Goal: Task Accomplishment & Management: Manage account settings

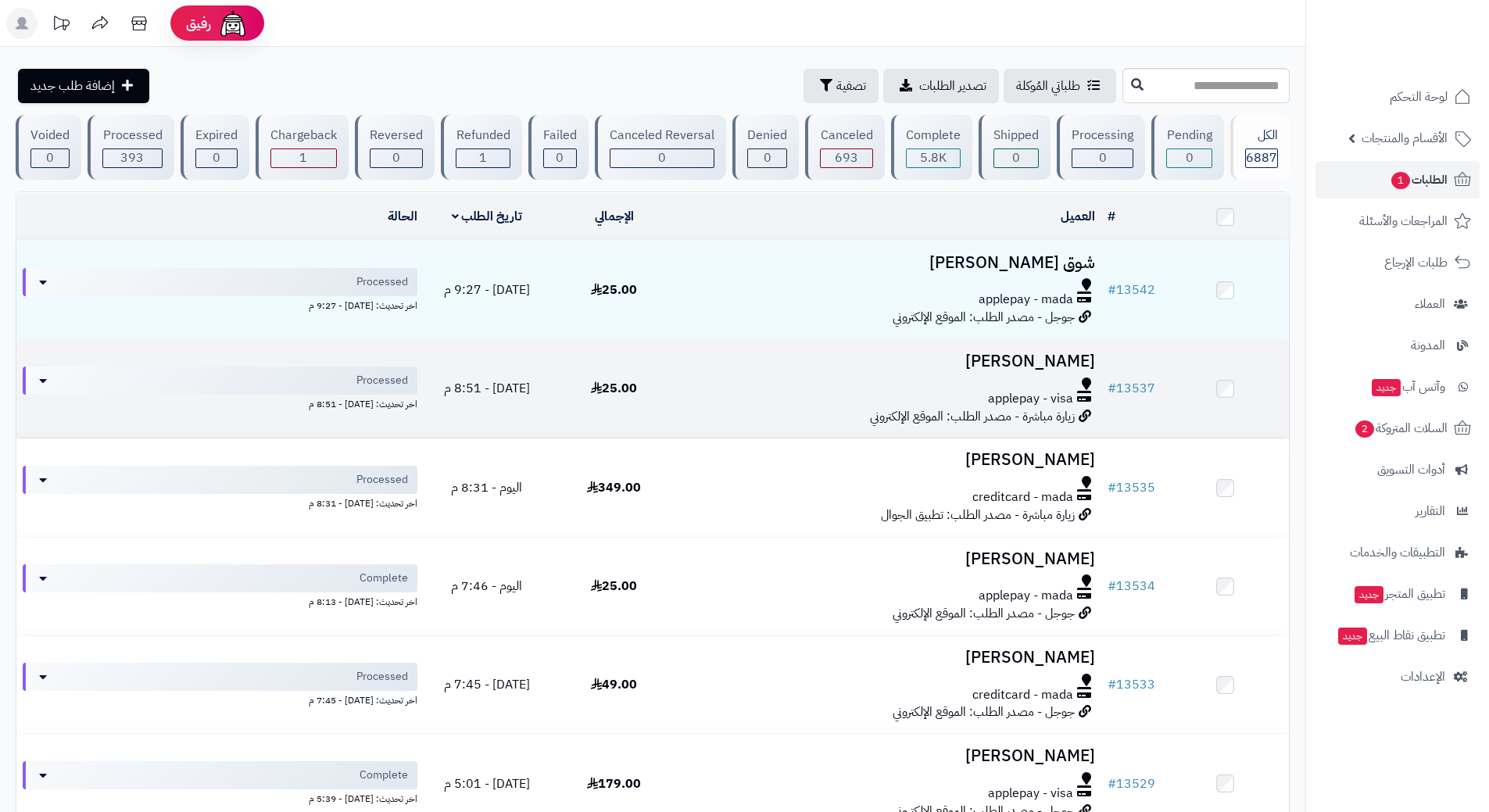
click at [696, 399] on div "applepay - visa" at bounding box center [889, 399] width 411 height 18
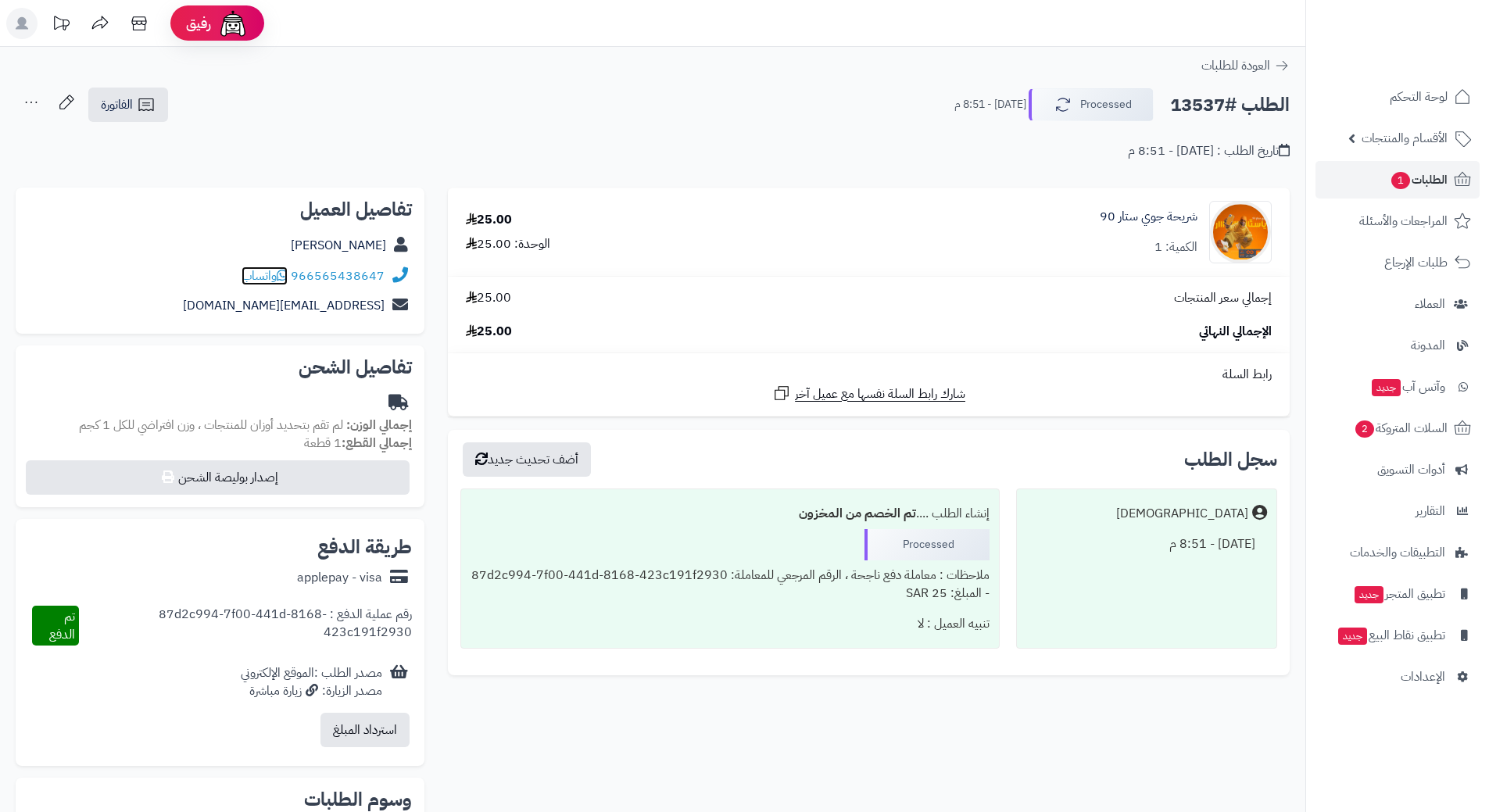
click at [284, 273] on icon at bounding box center [282, 275] width 11 height 13
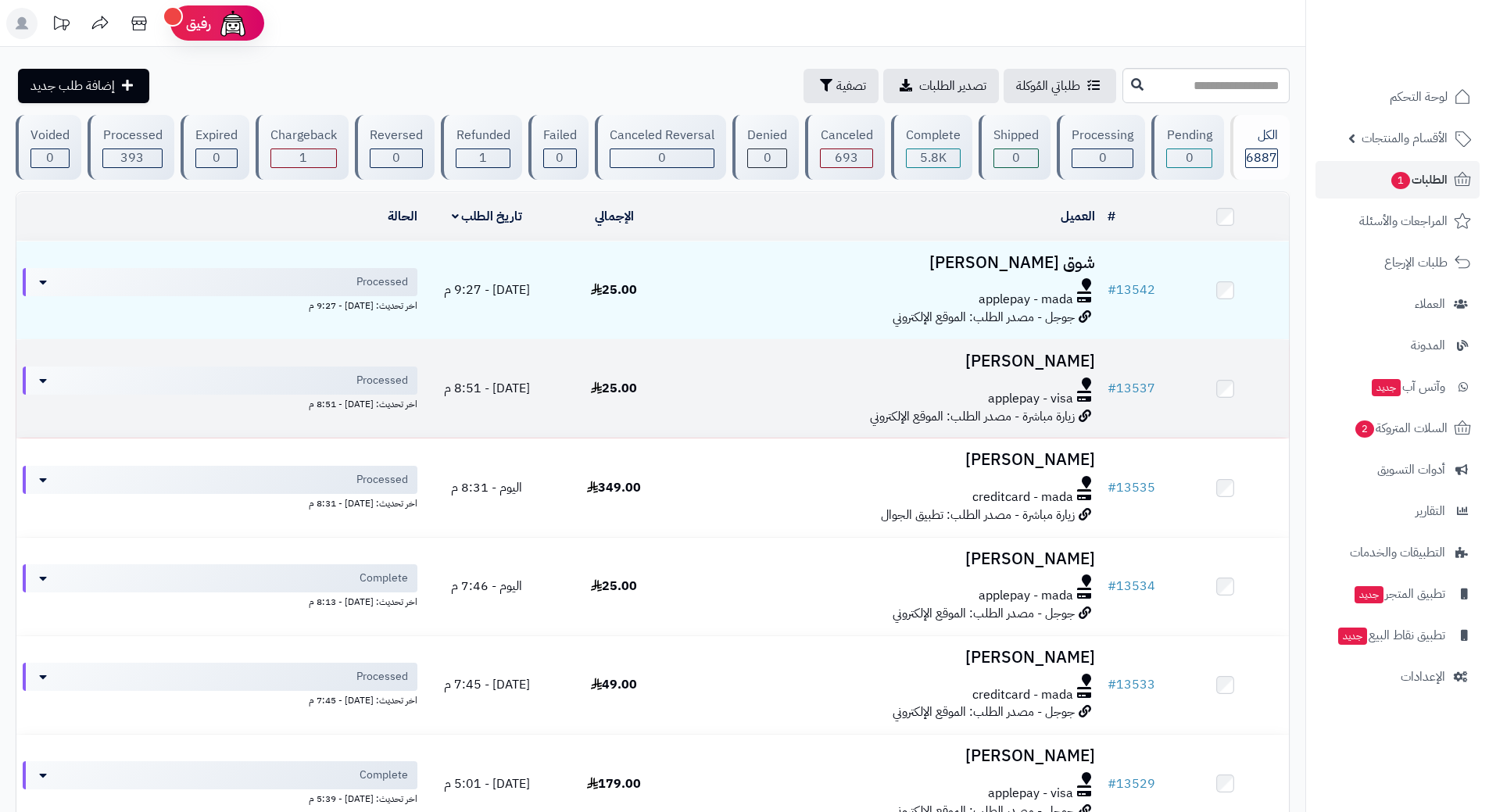
click at [743, 390] on div "applepay - visa" at bounding box center [889, 399] width 411 height 18
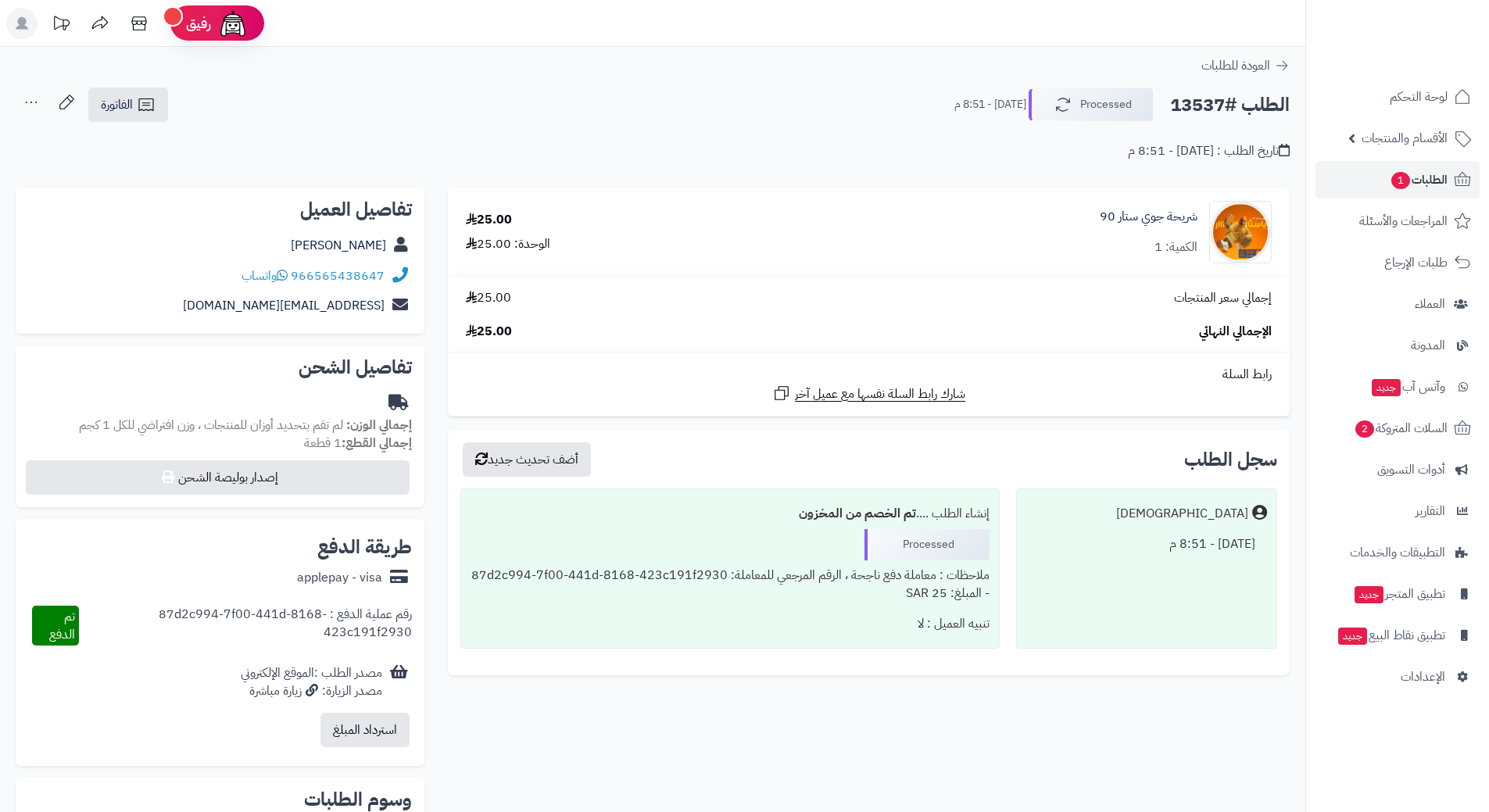
click at [1223, 110] on h2 "الطلب #13537" at bounding box center [1230, 105] width 119 height 32
click at [1223, 111] on h2 "الطلب #13537" at bounding box center [1230, 105] width 119 height 32
copy div "الطلب #13537 Processed"
click at [283, 272] on icon at bounding box center [282, 275] width 11 height 13
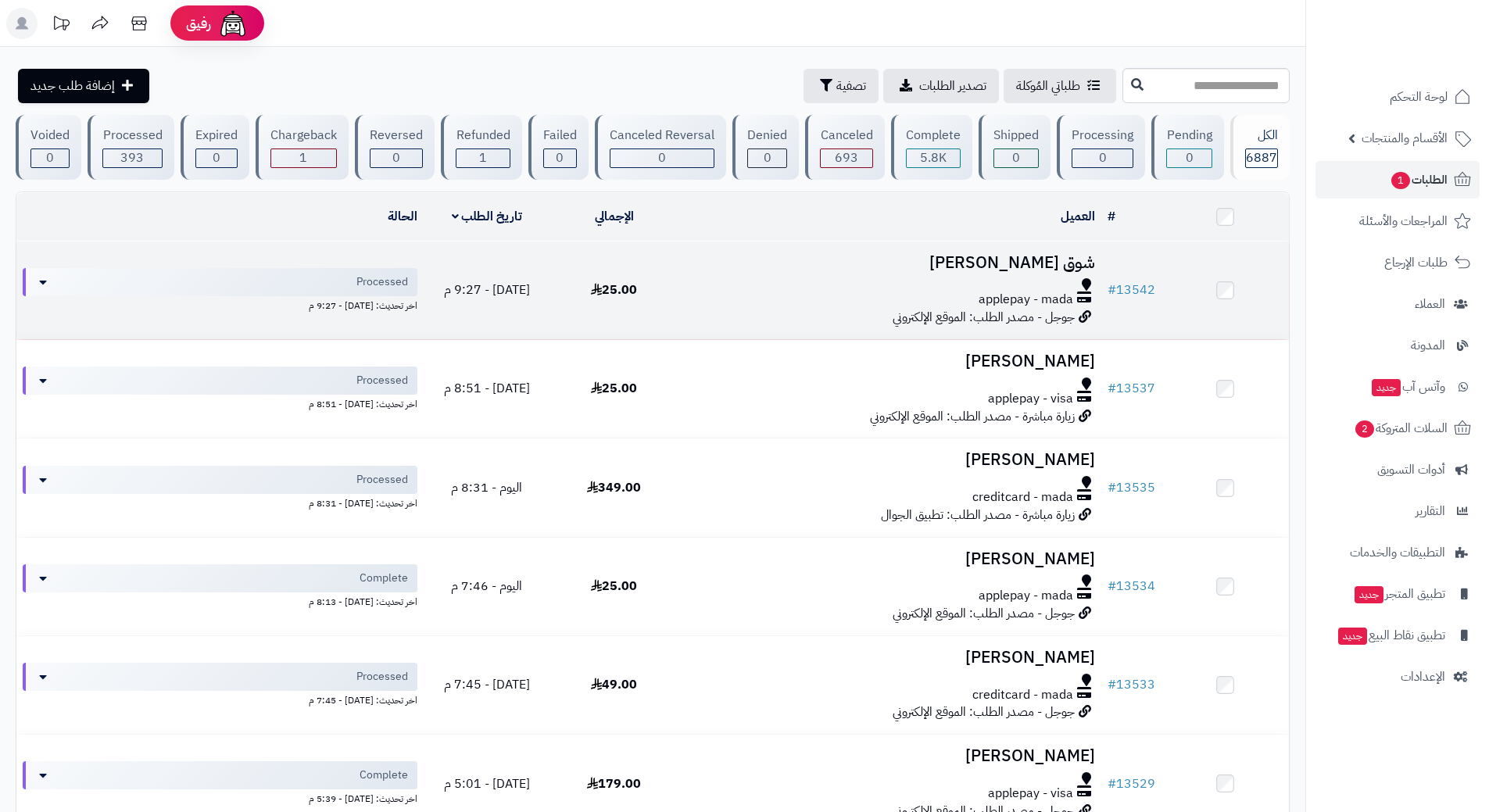
click at [745, 282] on div at bounding box center [889, 285] width 411 height 13
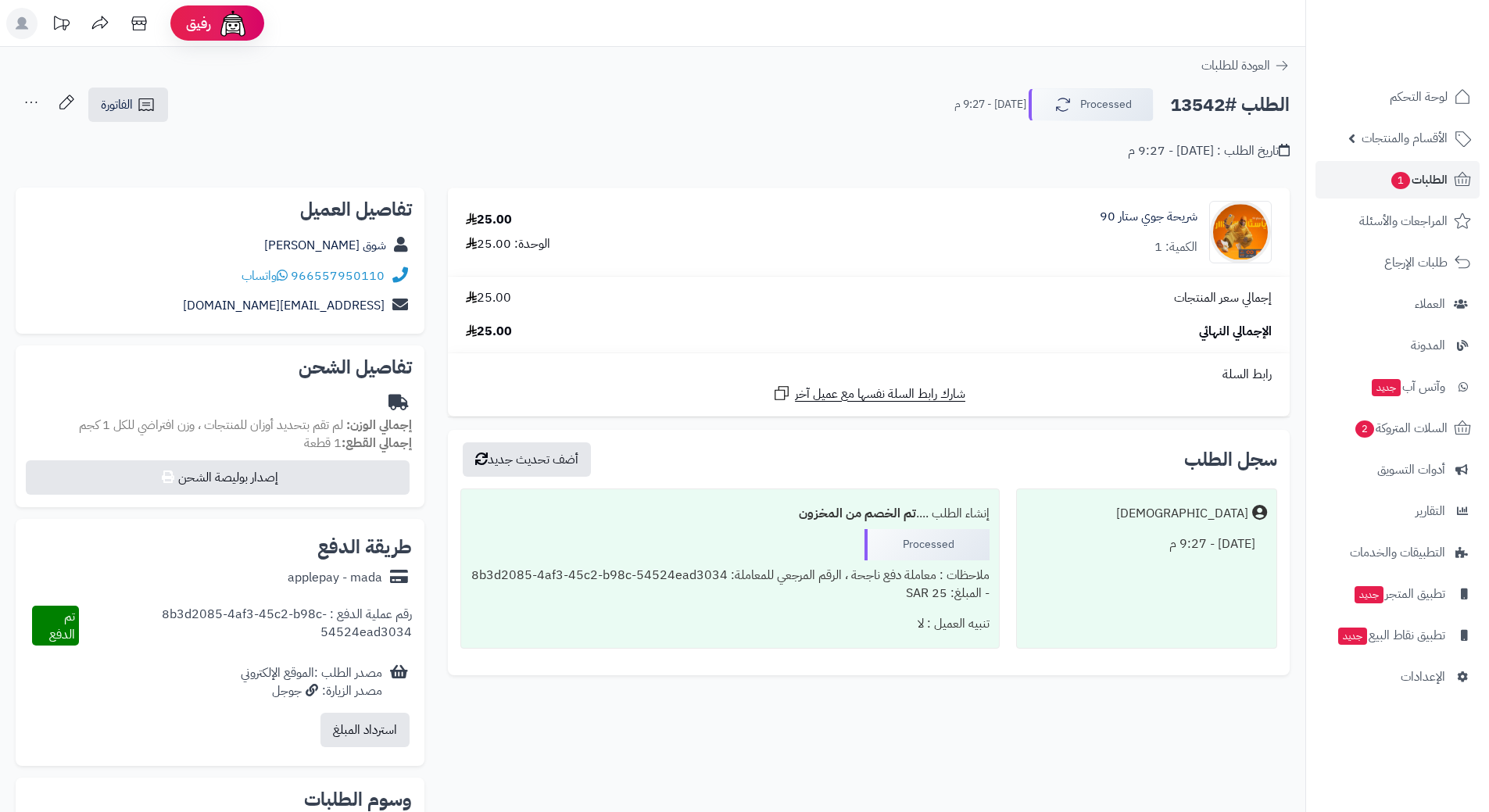
click at [1211, 106] on h2 "الطلب #13542" at bounding box center [1230, 105] width 119 height 32
copy div "الطلب #13542 Processed"
click at [288, 274] on icon at bounding box center [282, 275] width 11 height 13
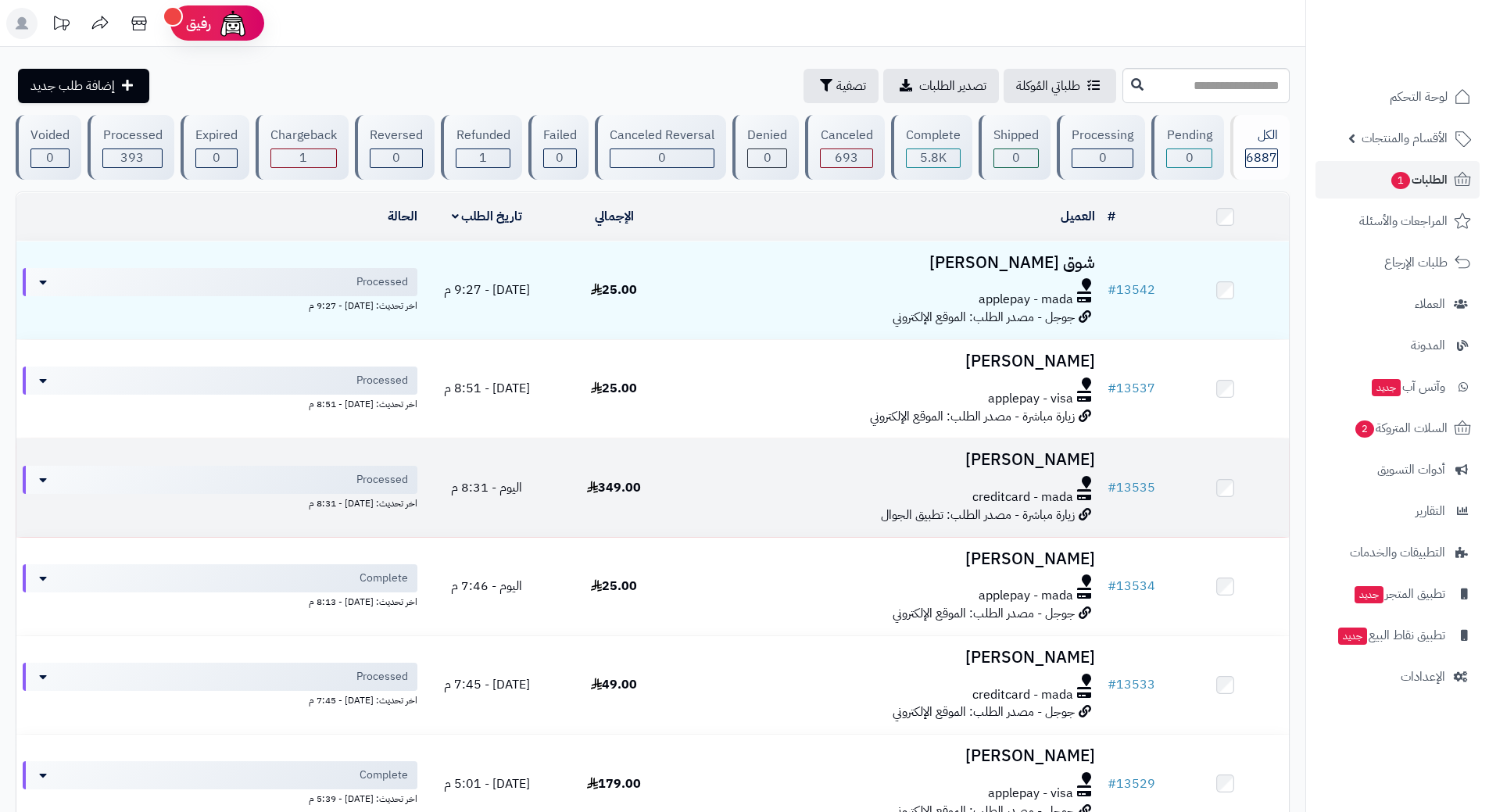
click at [705, 483] on div at bounding box center [889, 482] width 411 height 13
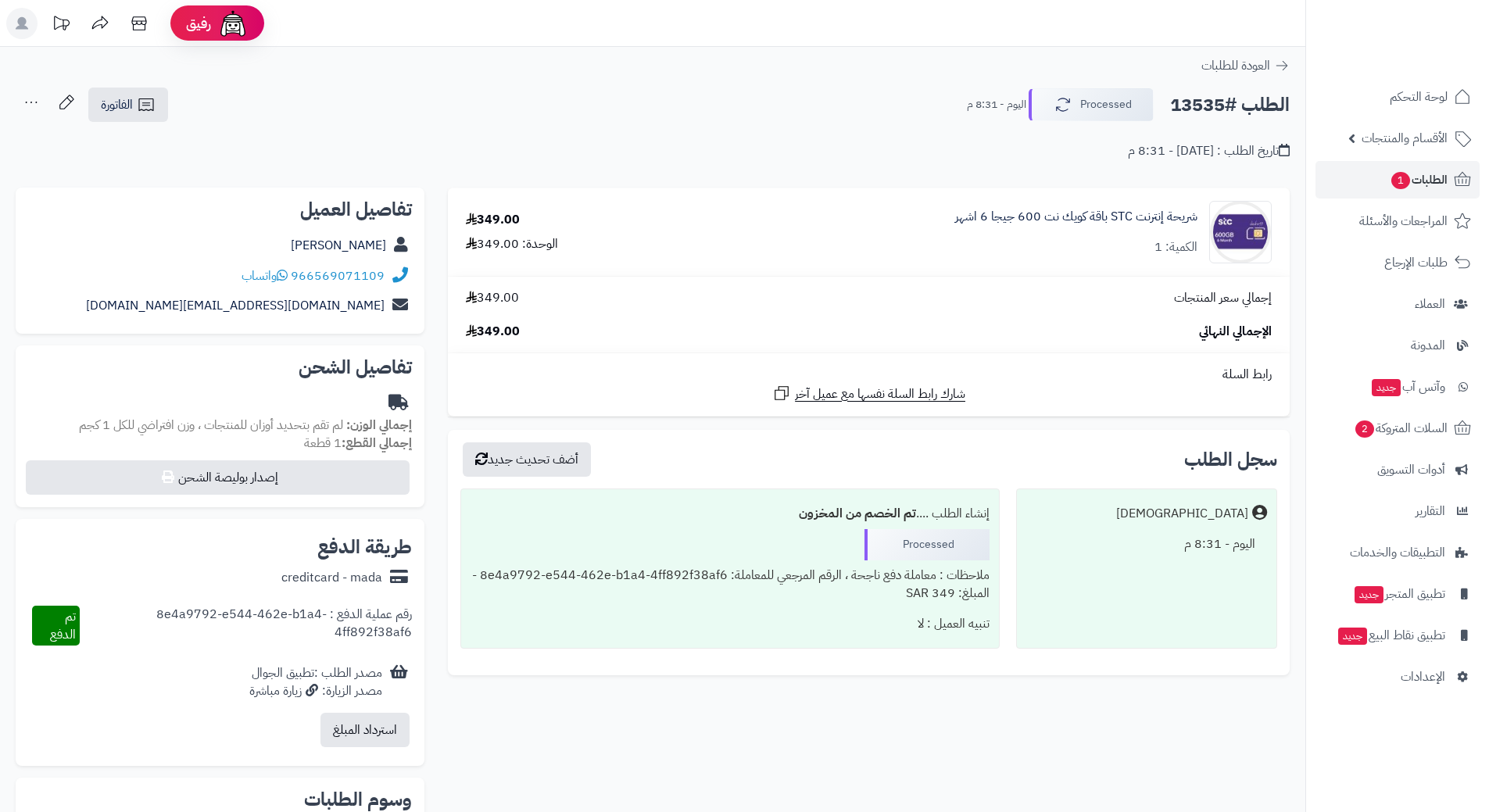
click at [1236, 103] on h2 "الطلب #13535" at bounding box center [1230, 105] width 119 height 32
copy div "الطلب #13535 Processed"
click at [277, 274] on span "واتساب" at bounding box center [264, 275] width 46 height 18
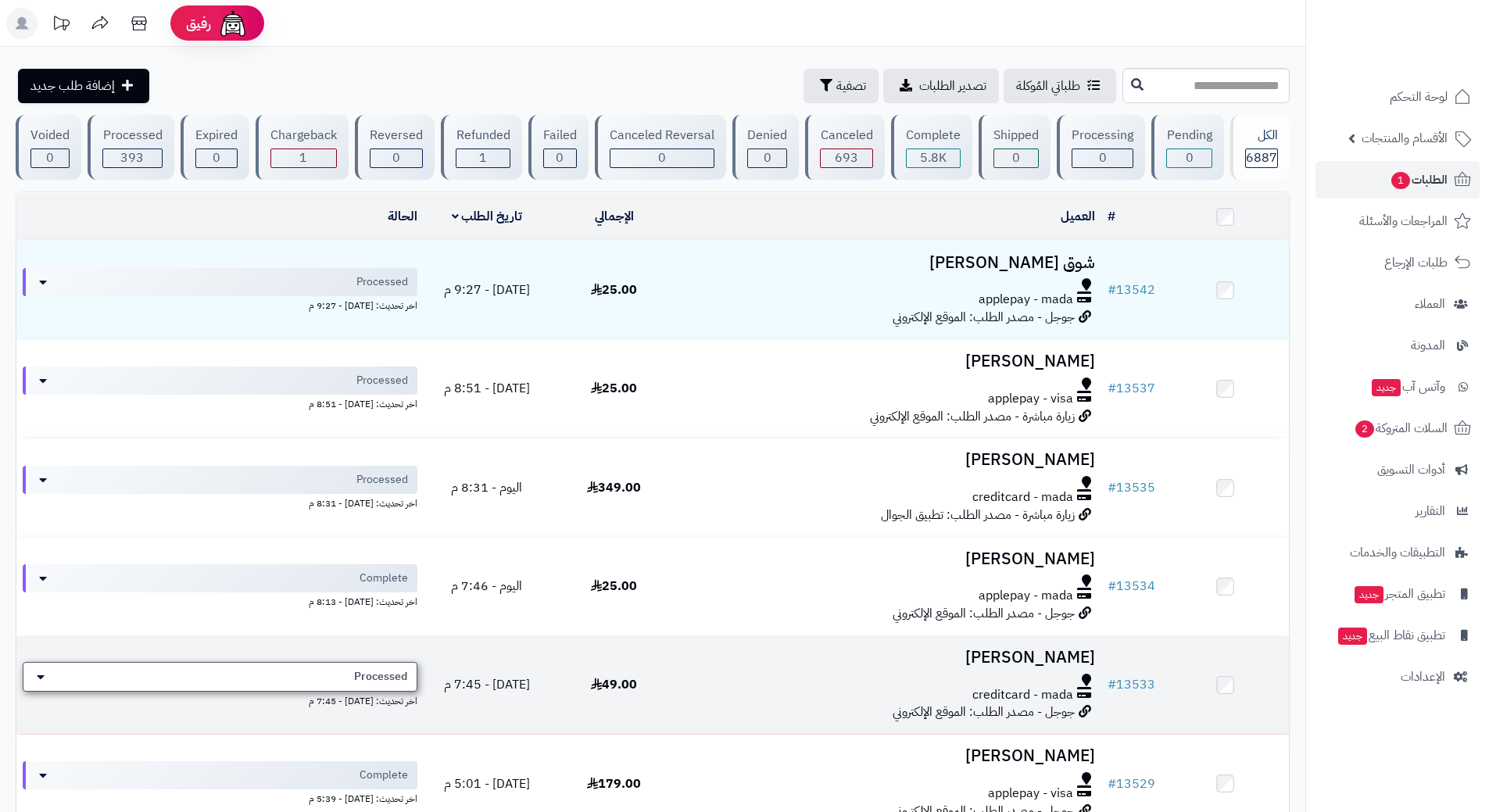
click at [393, 675] on span "Processed" at bounding box center [381, 677] width 53 height 16
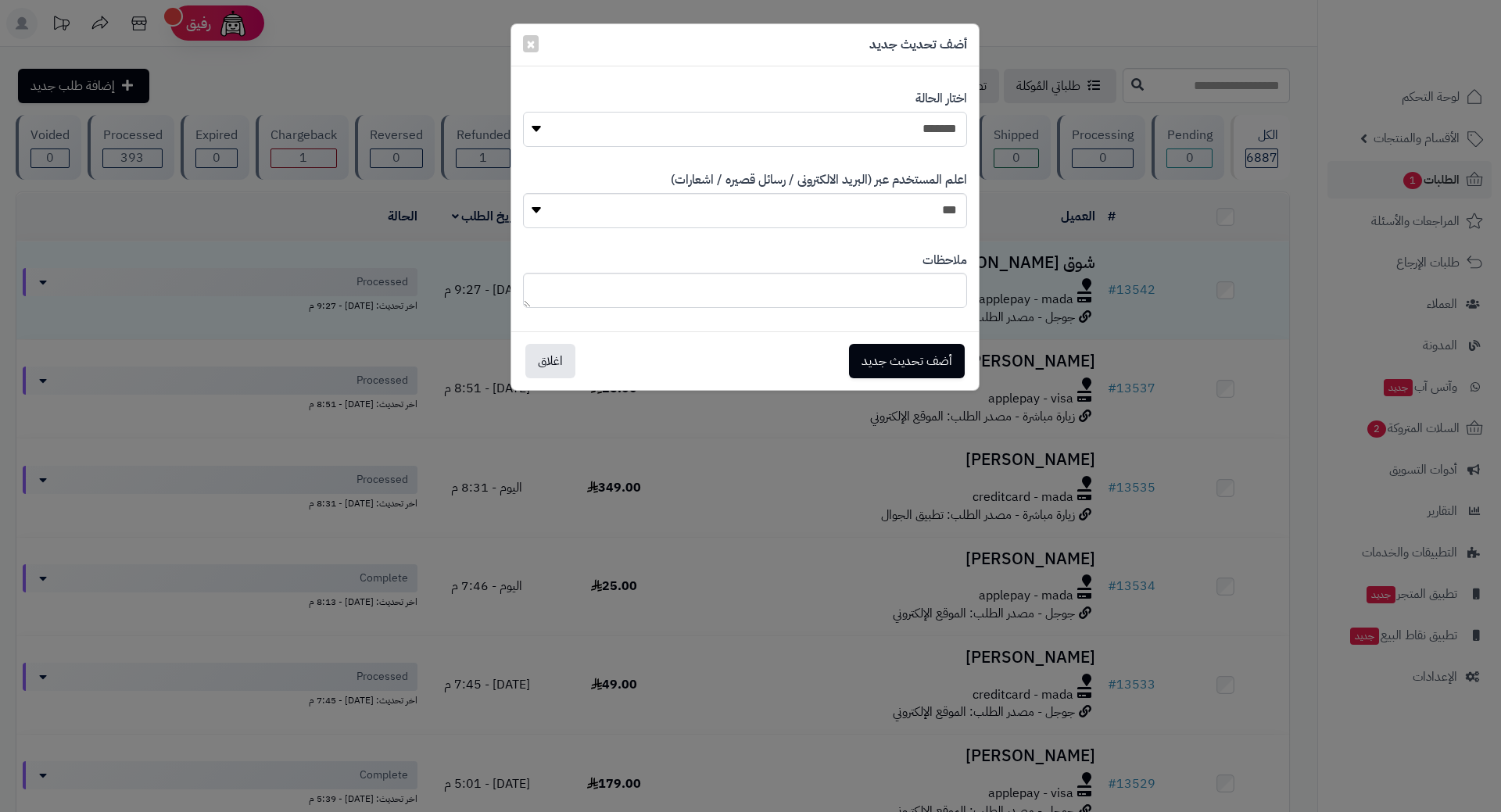
click at [866, 118] on select "**********" at bounding box center [744, 129] width 444 height 35
click at [523, 112] on select "**********" at bounding box center [744, 129] width 444 height 35
click at [907, 135] on select "**********" at bounding box center [744, 129] width 444 height 35
select select "*"
click at [523, 112] on select "**********" at bounding box center [744, 129] width 444 height 35
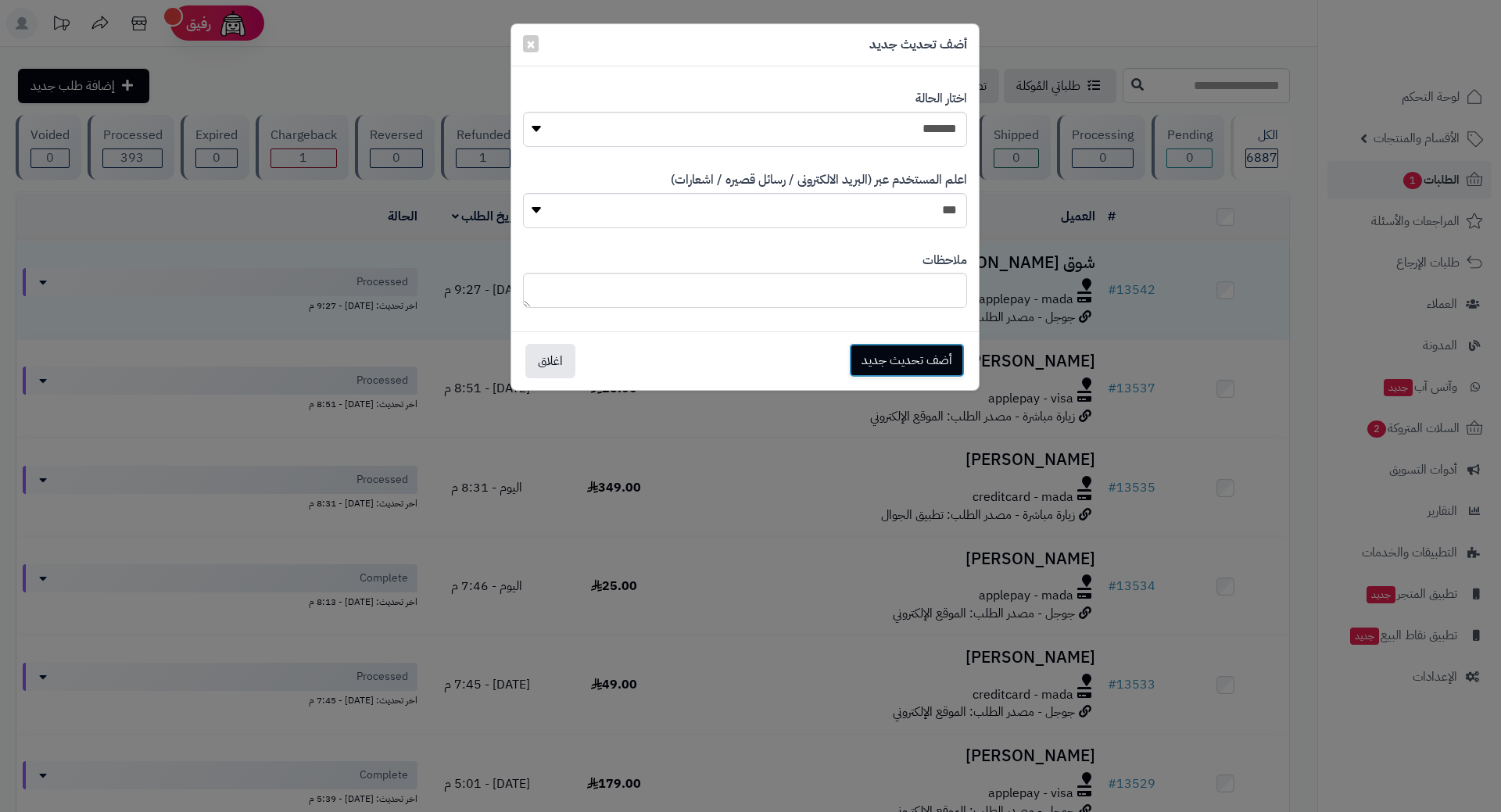
click at [918, 365] on button "أضف تحديث جديد" at bounding box center [906, 359] width 116 height 34
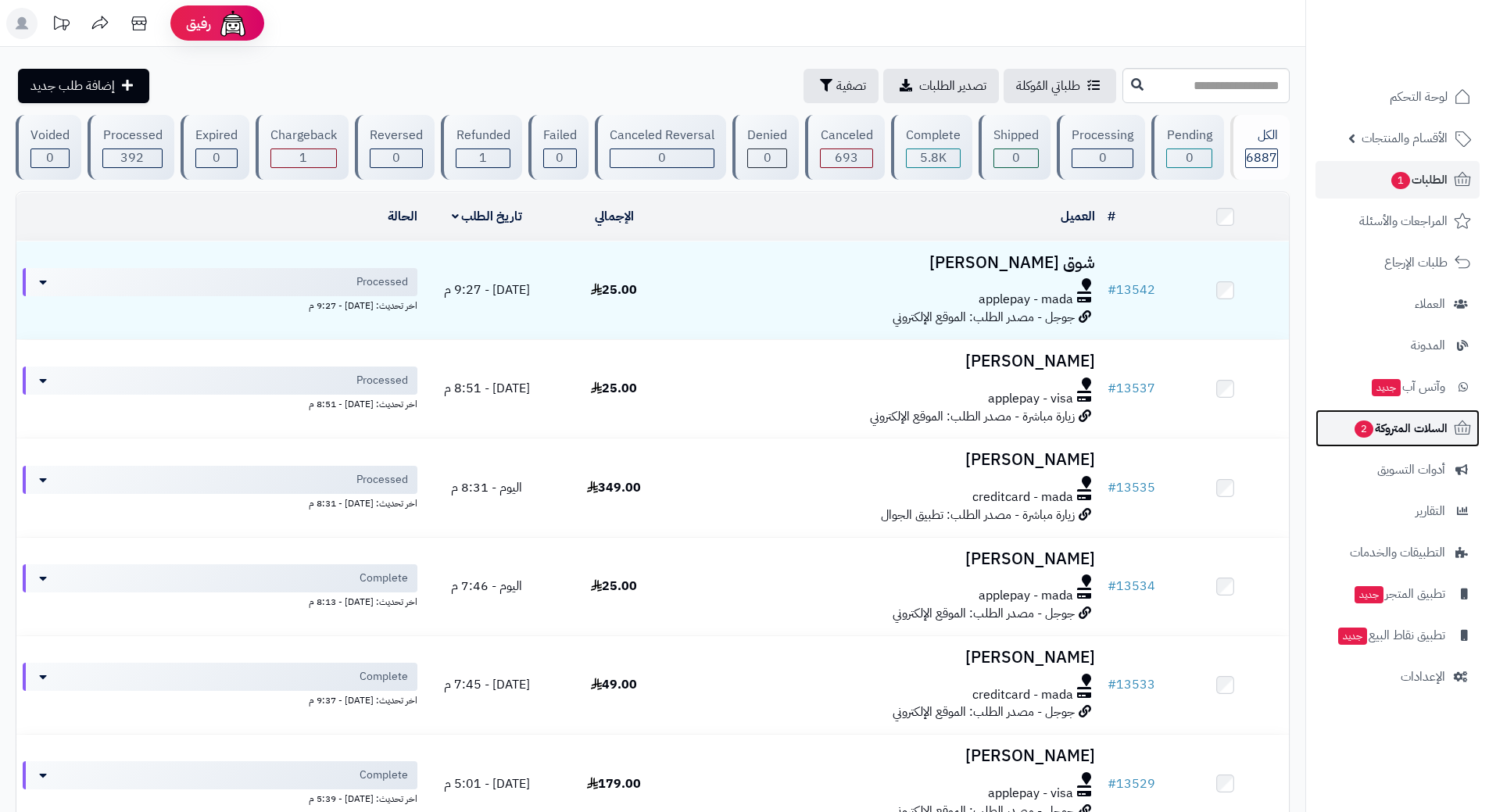
click at [1410, 424] on span "السلات المتروكة 2" at bounding box center [1400, 428] width 94 height 22
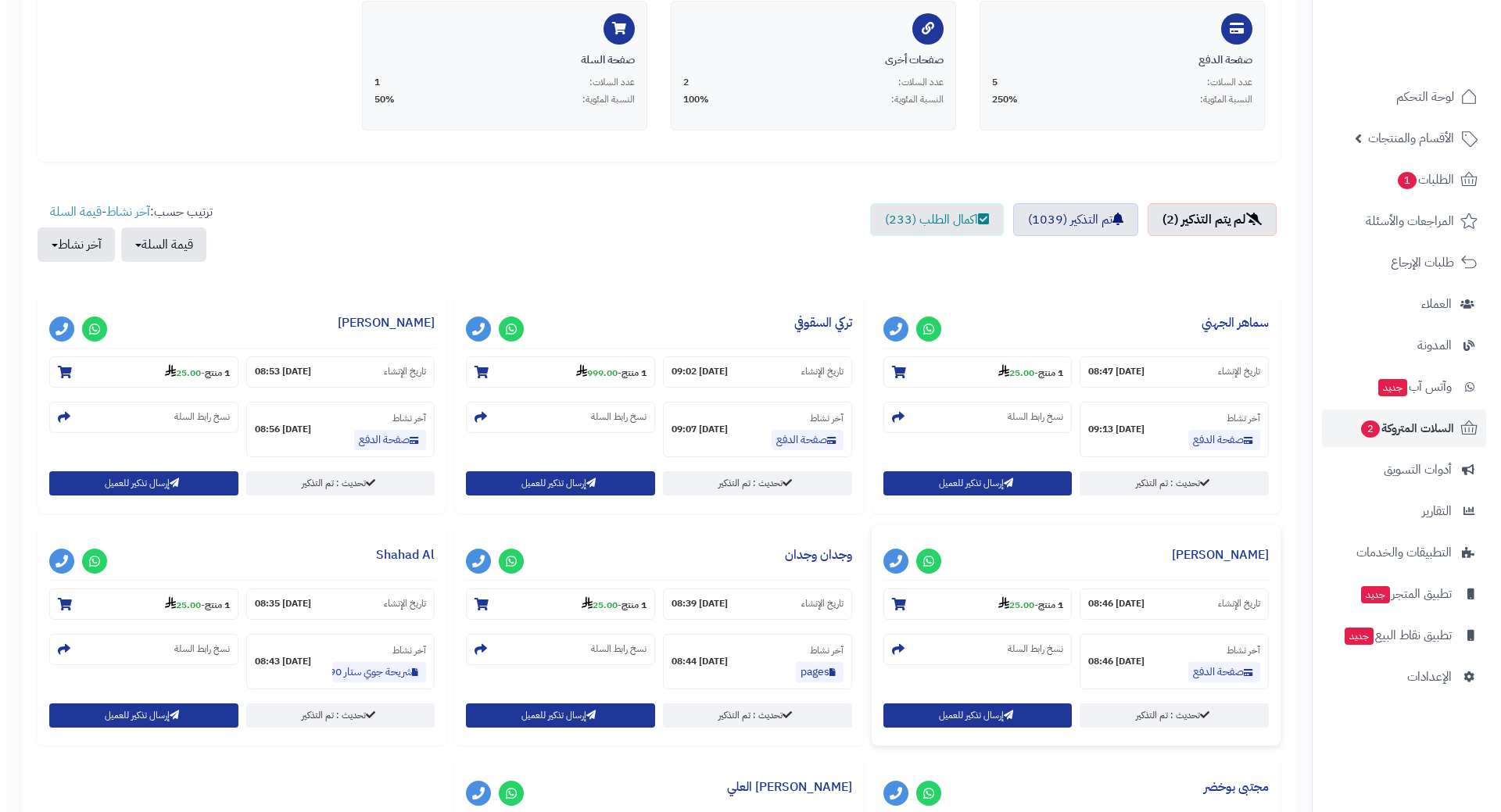
scroll to position [390, 0]
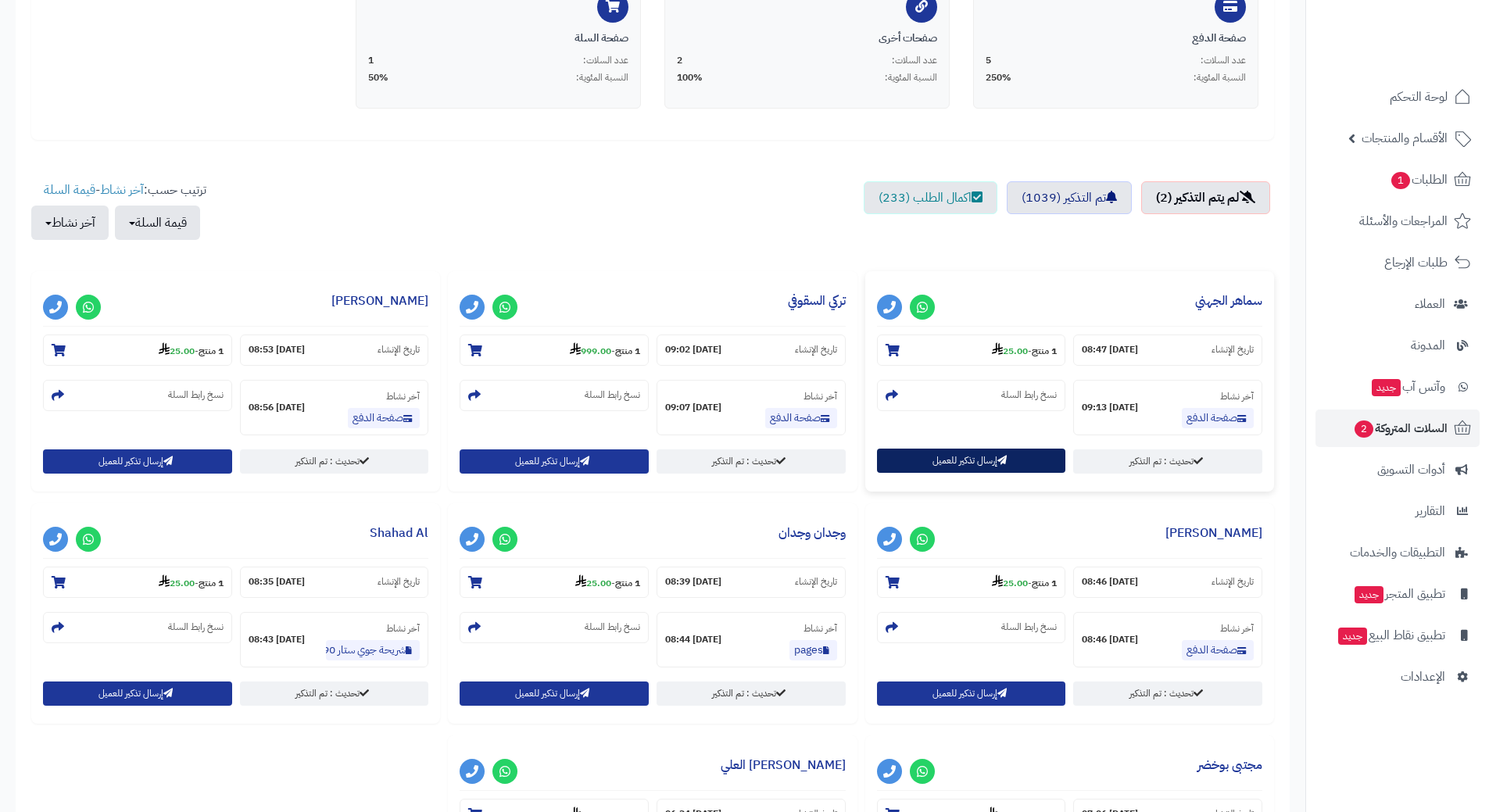
click at [944, 462] on button "إرسال تذكير للعميل" at bounding box center [971, 460] width 189 height 24
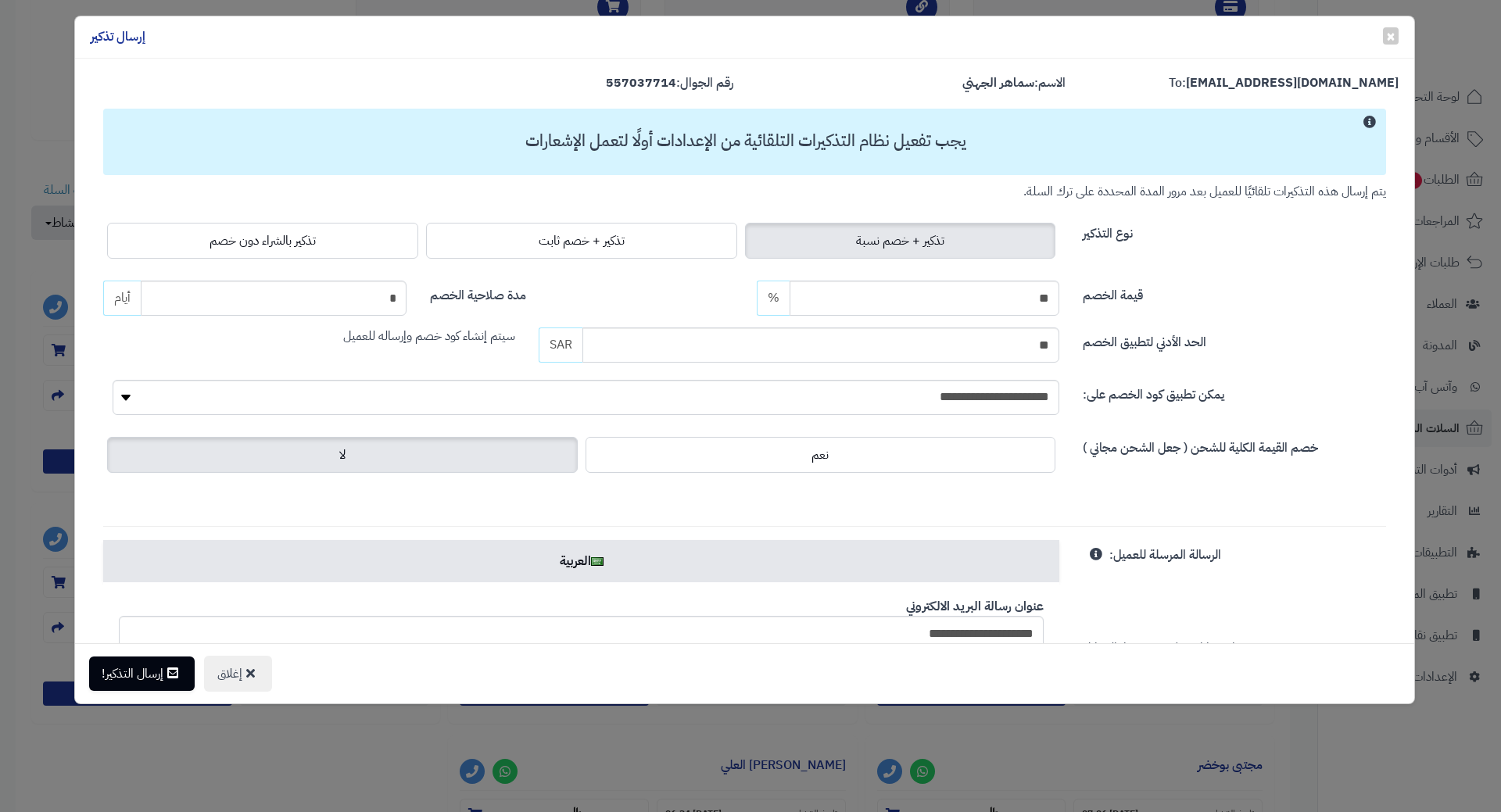
drag, startPoint x: 266, startPoint y: 238, endPoint x: 227, endPoint y: 364, distance: 131.9
click at [266, 238] on span "تذكير بالشراء دون خصم" at bounding box center [262, 240] width 106 height 18
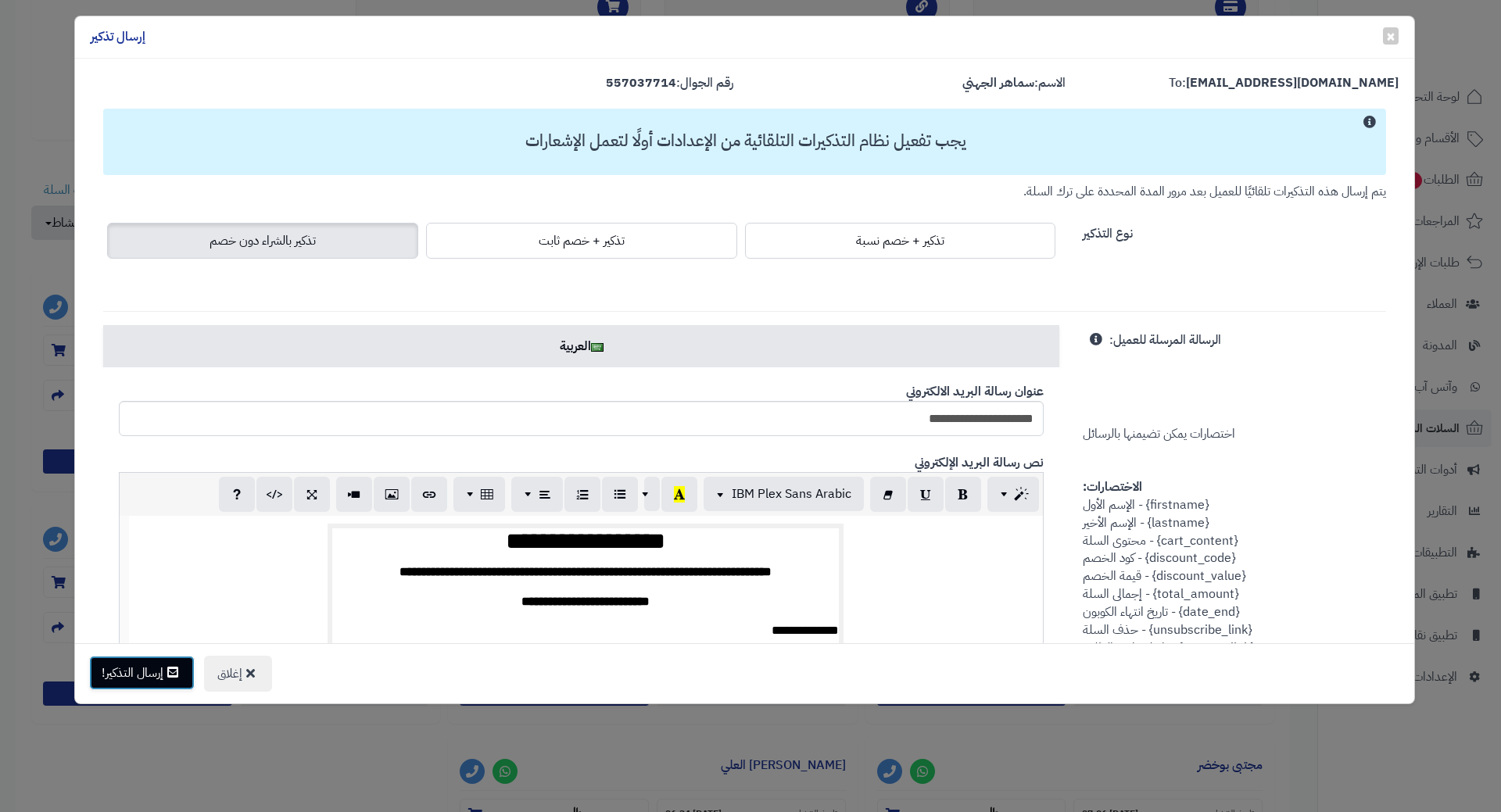
click at [162, 666] on button "إرسال التذكير!" at bounding box center [142, 672] width 106 height 34
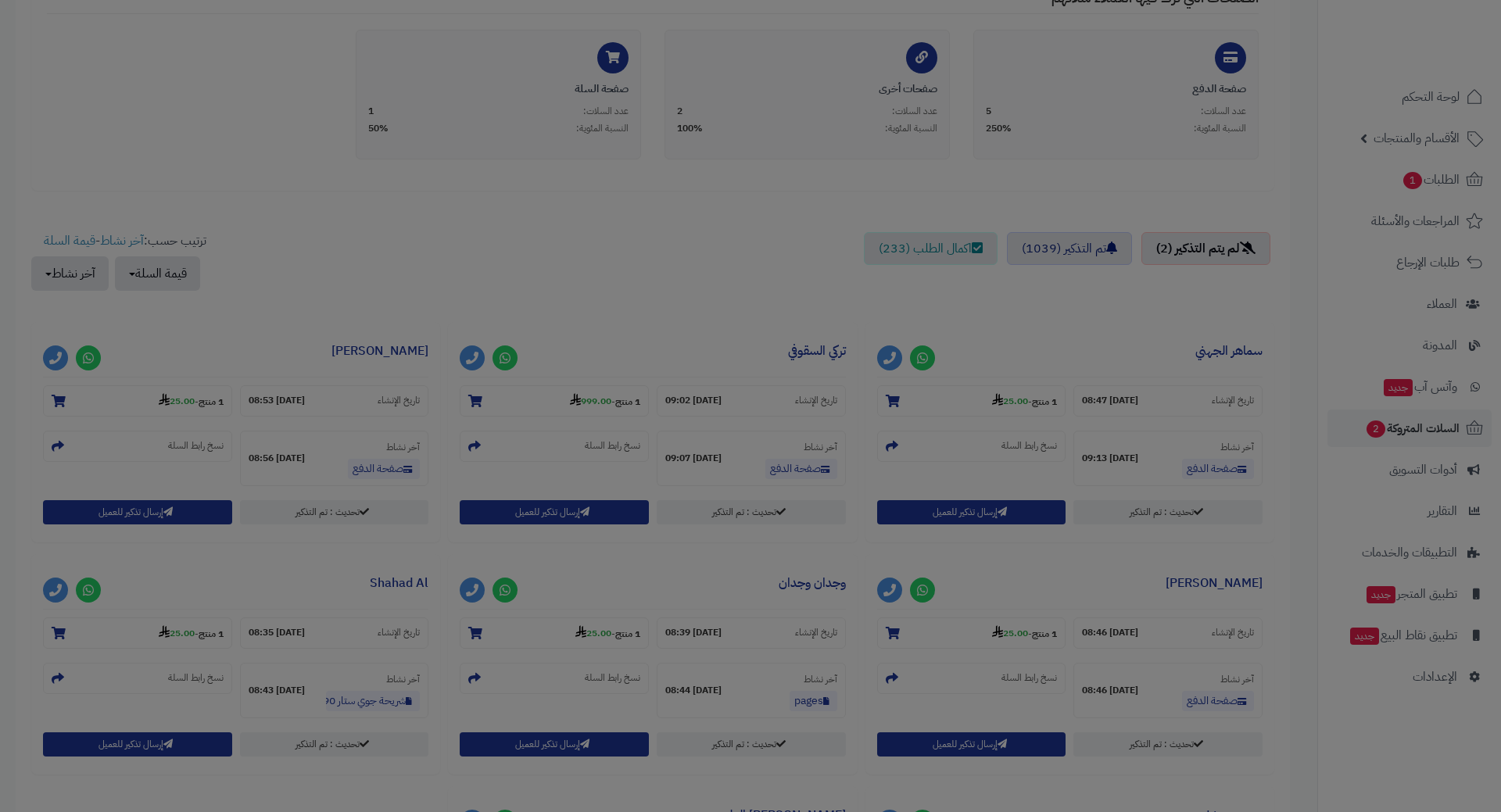
scroll to position [442, 0]
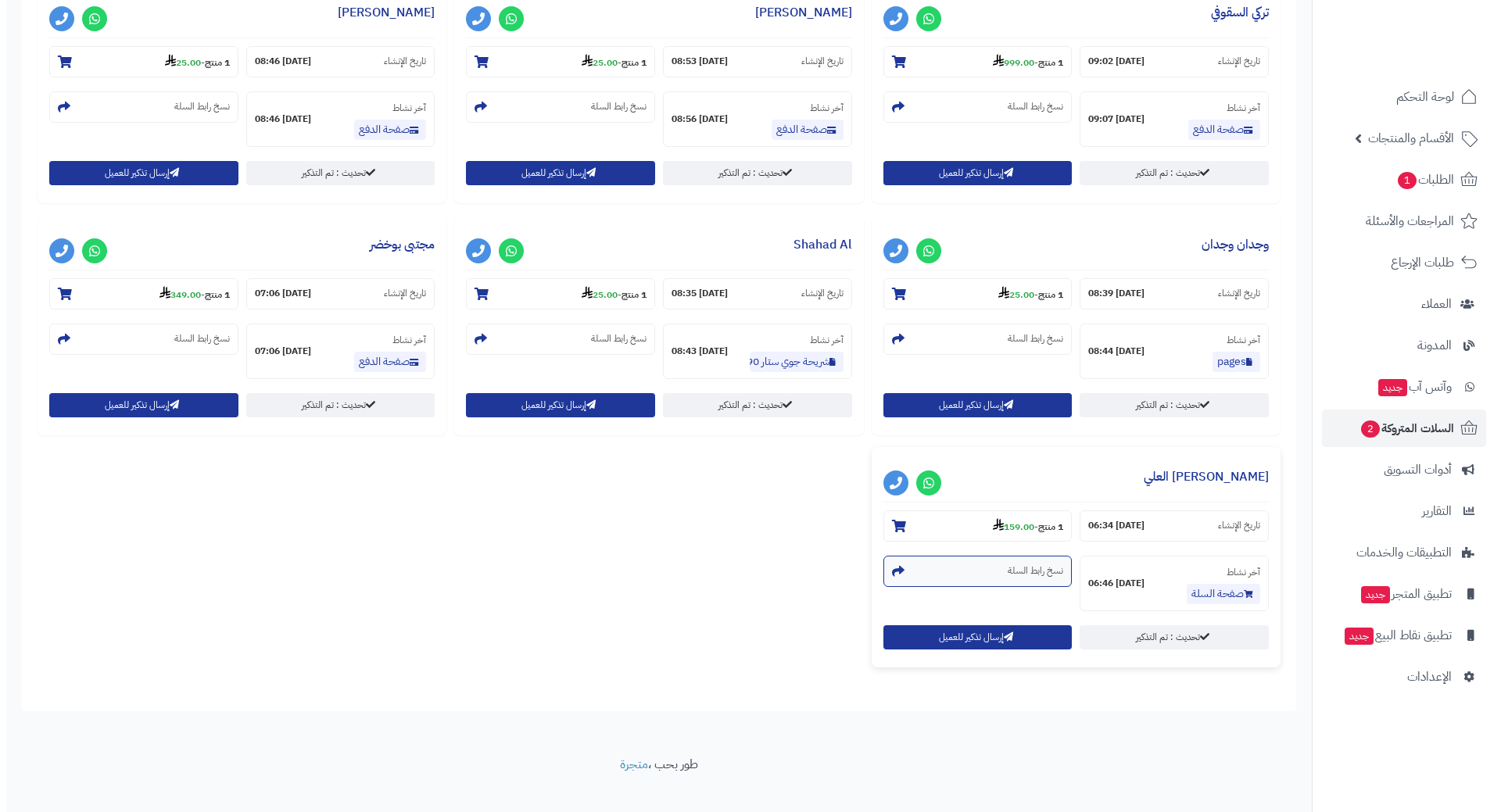
scroll to position [701, 0]
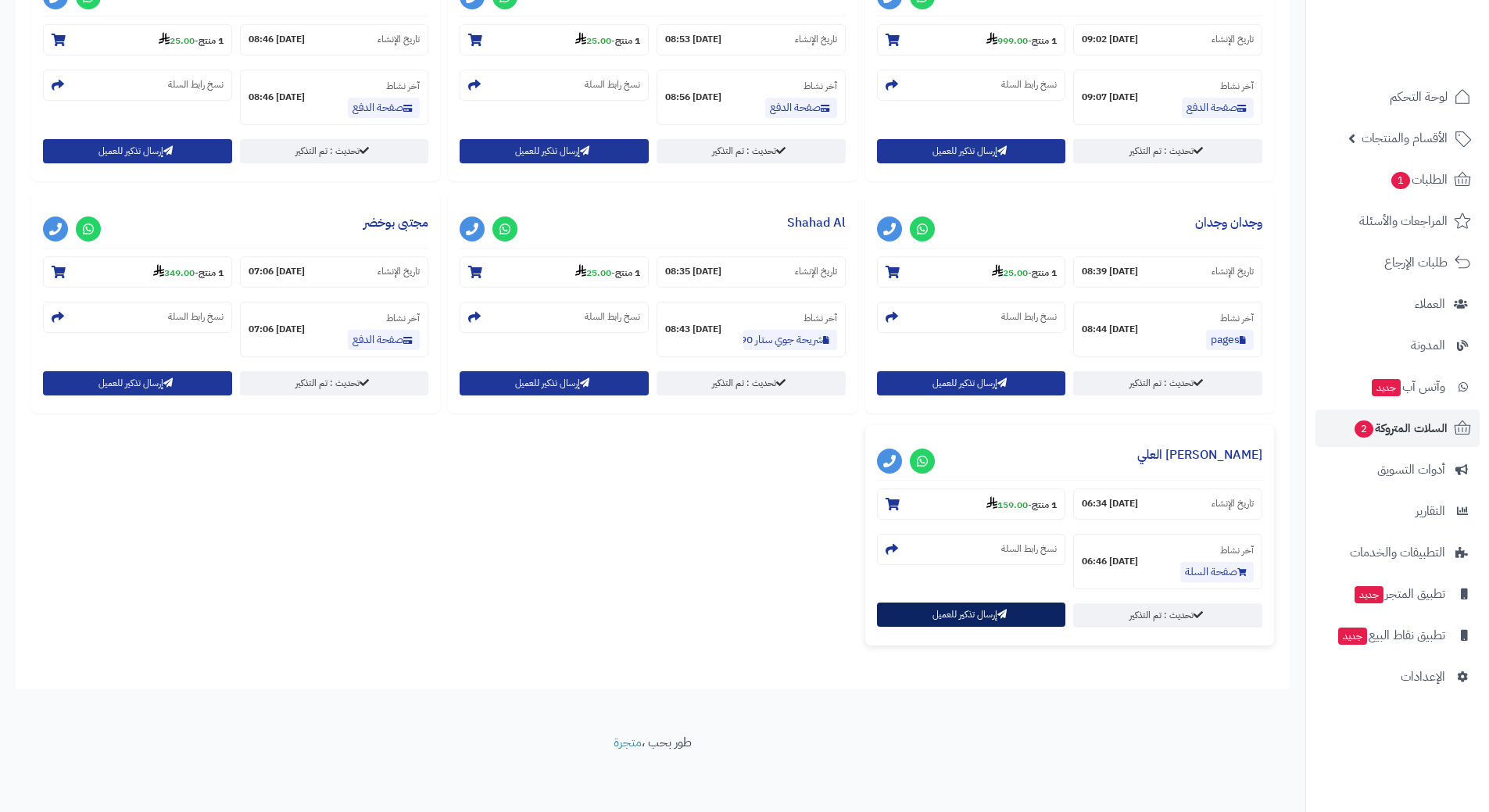
click at [903, 615] on button "إرسال تذكير للعميل" at bounding box center [971, 614] width 189 height 24
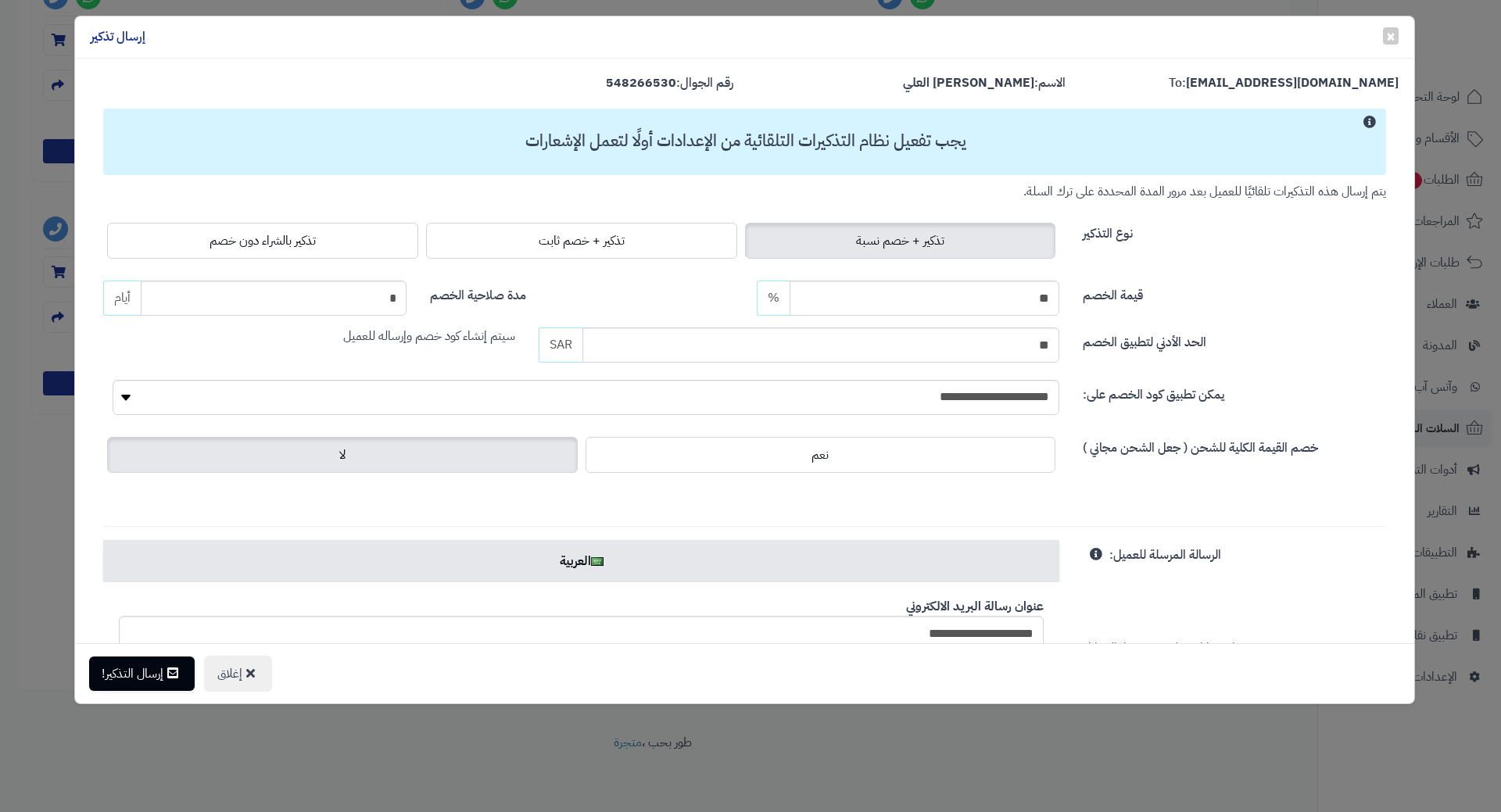
drag, startPoint x: 212, startPoint y: 246, endPoint x: 210, endPoint y: 291, distance: 45.0
click at [212, 246] on label "تذكير بالشراء دون خصم" at bounding box center [262, 240] width 311 height 36
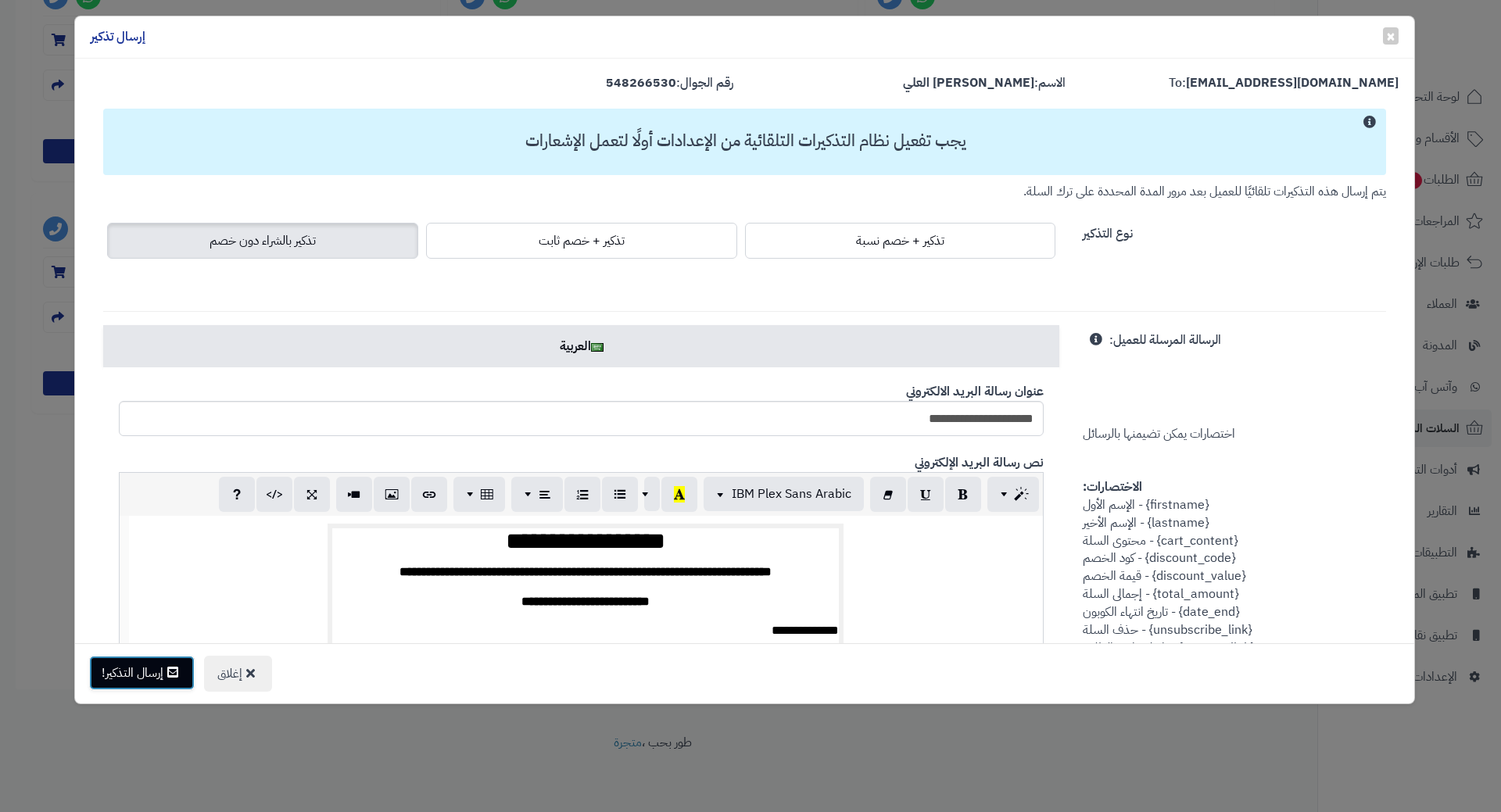
click at [161, 671] on button "إرسال التذكير!" at bounding box center [142, 672] width 106 height 34
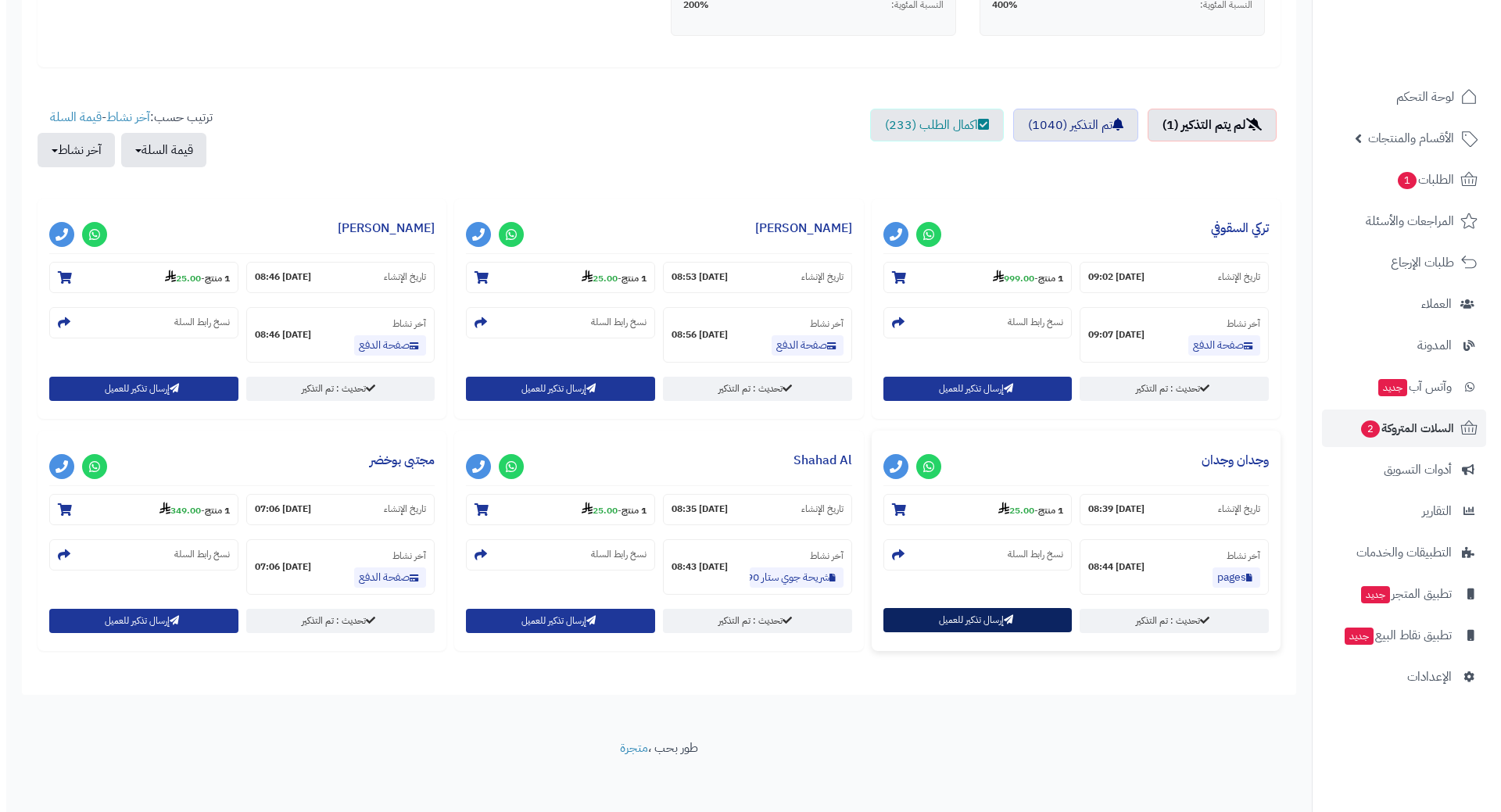
scroll to position [469, 0]
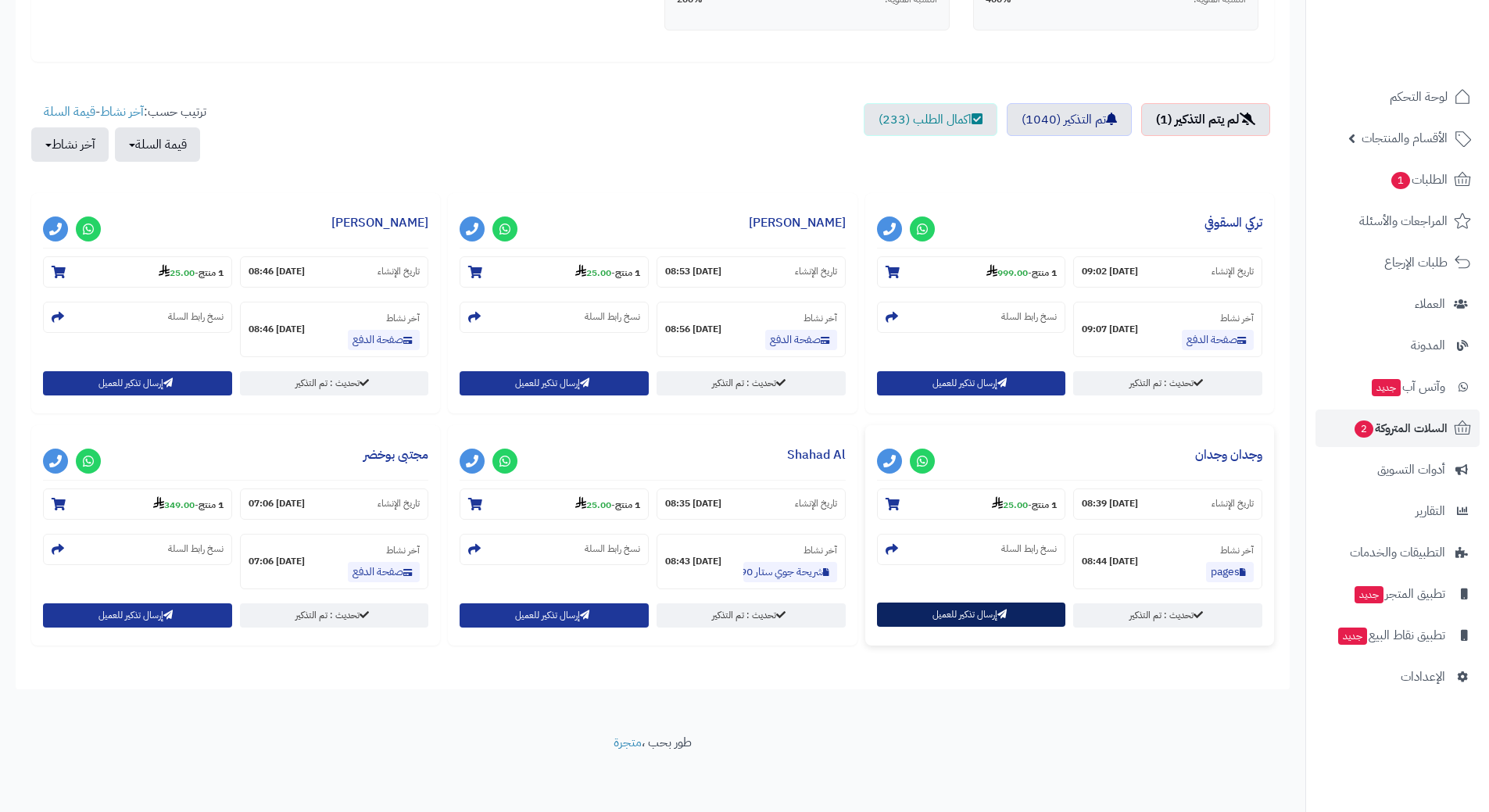
click at [954, 613] on button "إرسال تذكير للعميل" at bounding box center [971, 614] width 189 height 24
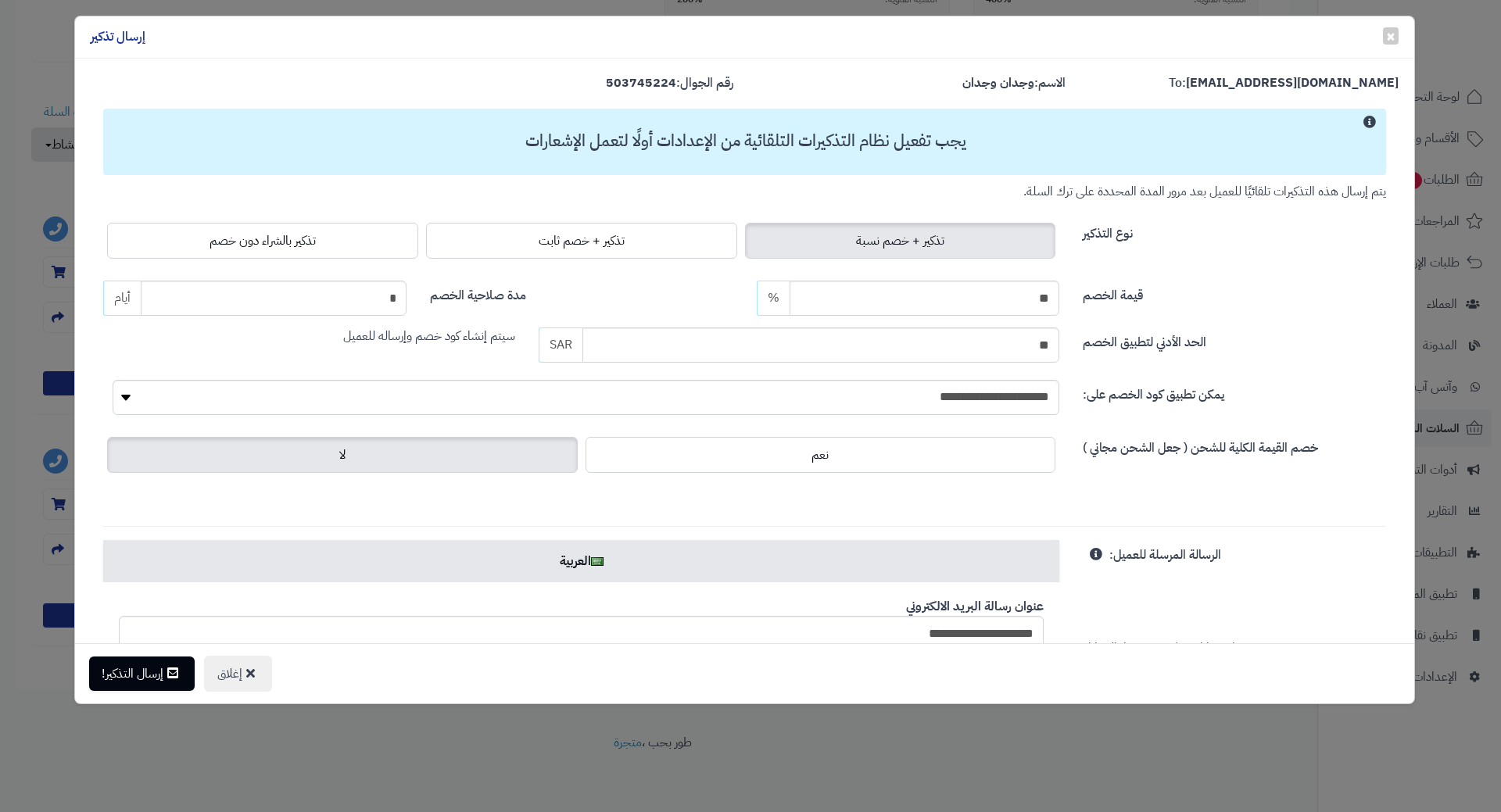
drag, startPoint x: 174, startPoint y: 248, endPoint x: 142, endPoint y: 384, distance: 139.7
click at [174, 249] on label "تذكير بالشراء دون خصم" at bounding box center [262, 240] width 311 height 36
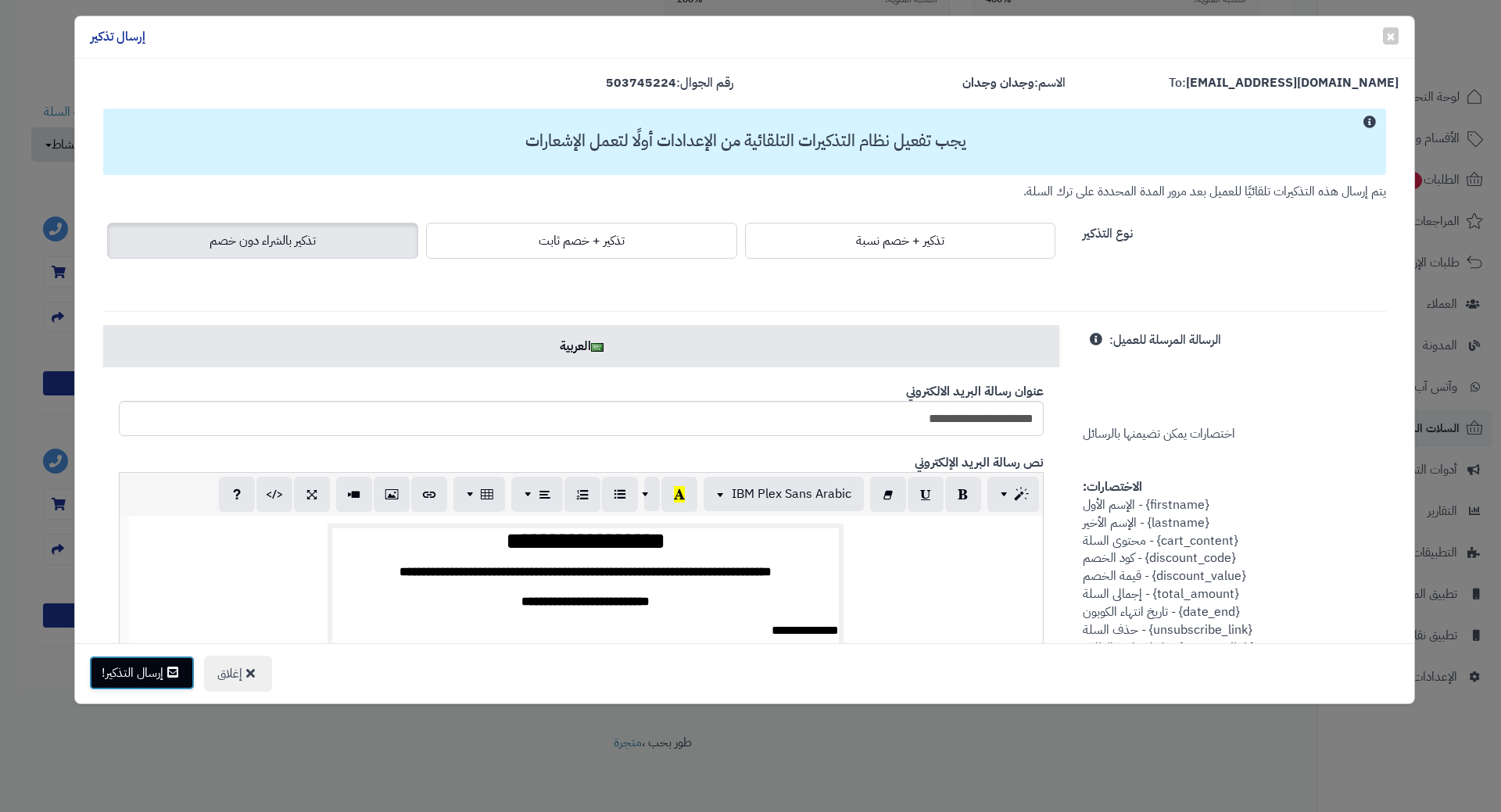
click at [154, 672] on button "إرسال التذكير!" at bounding box center [142, 672] width 106 height 34
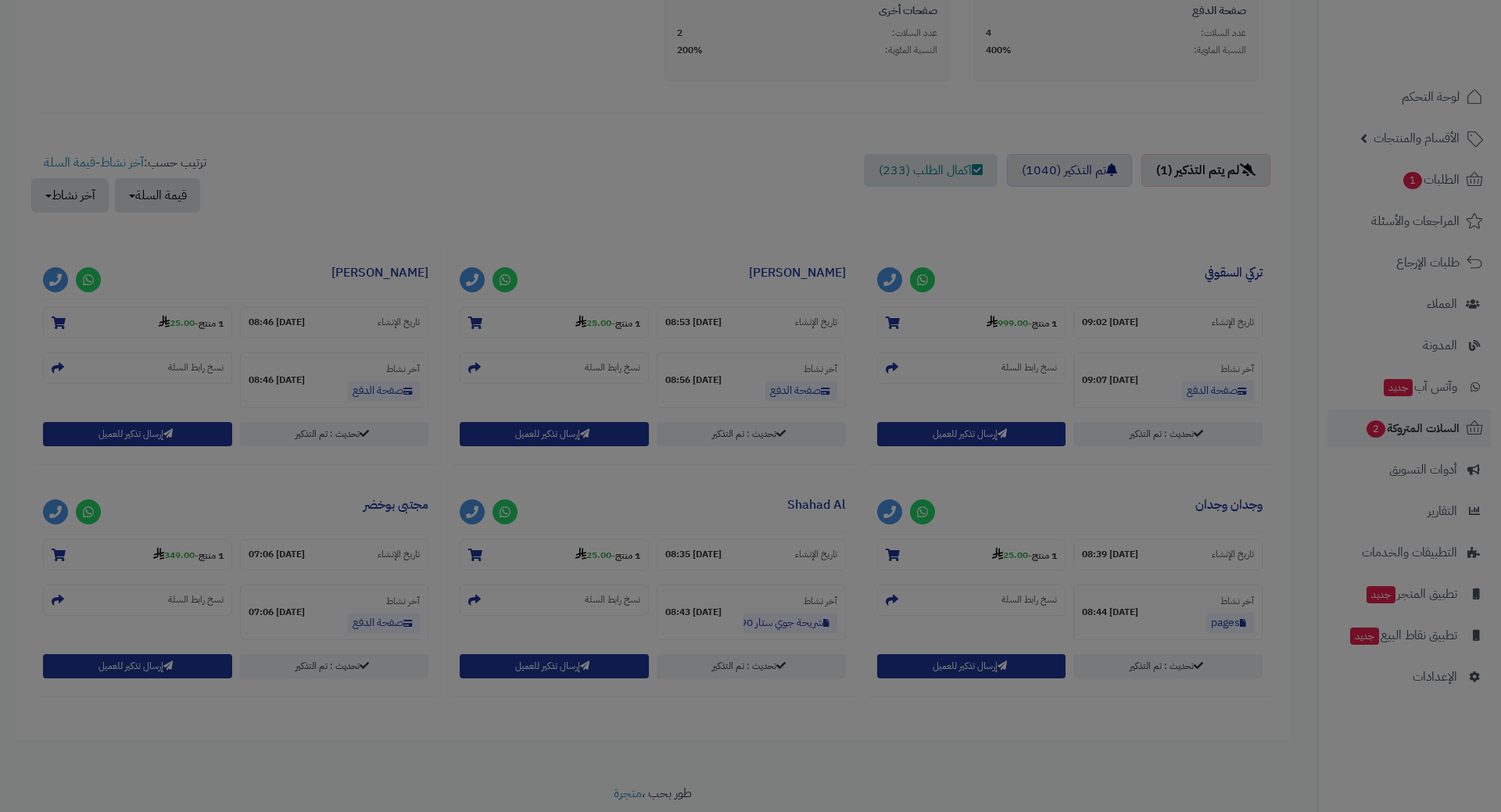
scroll to position [520, 0]
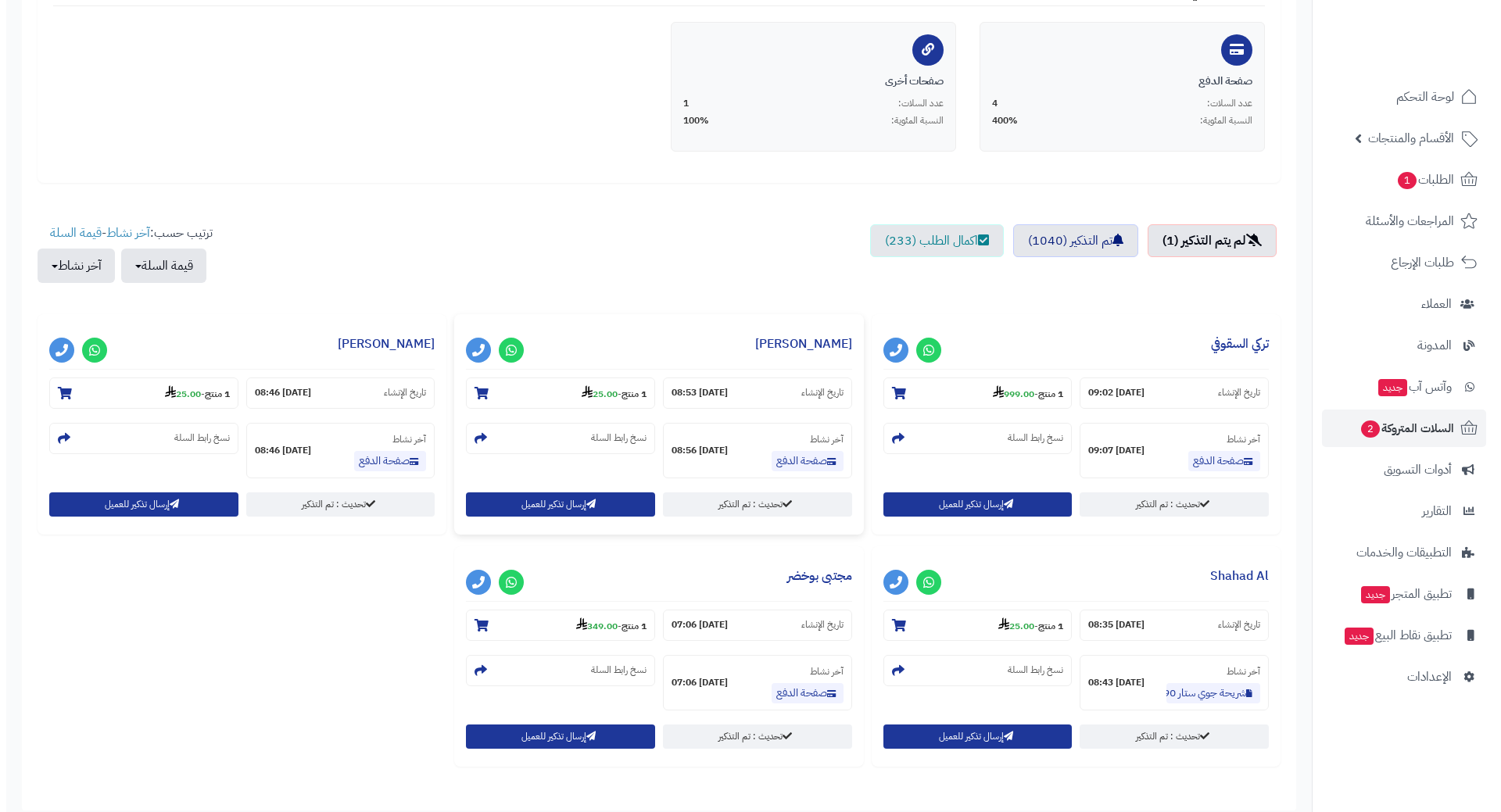
scroll to position [390, 0]
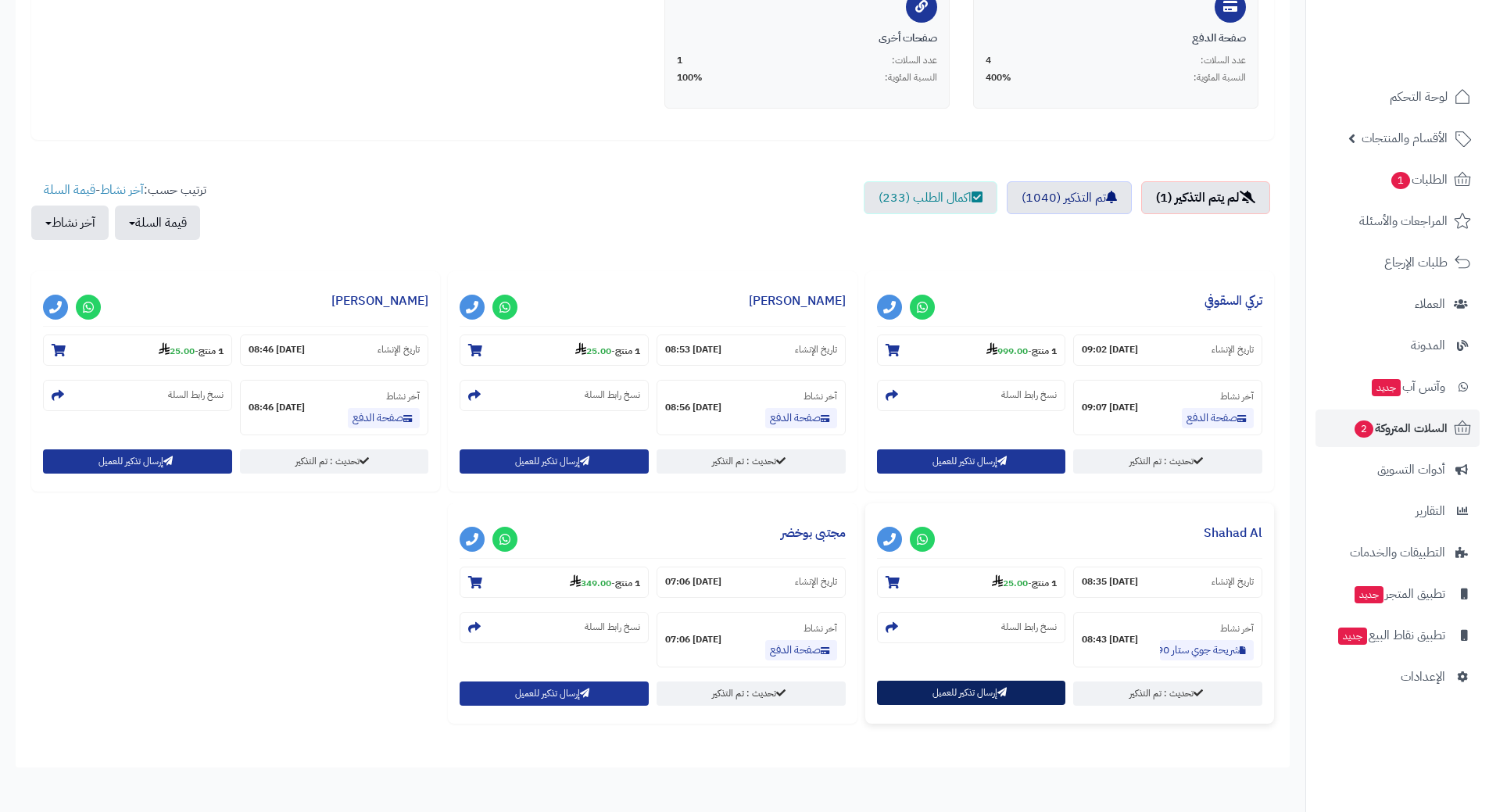
click at [927, 689] on button "إرسال تذكير للعميل" at bounding box center [971, 693] width 189 height 24
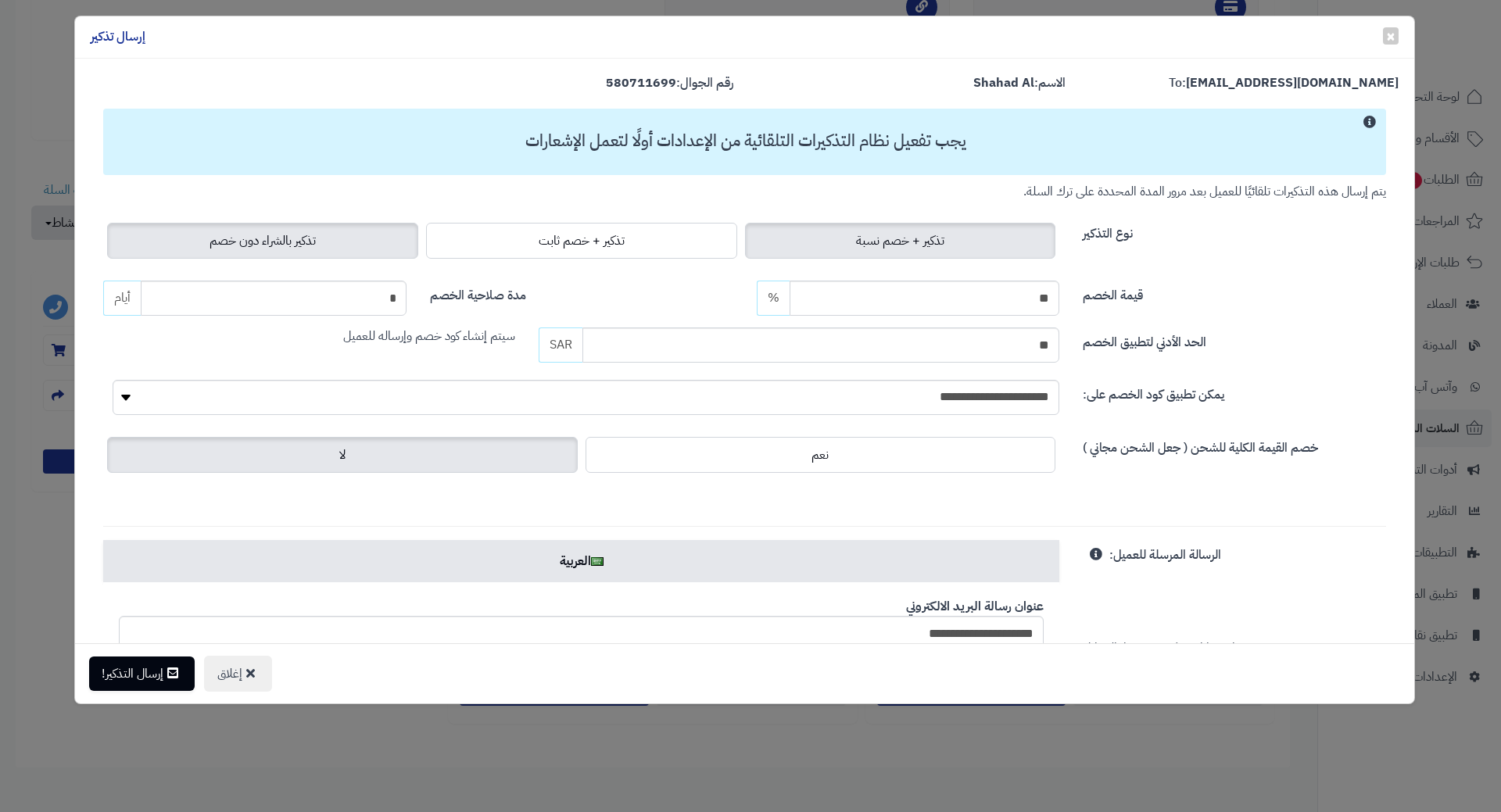
click at [280, 245] on span "تذكير بالشراء دون خصم" at bounding box center [262, 240] width 106 height 18
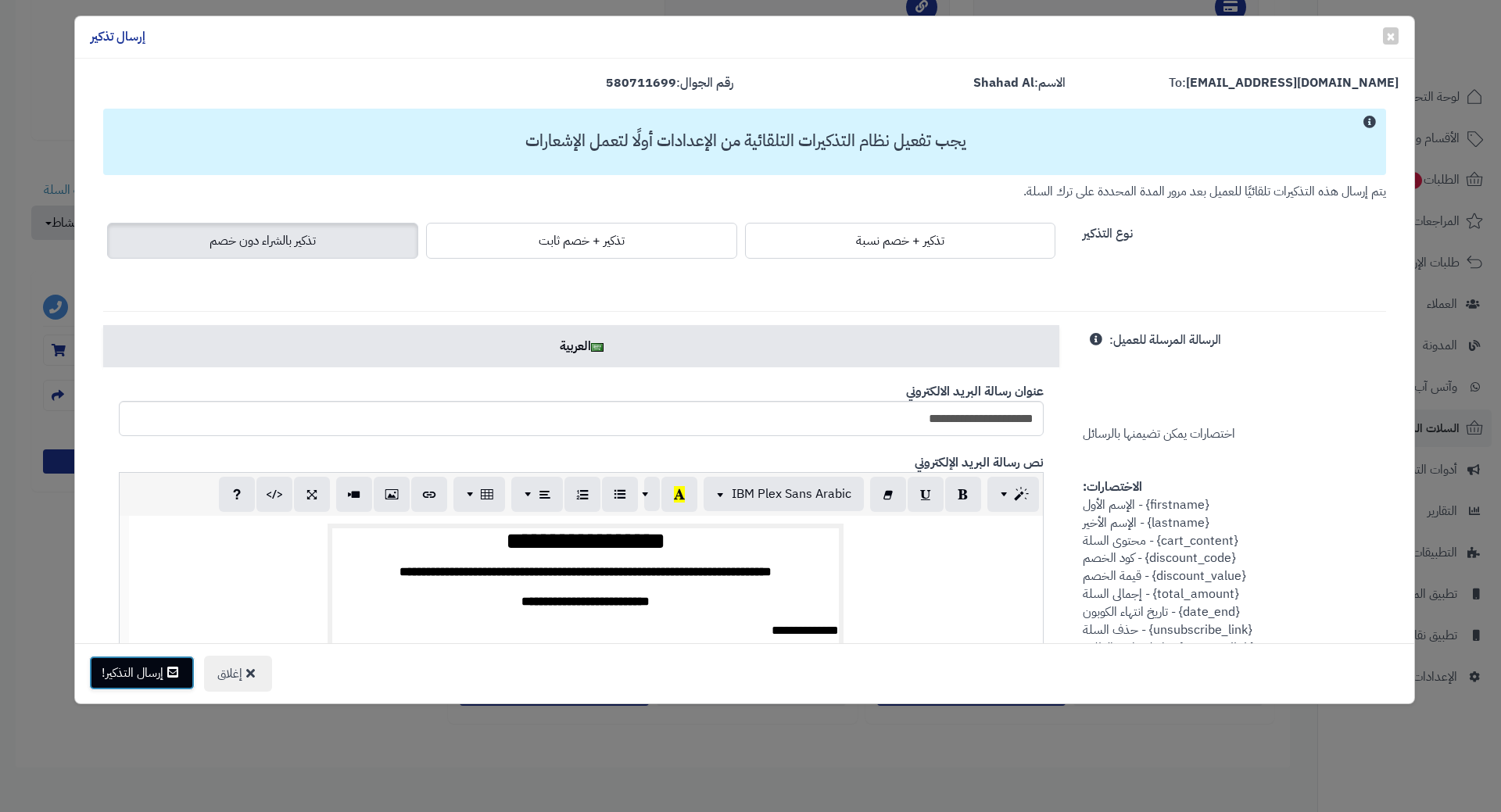
click at [154, 671] on button "إرسال التذكير!" at bounding box center [142, 672] width 106 height 34
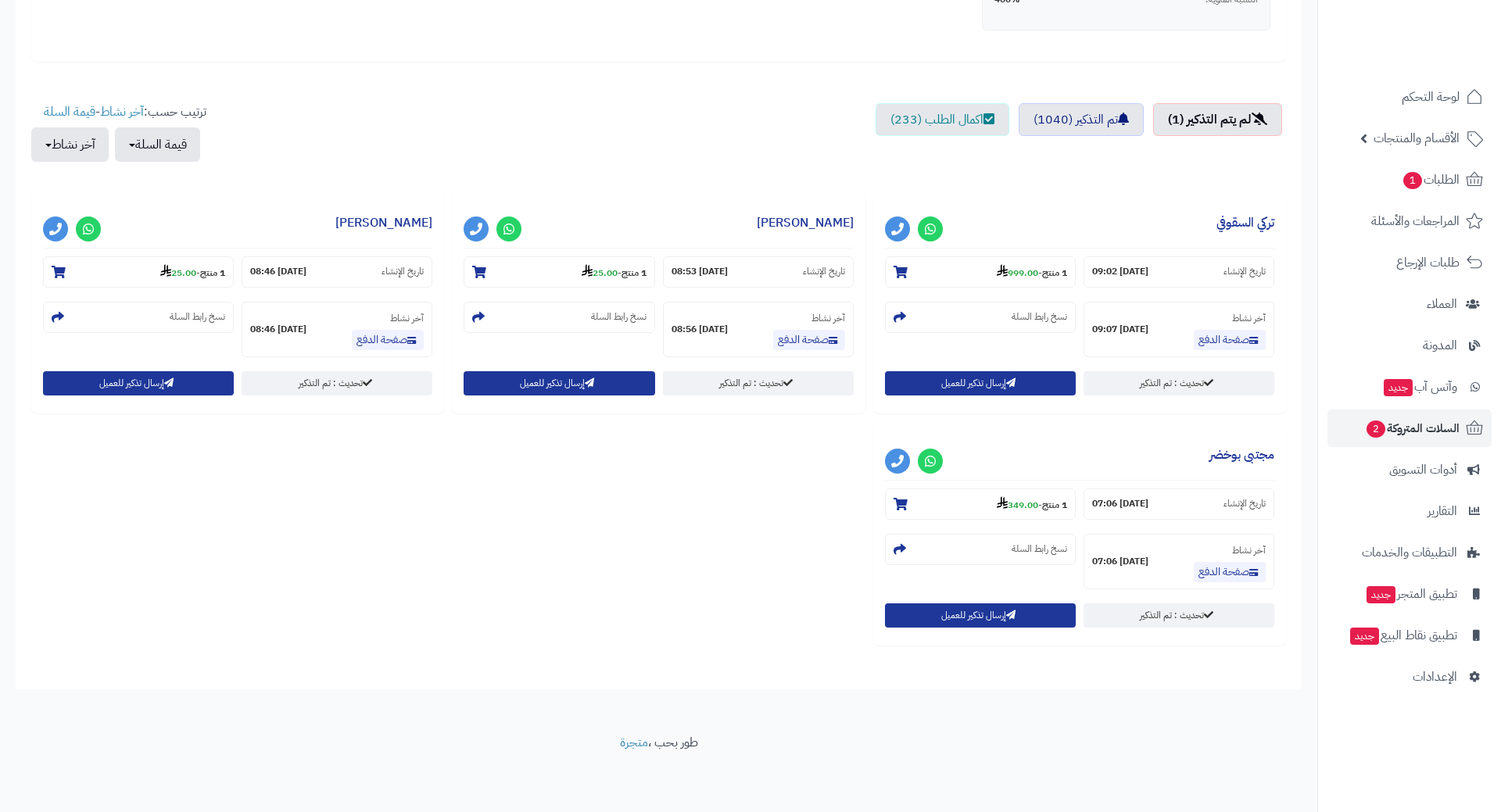
scroll to position [469, 0]
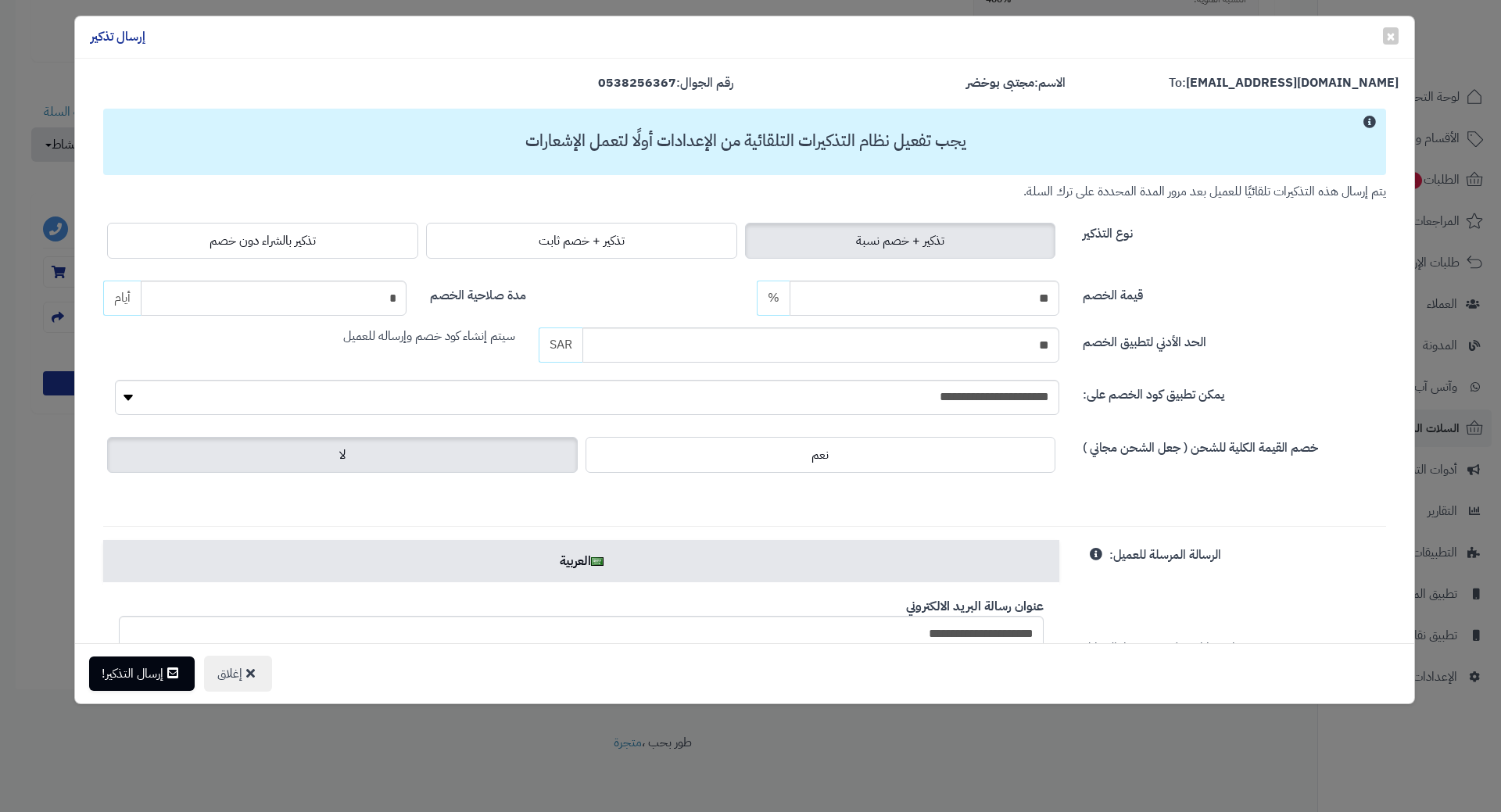
click at [265, 220] on div "تذكير + خصم نسبة تذكير + خصم ثابت تذكير بالشراء دون خصم" at bounding box center [581, 240] width 956 height 44
click at [266, 238] on span "تذكير بالشراء دون خصم" at bounding box center [262, 240] width 106 height 18
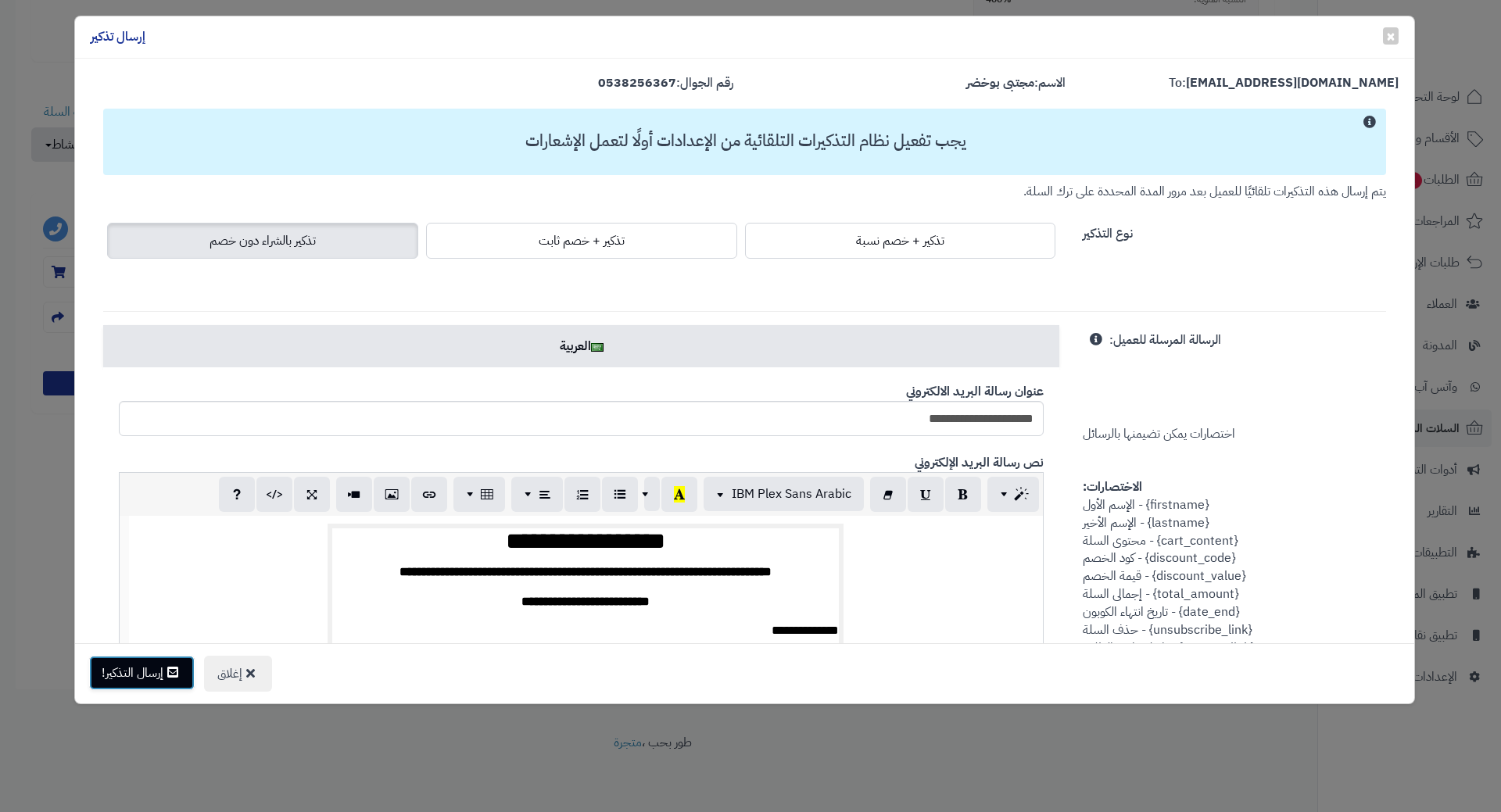
click at [149, 676] on button "إرسال التذكير!" at bounding box center [142, 672] width 106 height 34
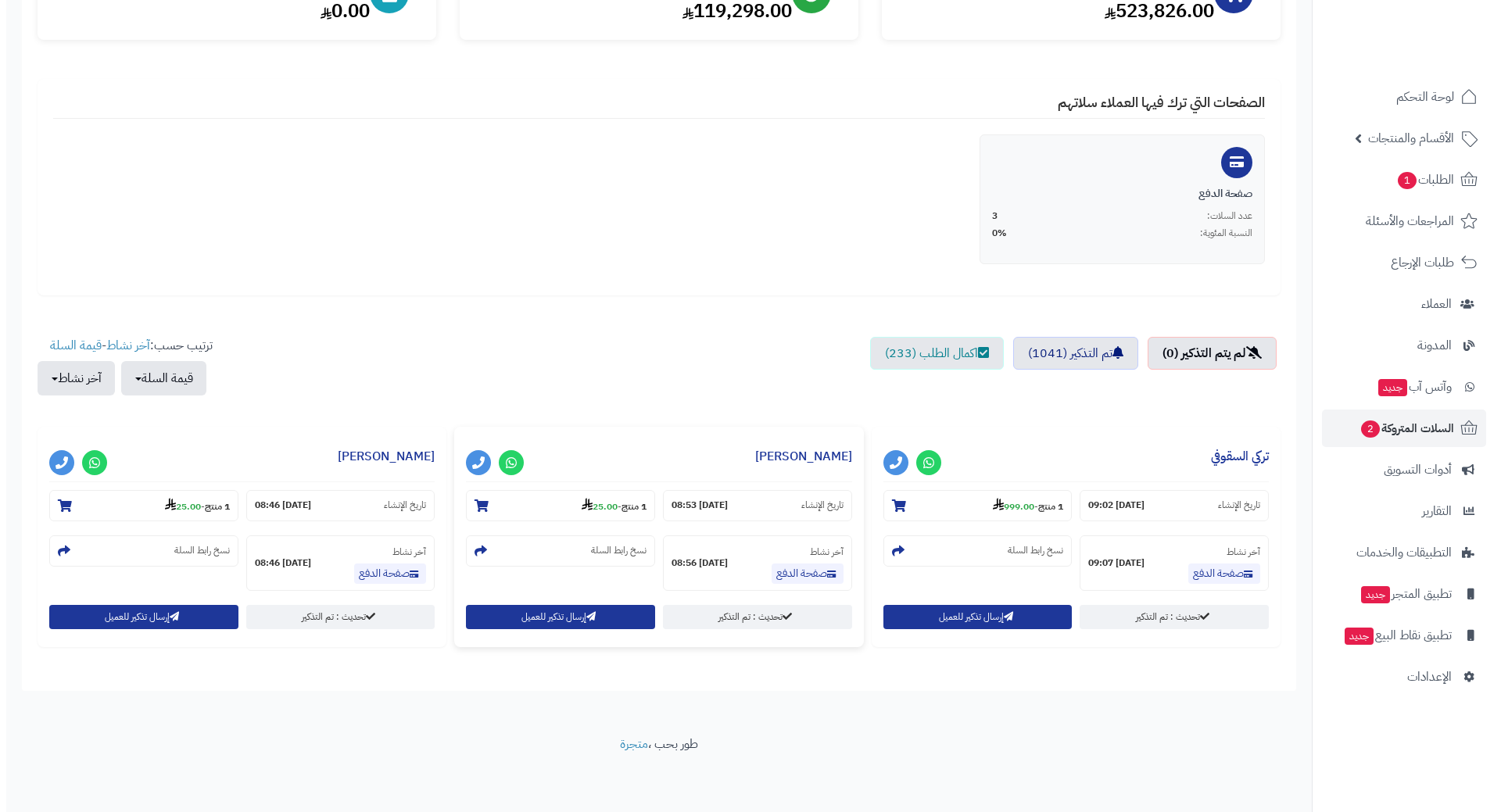
scroll to position [237, 0]
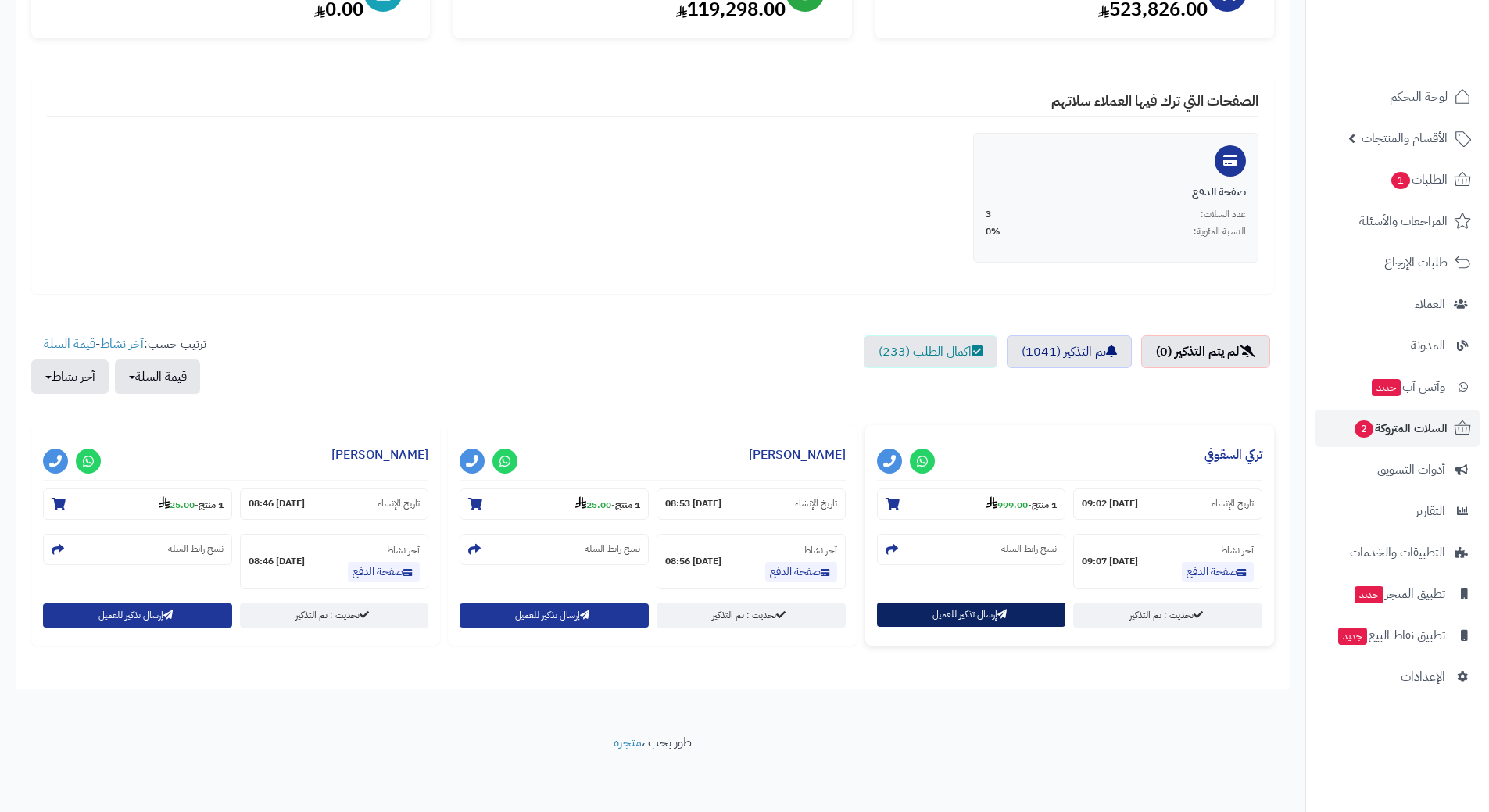
click at [943, 621] on button "إرسال تذكير للعميل" at bounding box center [971, 614] width 189 height 24
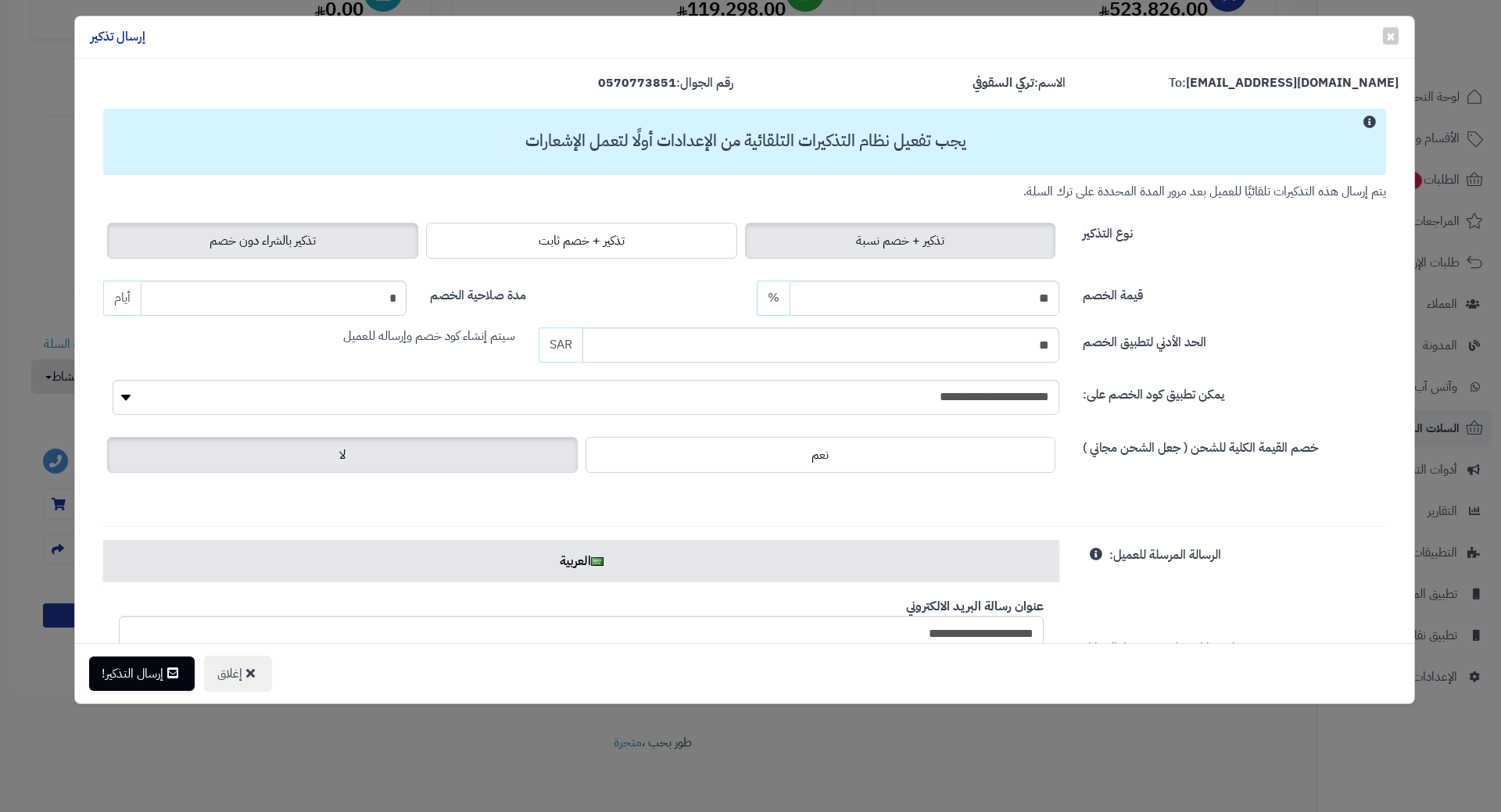
click at [232, 229] on label "تذكير بالشراء دون خصم" at bounding box center [262, 240] width 311 height 36
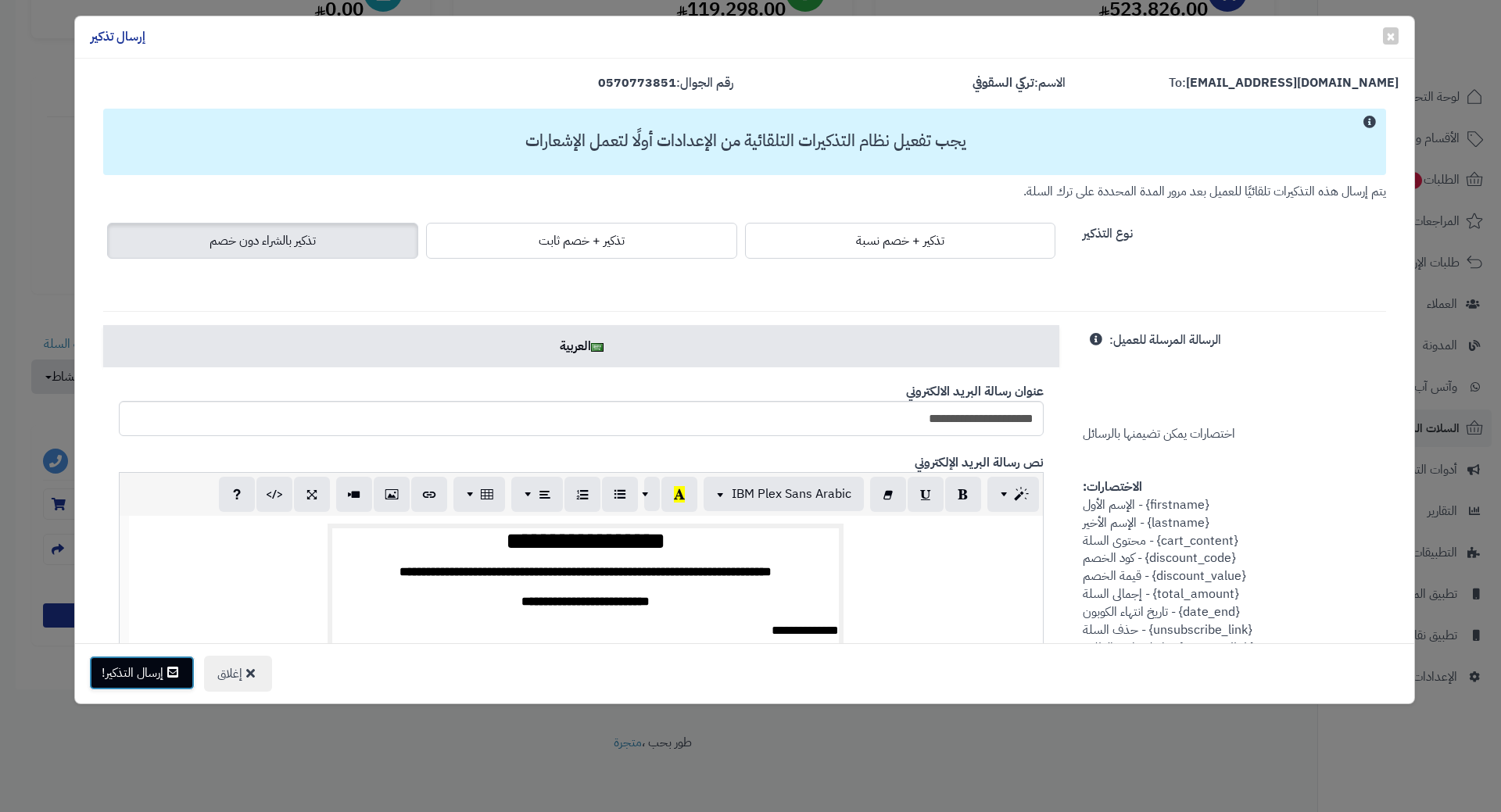
click at [120, 670] on button "إرسال التذكير!" at bounding box center [142, 672] width 106 height 34
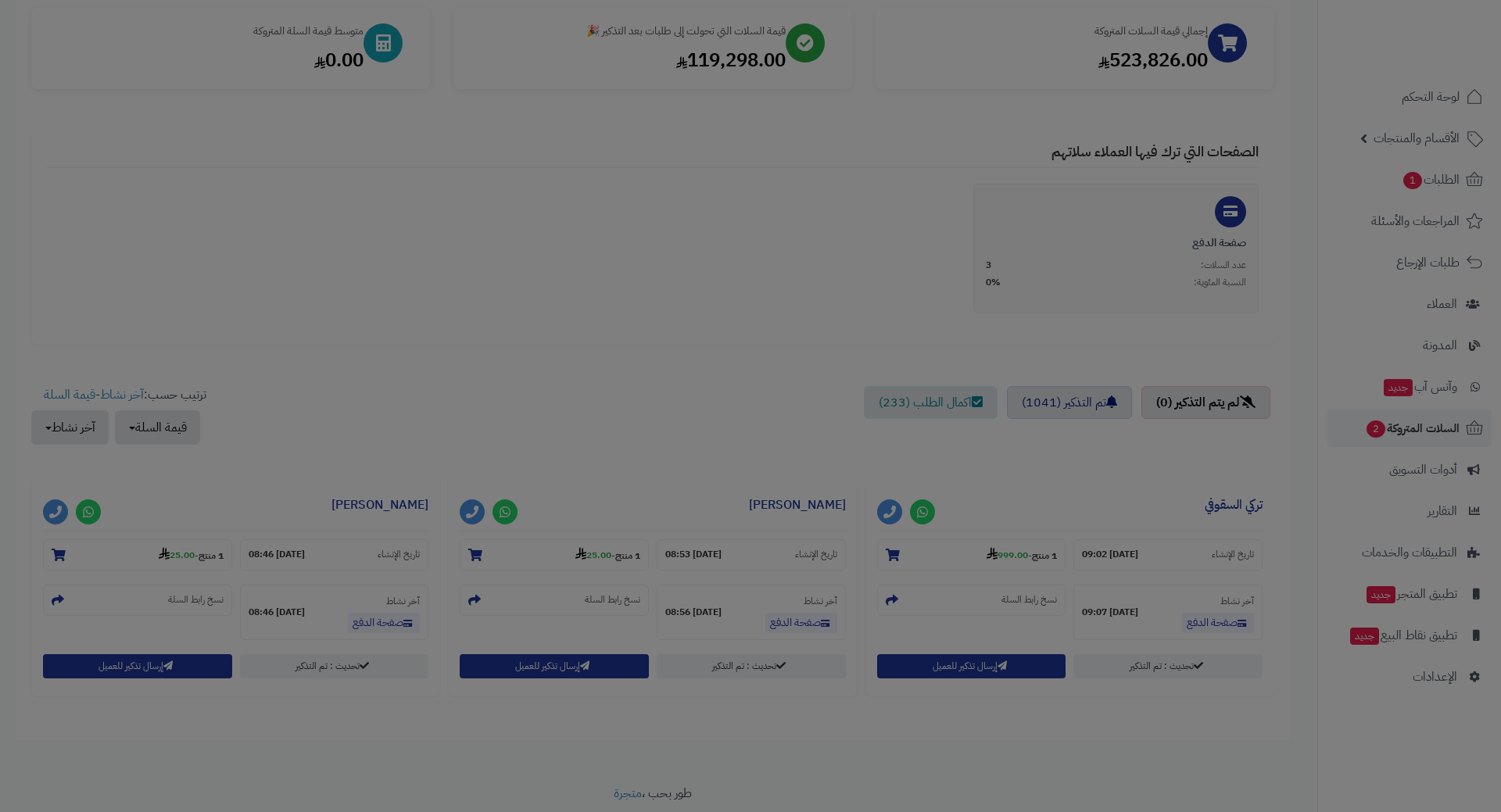
scroll to position [288, 0]
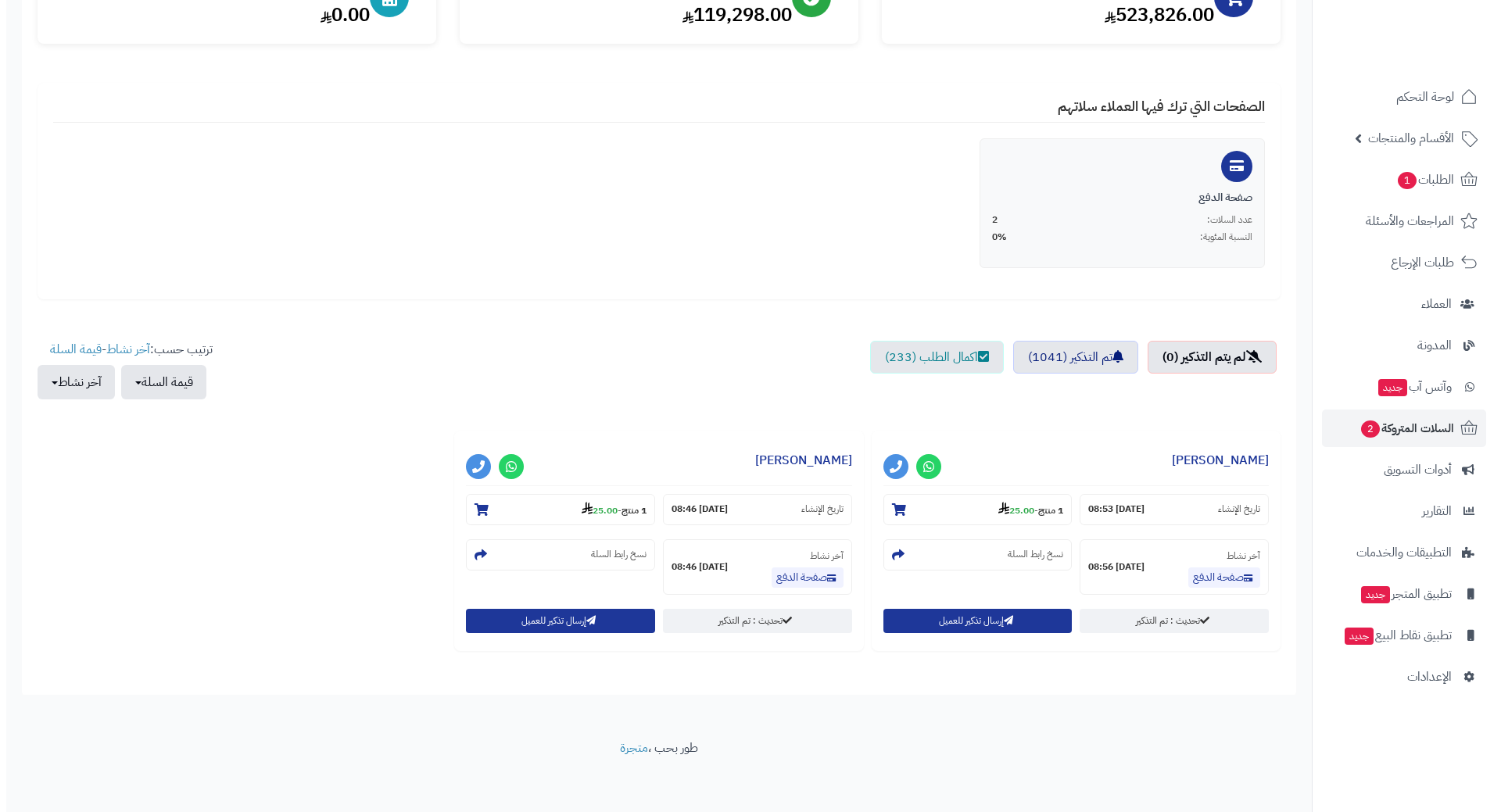
scroll to position [237, 0]
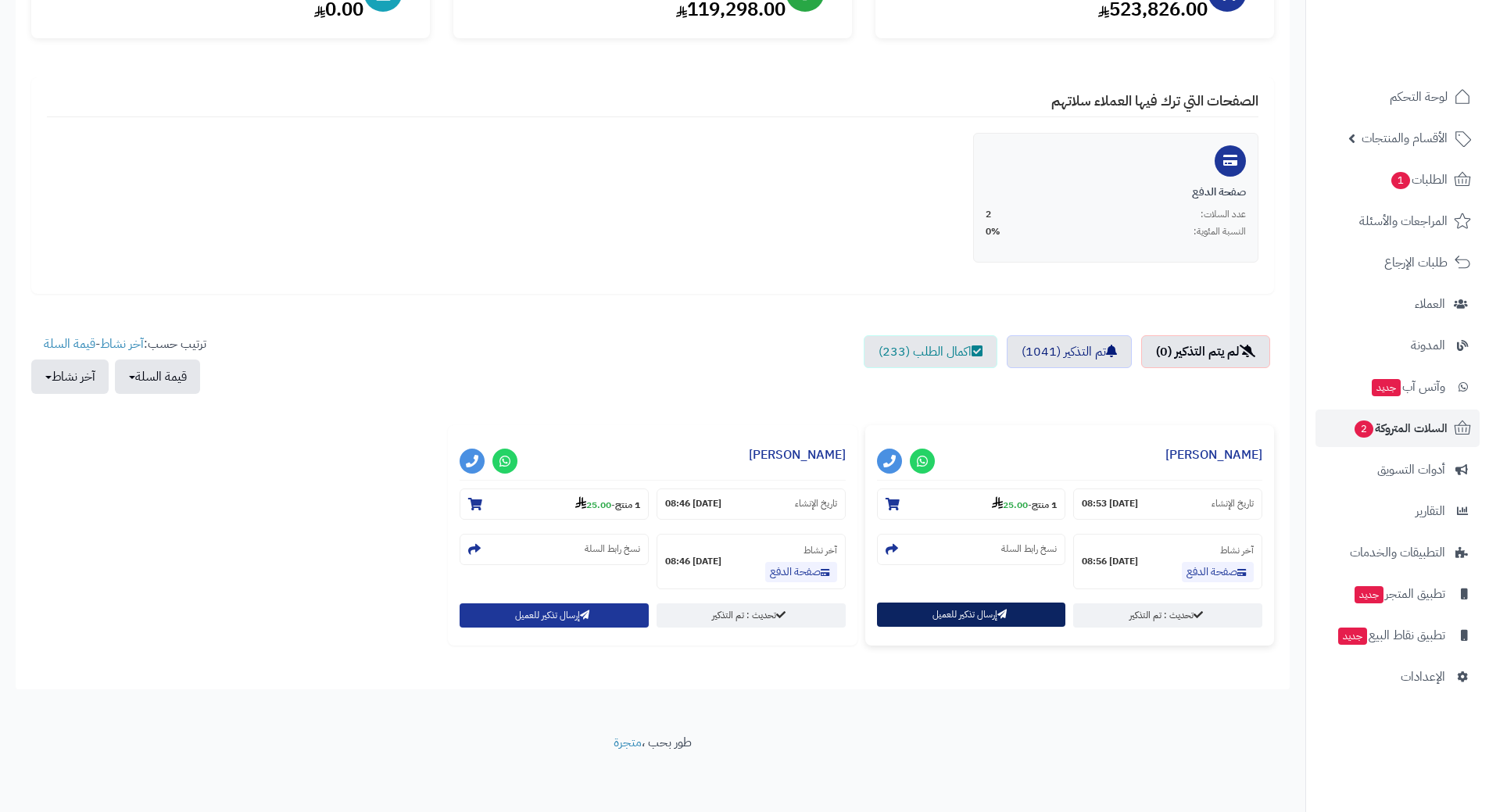
click at [973, 603] on button "إرسال تذكير للعميل" at bounding box center [971, 614] width 189 height 24
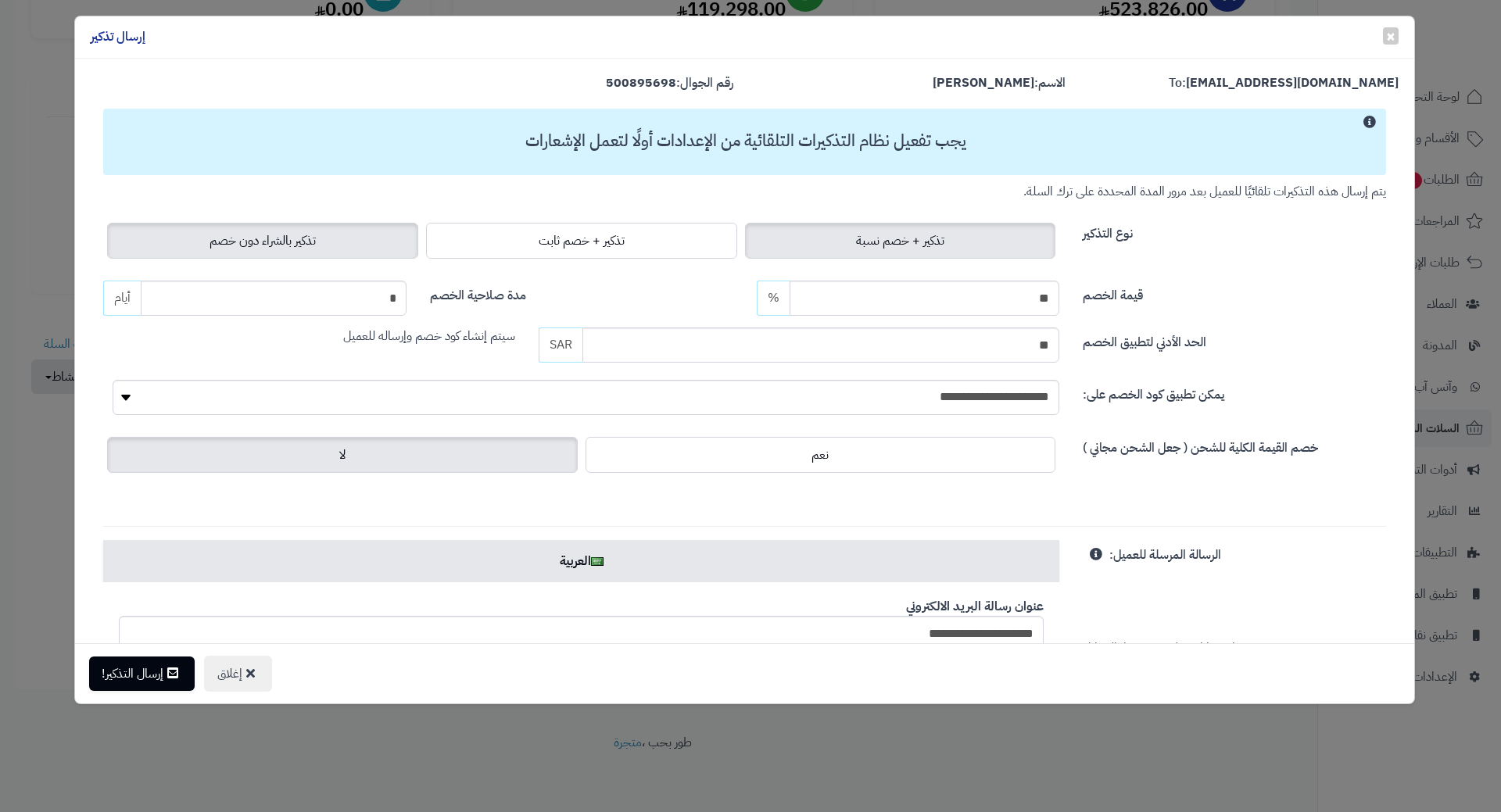
drag, startPoint x: 307, startPoint y: 250, endPoint x: 240, endPoint y: 351, distance: 121.2
click at [307, 250] on span "تذكير بالشراء دون خصم" at bounding box center [262, 240] width 106 height 18
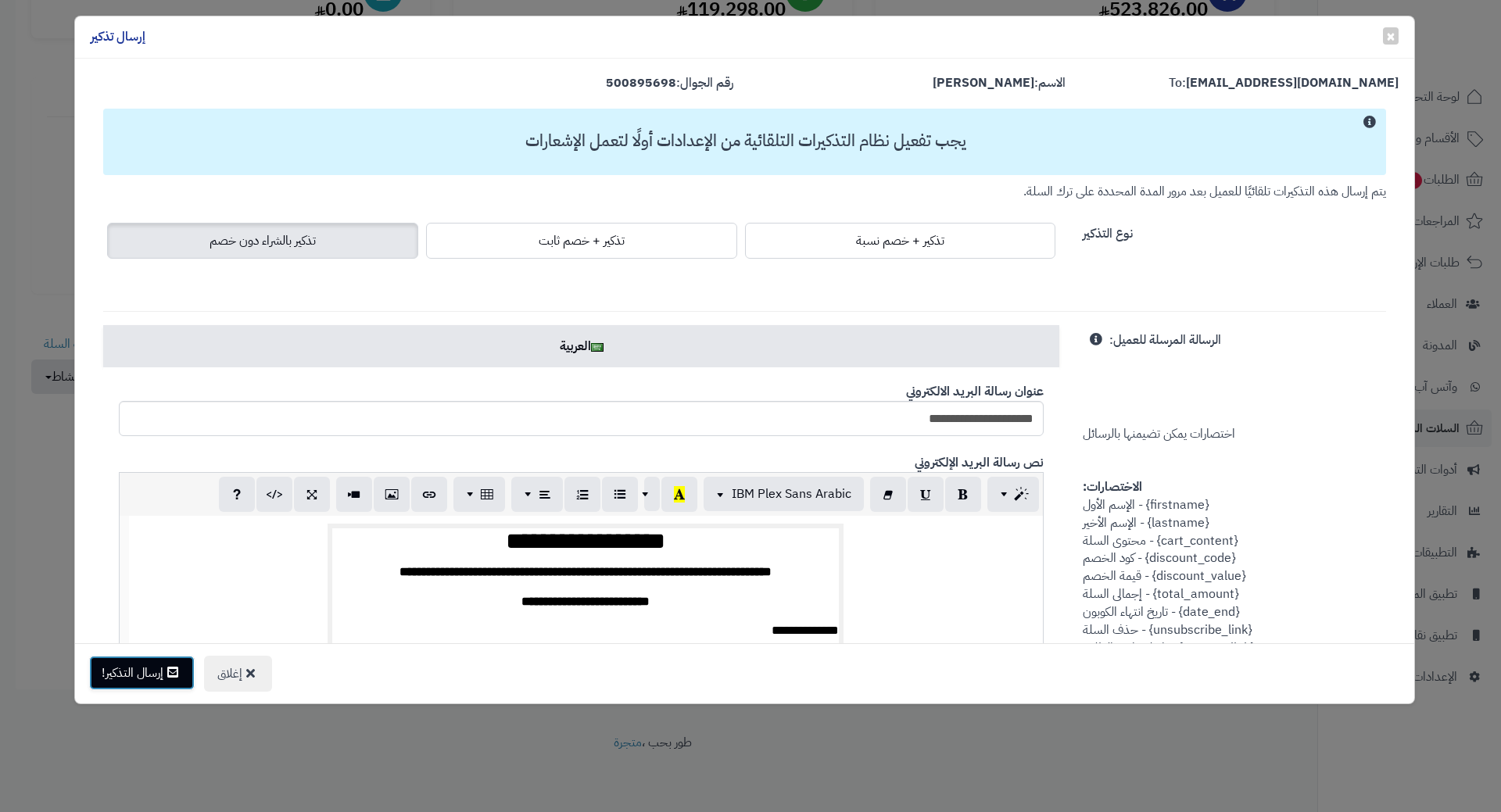
click at [140, 683] on button "إرسال التذكير!" at bounding box center [142, 672] width 106 height 34
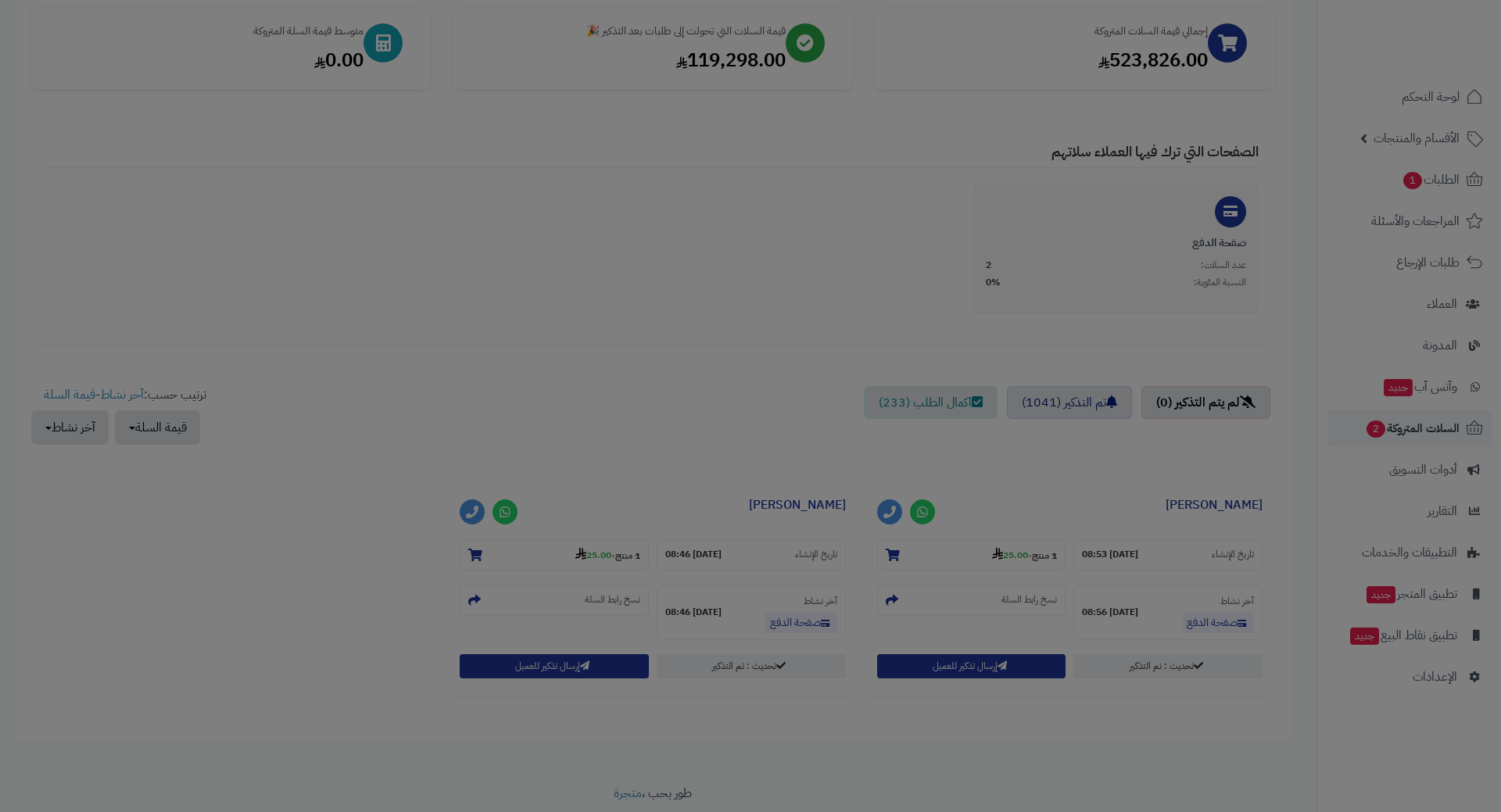
scroll to position [288, 0]
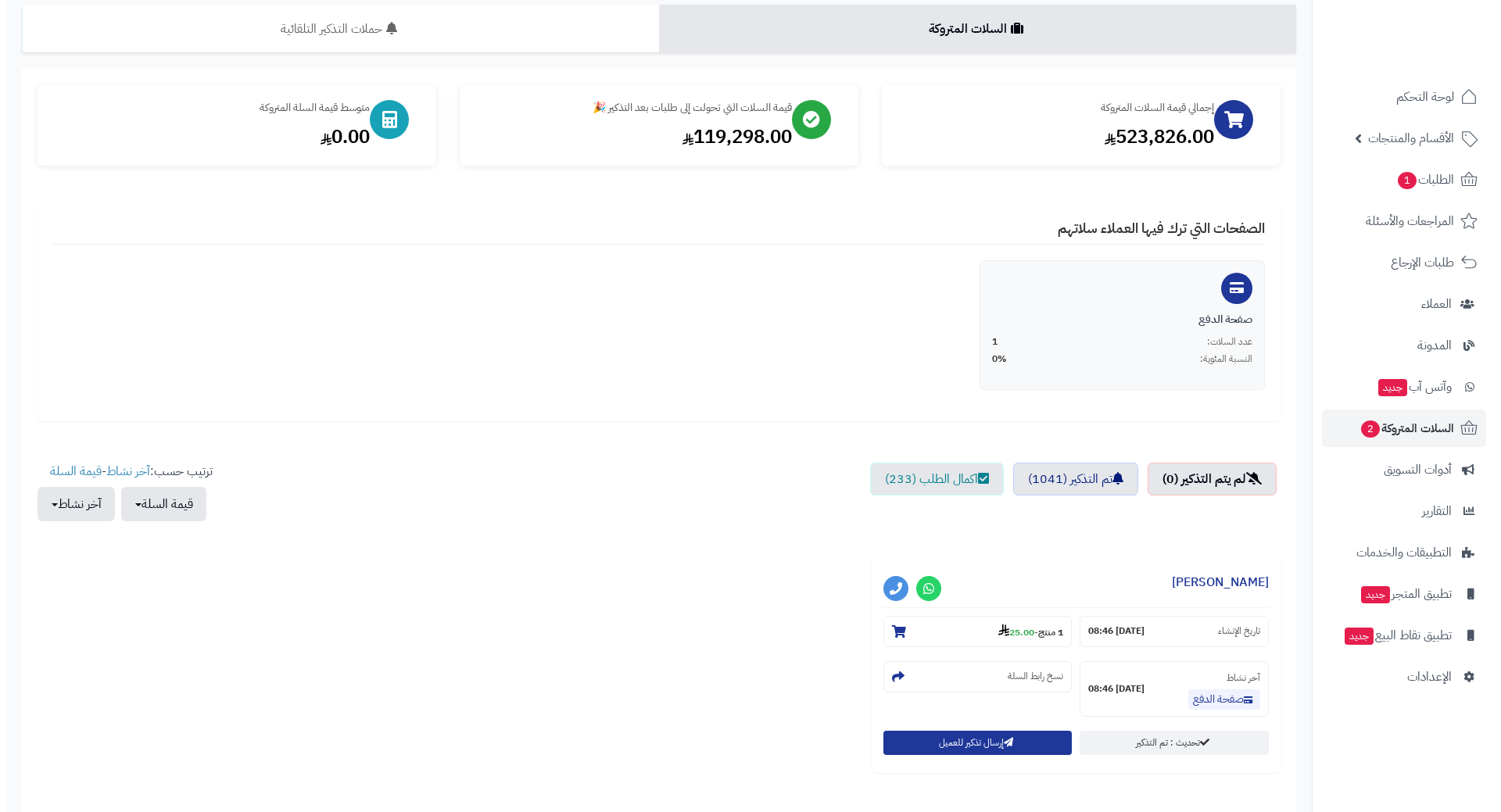
scroll to position [237, 0]
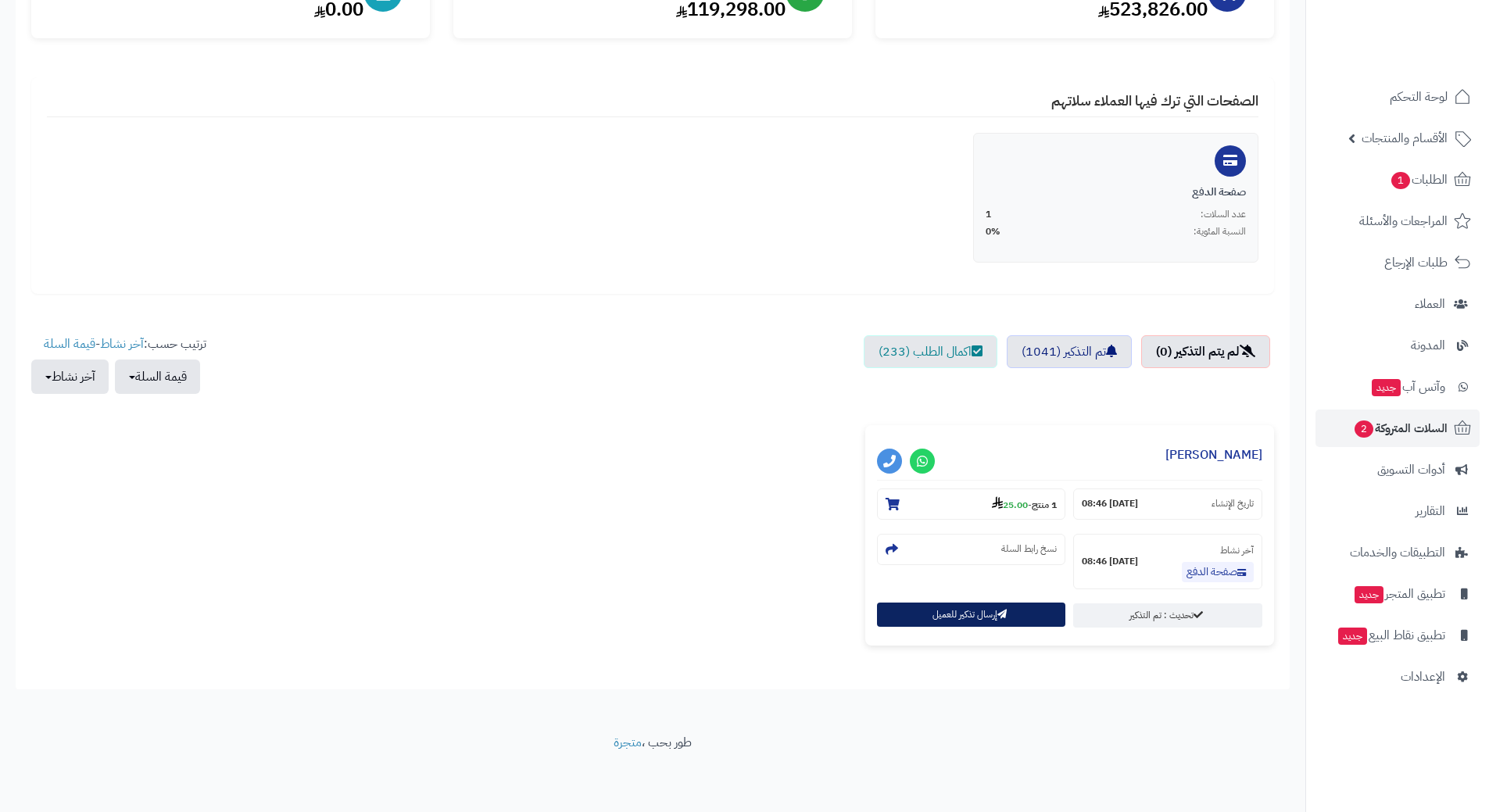
click at [918, 623] on button "إرسال تذكير للعميل" at bounding box center [971, 614] width 189 height 24
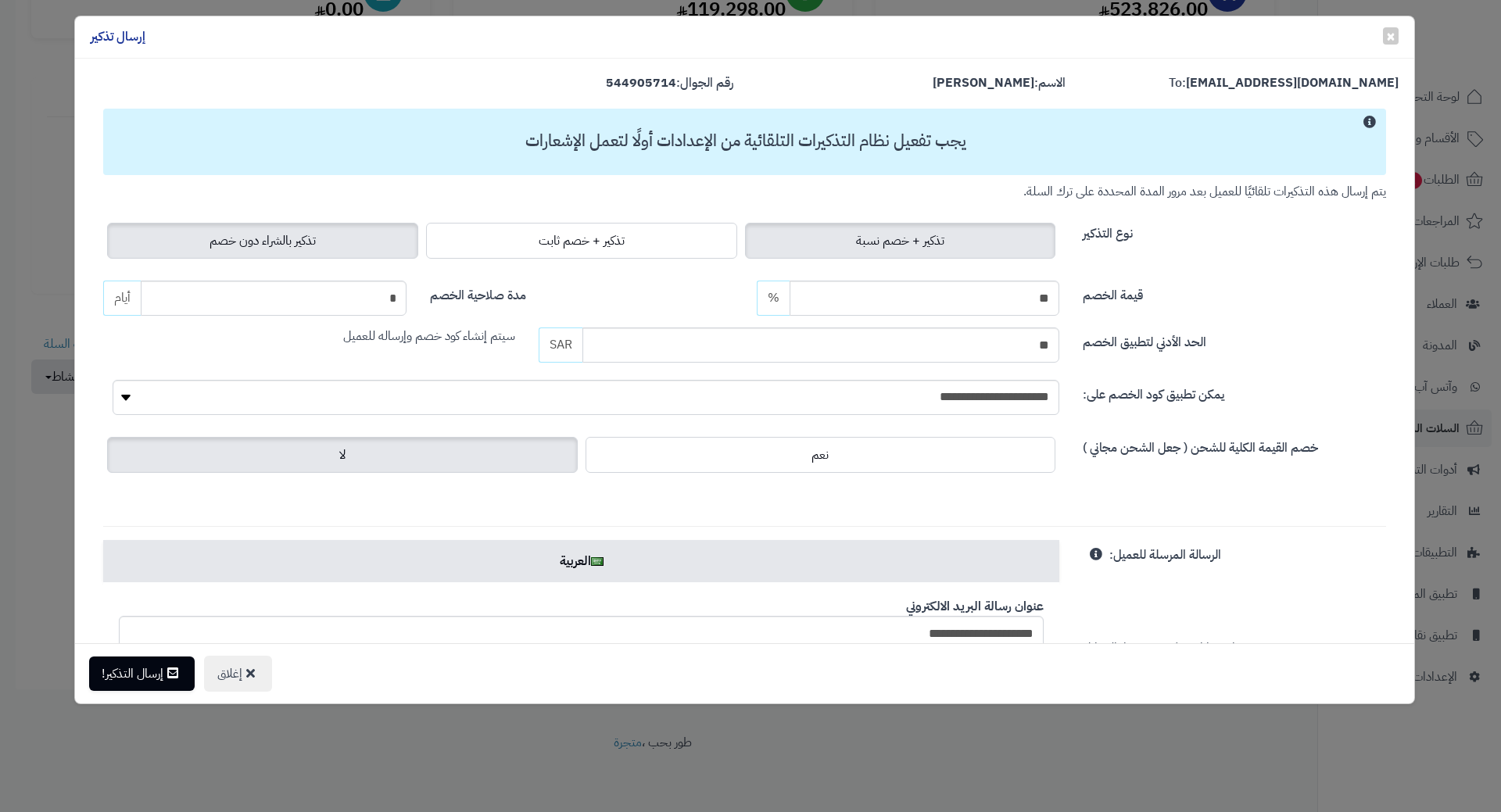
click at [310, 240] on span "تذكير بالشراء دون خصم" at bounding box center [262, 240] width 106 height 18
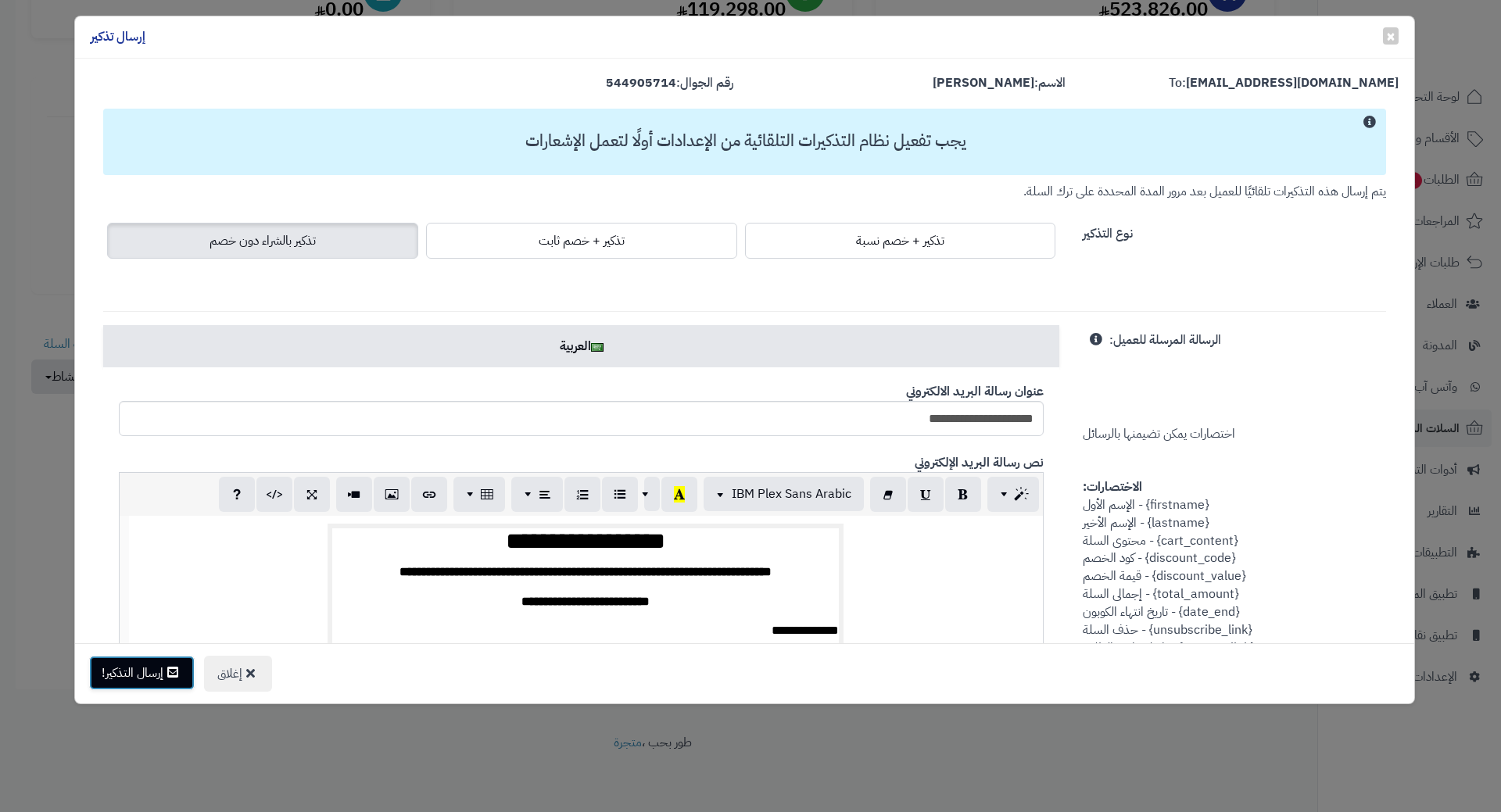
click at [148, 687] on button "إرسال التذكير!" at bounding box center [142, 672] width 106 height 34
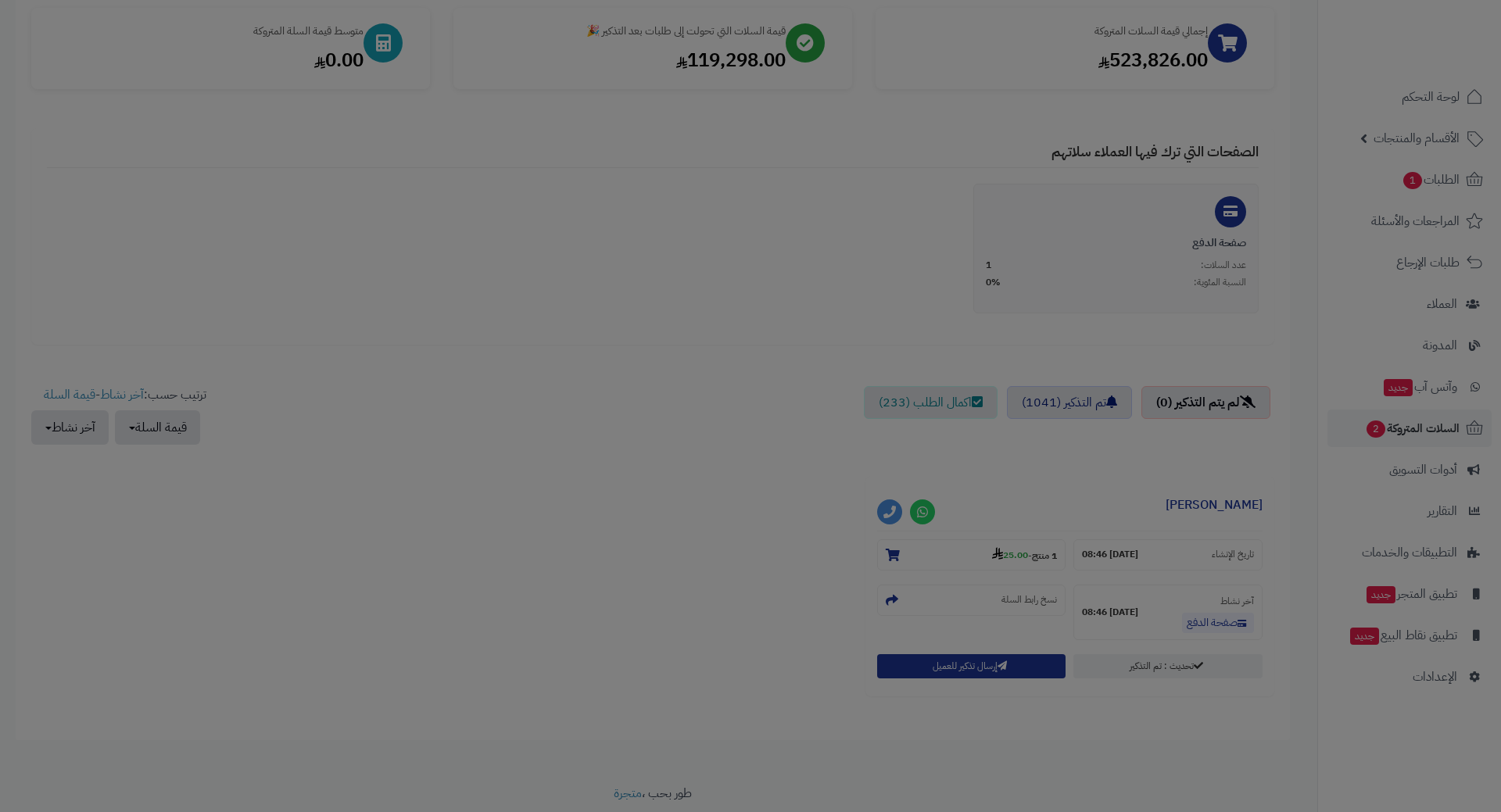
scroll to position [288, 0]
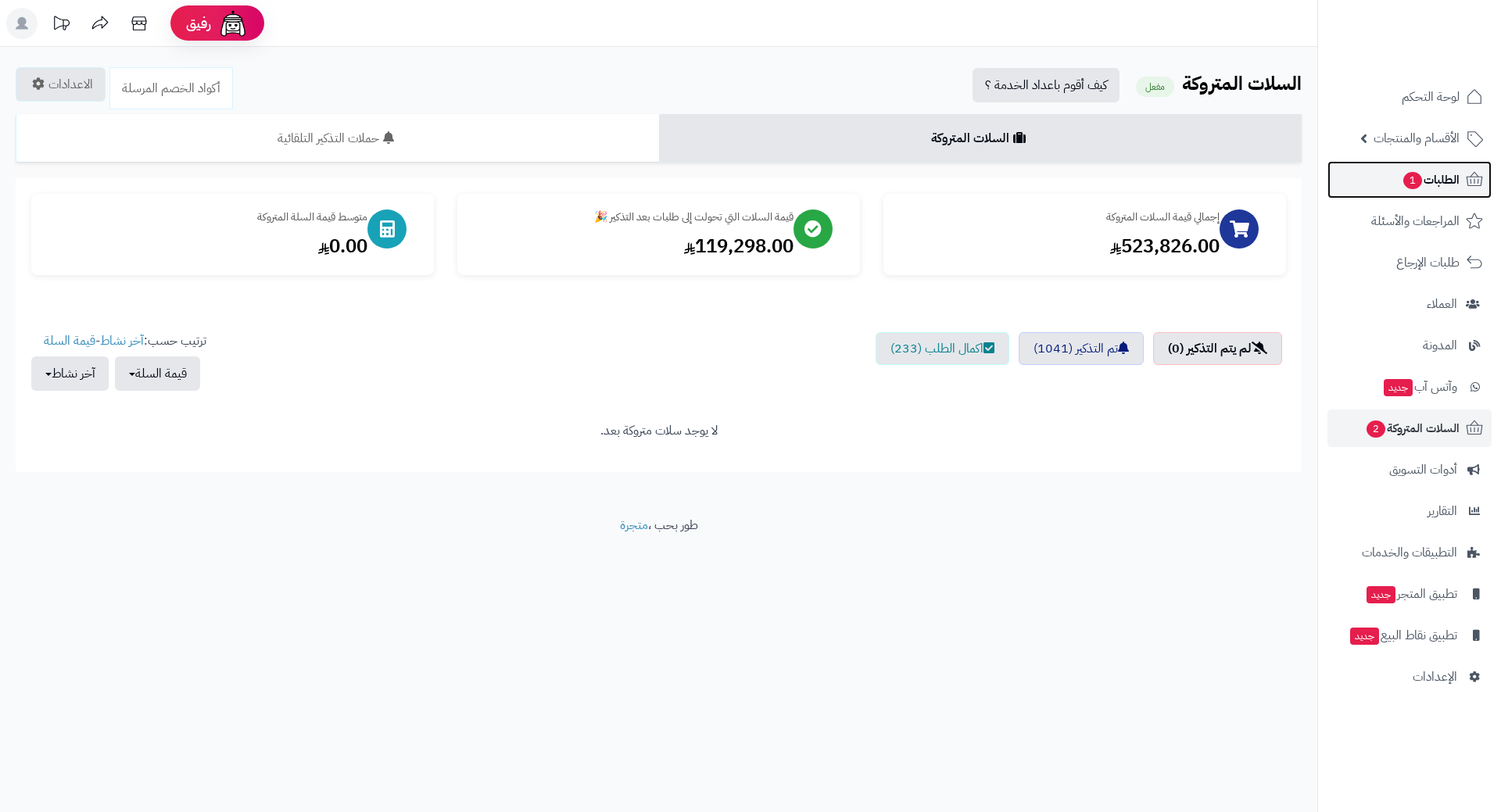
click at [1356, 170] on link "الطلبات 1" at bounding box center [1410, 180] width 164 height 38
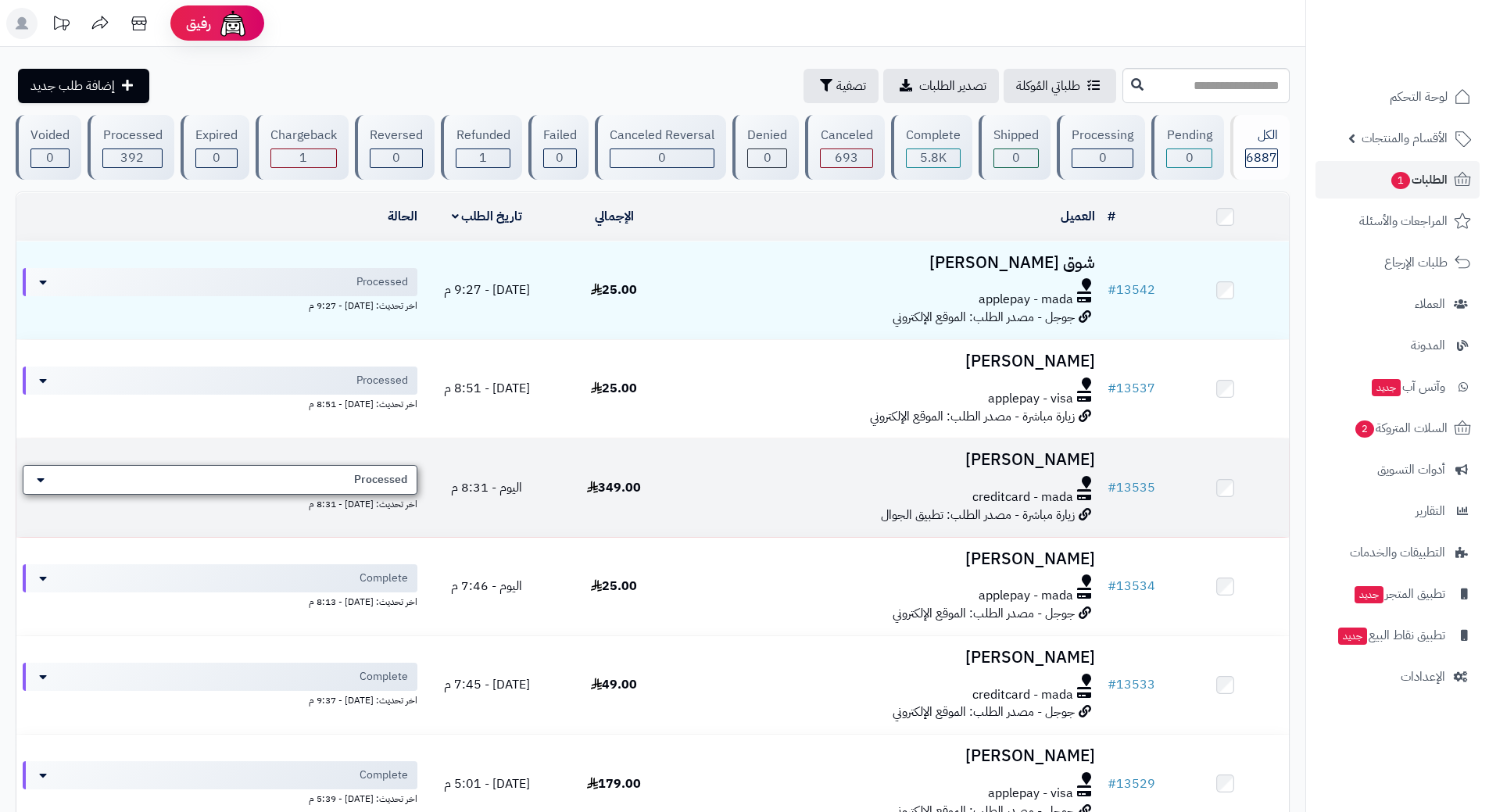
click at [355, 468] on div "Processed" at bounding box center [220, 480] width 394 height 30
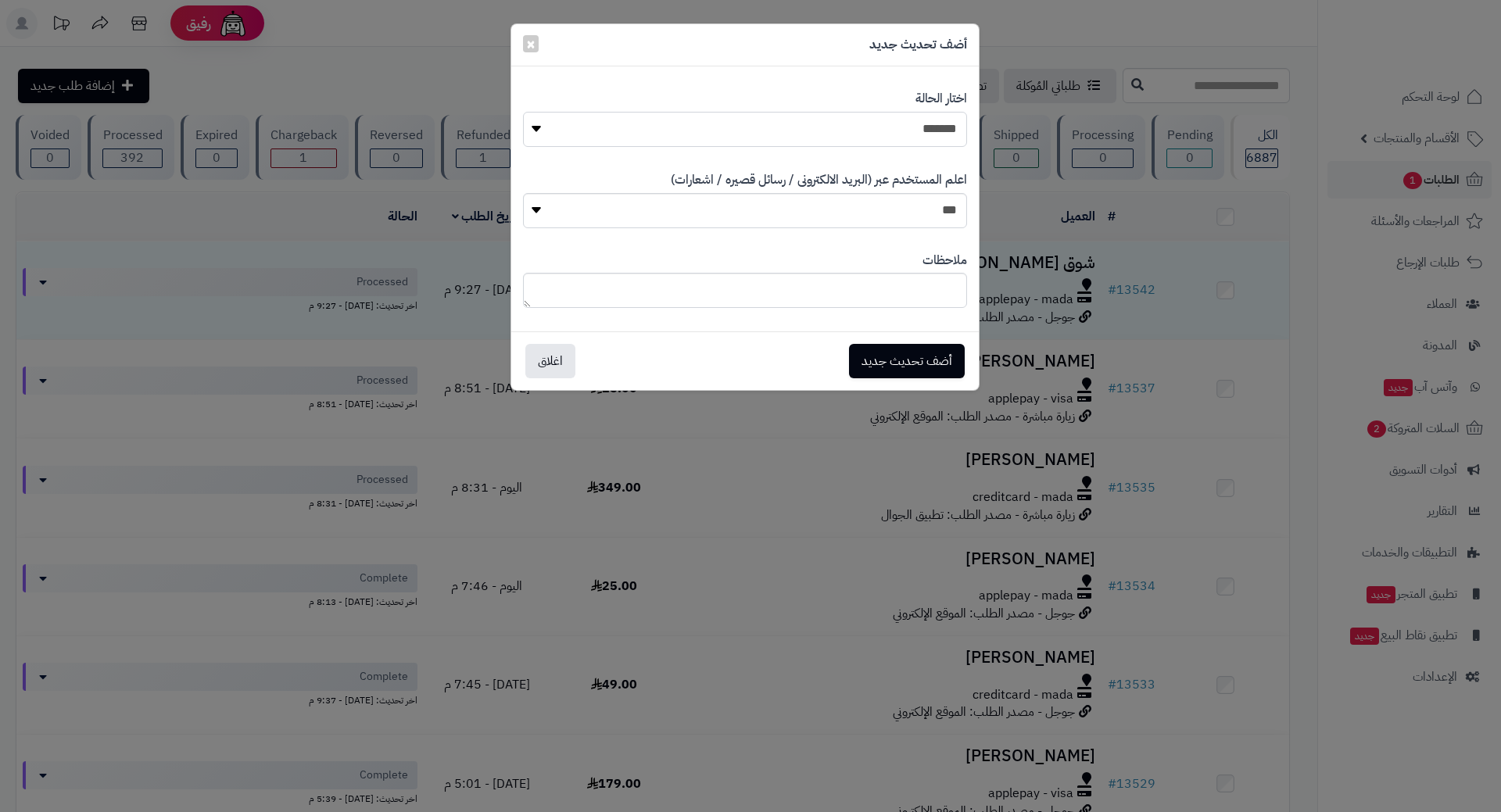
click at [912, 126] on select "**********" at bounding box center [744, 129] width 444 height 35
select select "*"
click at [523, 112] on select "**********" at bounding box center [744, 129] width 444 height 35
click at [906, 364] on button "أضف تحديث جديد" at bounding box center [906, 359] width 116 height 34
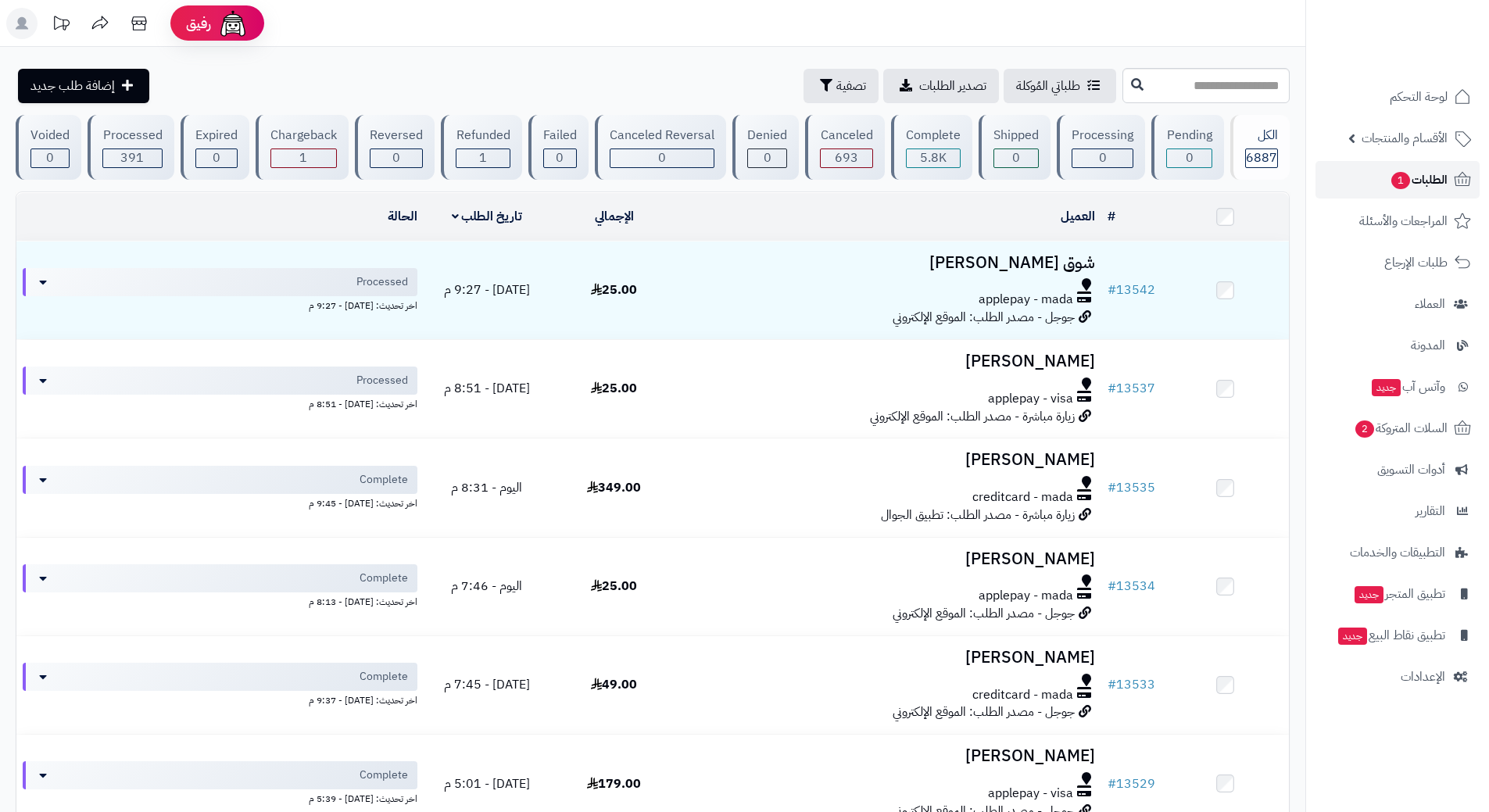
click at [1356, 171] on link "الطلبات 1" at bounding box center [1397, 180] width 164 height 38
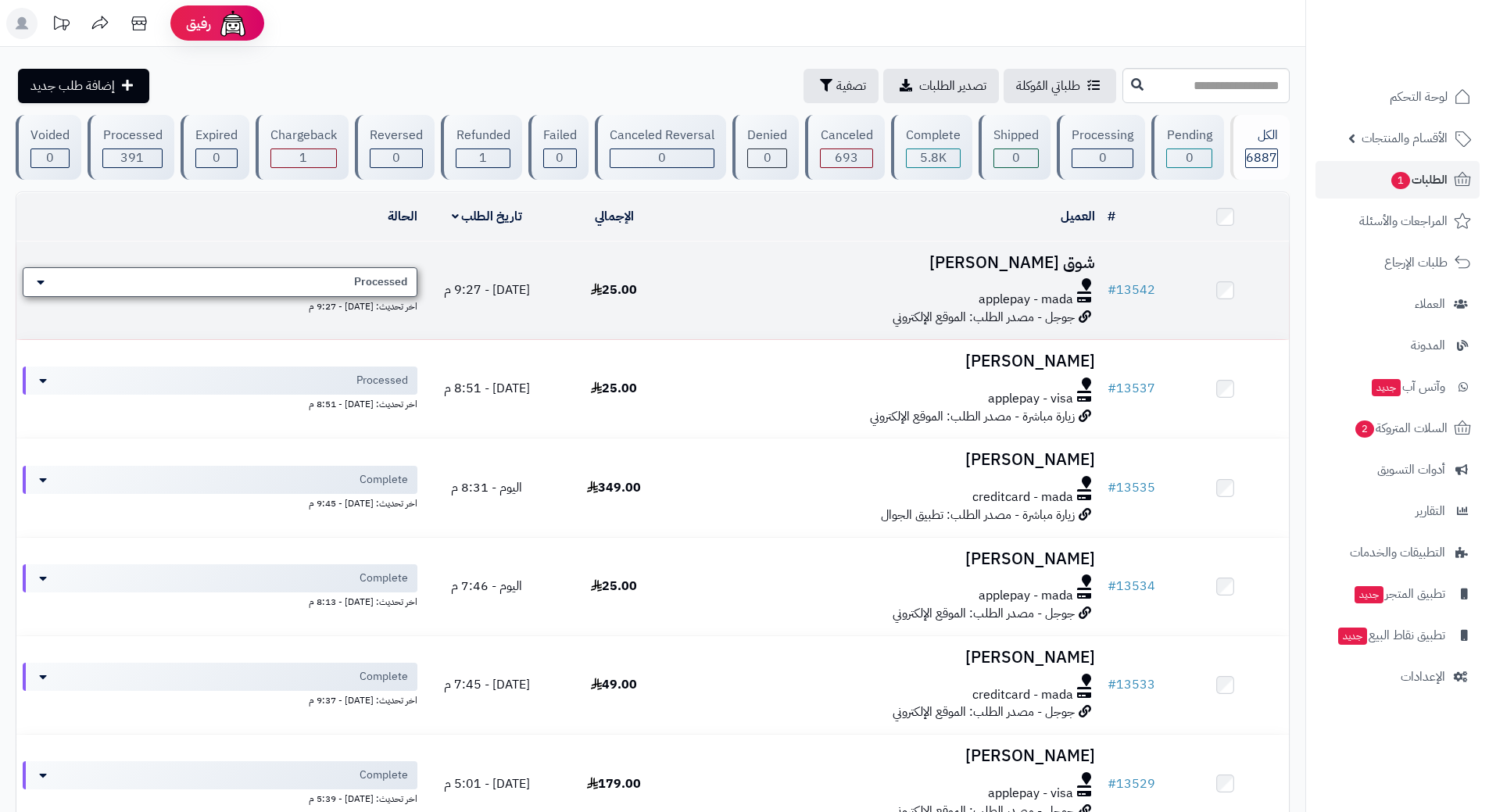
click at [355, 280] on span "Processed" at bounding box center [381, 282] width 53 height 16
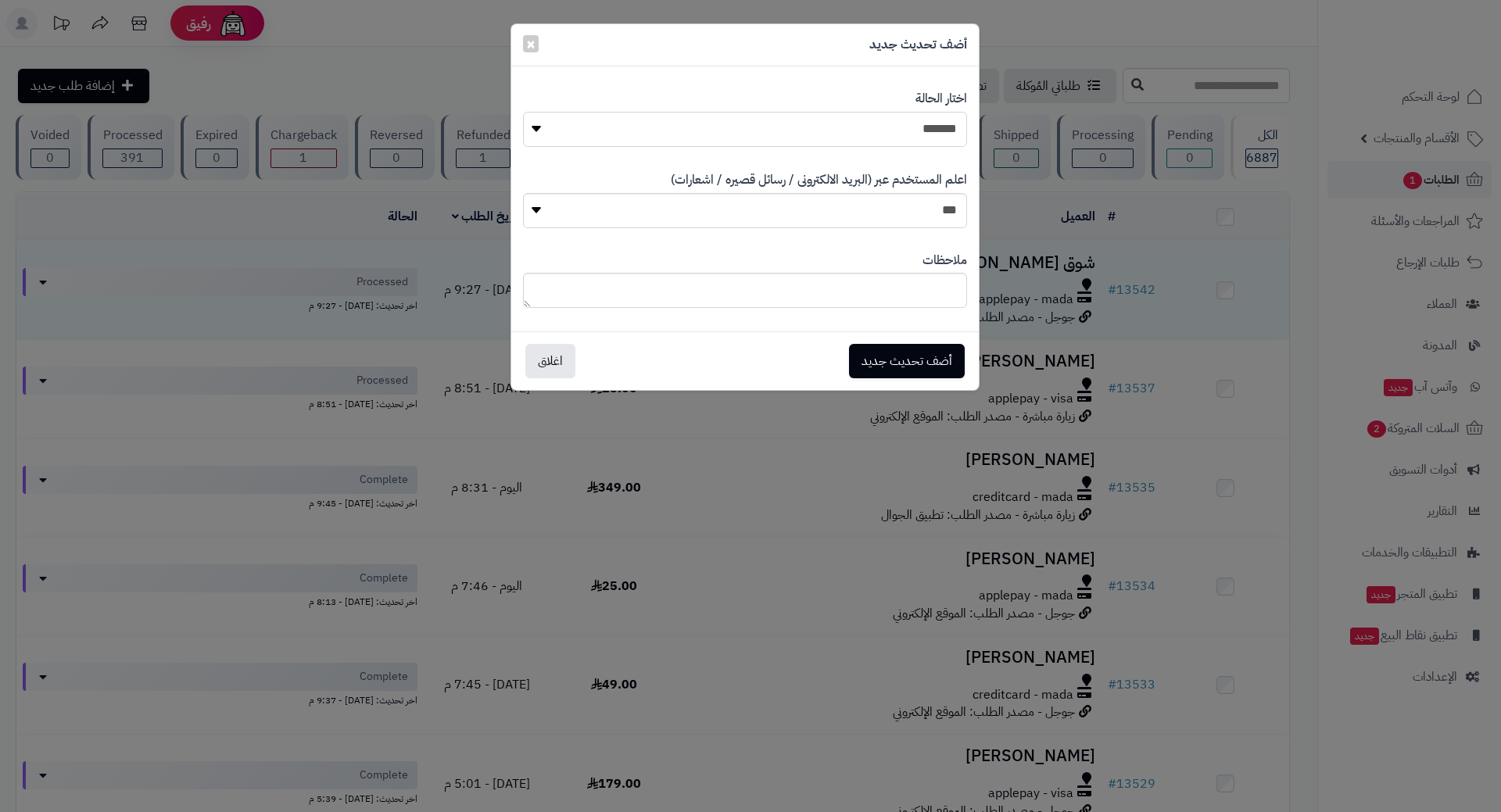
drag, startPoint x: 809, startPoint y: 141, endPoint x: 833, endPoint y: 146, distance: 24.5
click at [809, 141] on select "**********" at bounding box center [744, 129] width 444 height 35
select select "*"
click at [523, 112] on select "**********" at bounding box center [744, 129] width 444 height 35
click at [926, 352] on button "أضف تحديث جديد" at bounding box center [906, 359] width 116 height 34
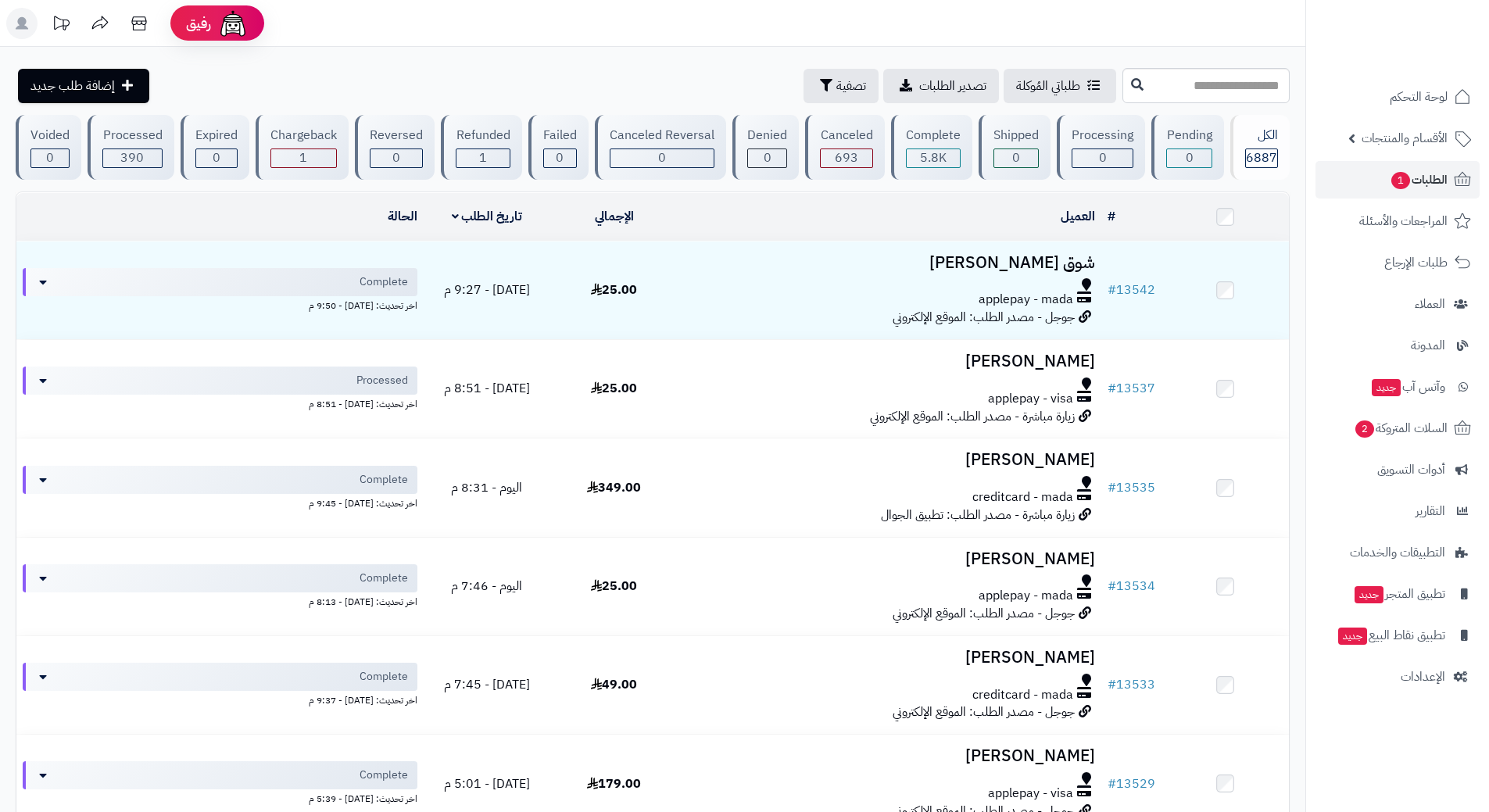
click at [1369, 160] on ul "لوحة التحكم الأقسام والمنتجات المنتجات الأقسام الماركات مواصفات المنتجات مواصفا…" at bounding box center [1398, 387] width 183 height 618
click at [1362, 174] on link "الطلبات 1" at bounding box center [1397, 180] width 164 height 38
drag, startPoint x: 0, startPoint y: 0, endPoint x: 1362, endPoint y: 174, distance: 1373.1
click at [1362, 174] on link "الطلبات 1" at bounding box center [1397, 180] width 164 height 38
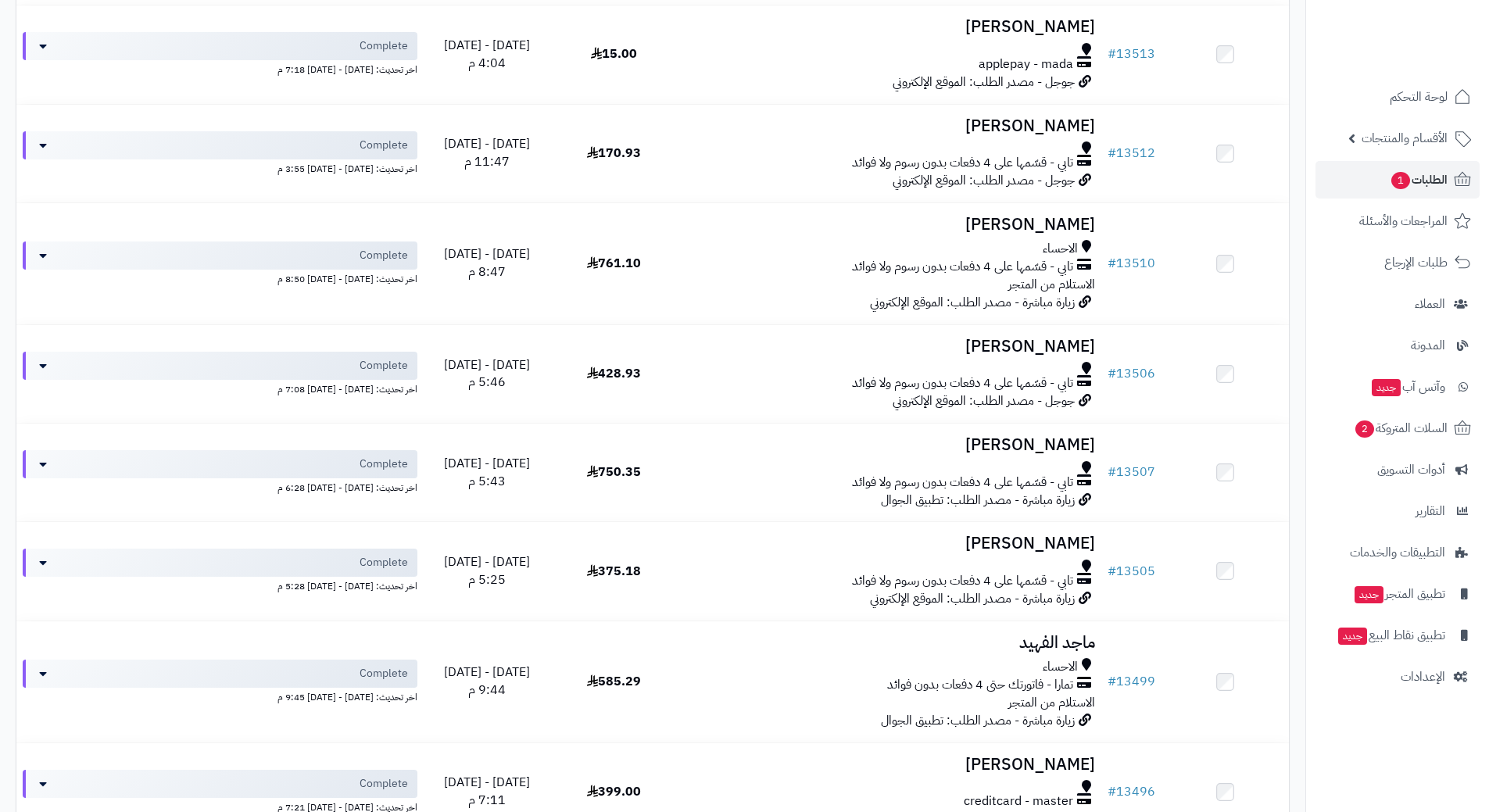
scroll to position [1618, 0]
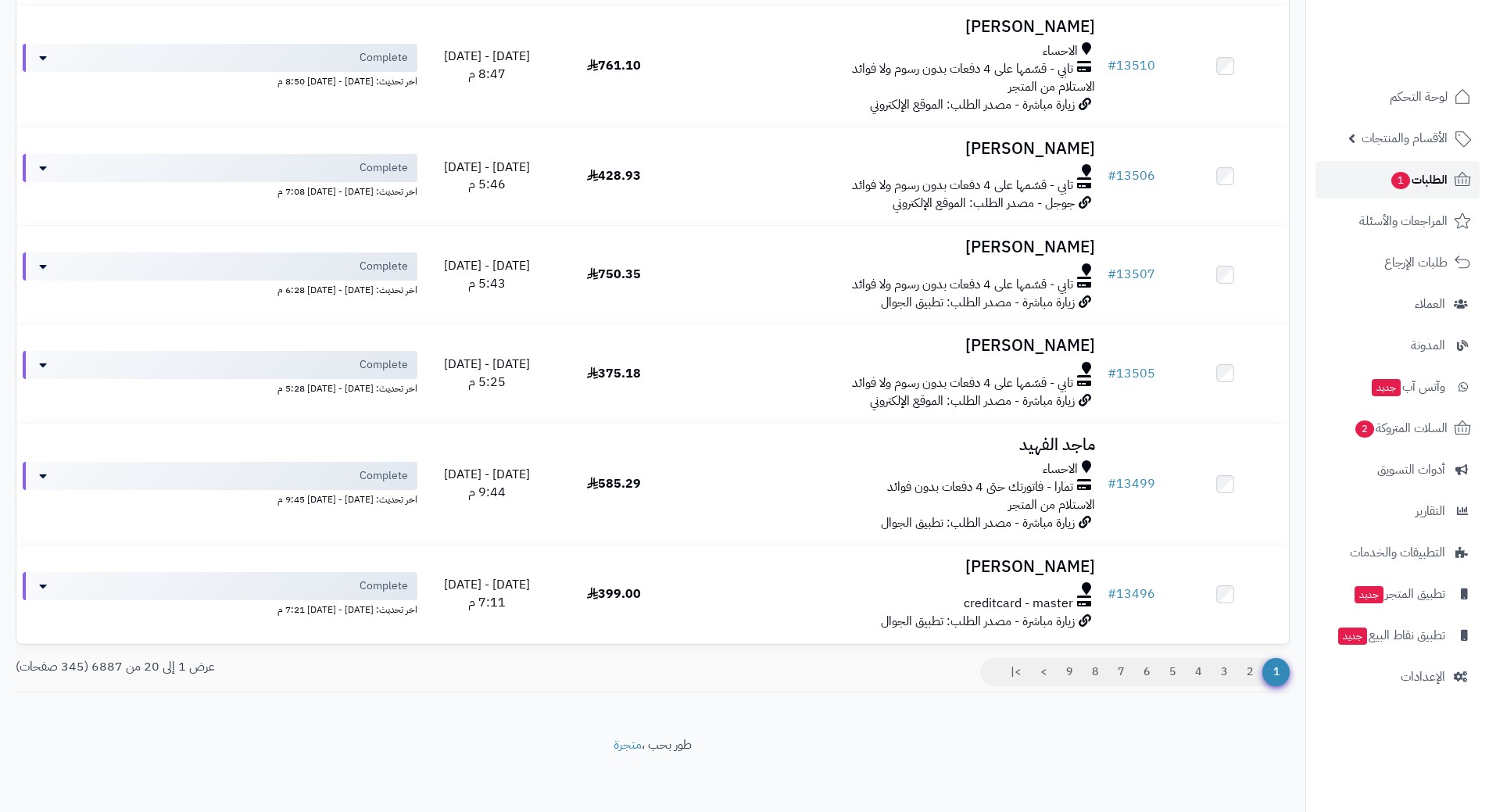
click at [1407, 179] on span "1" at bounding box center [1401, 181] width 18 height 17
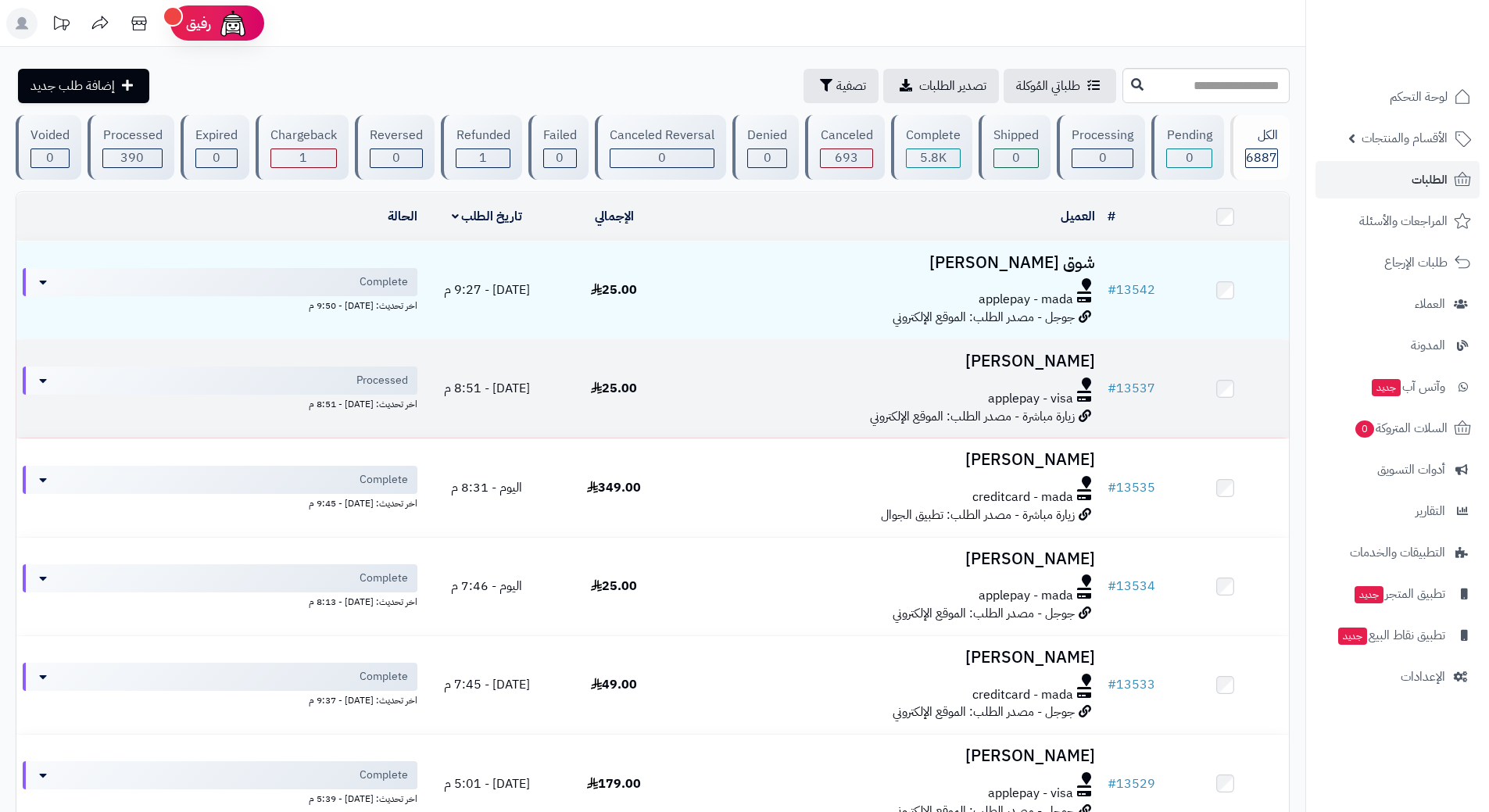
click at [715, 394] on div "applepay - visa" at bounding box center [889, 399] width 411 height 18
drag, startPoint x: 715, startPoint y: 394, endPoint x: 707, endPoint y: 379, distance: 17.0
click at [715, 394] on div "applepay - visa" at bounding box center [889, 399] width 411 height 18
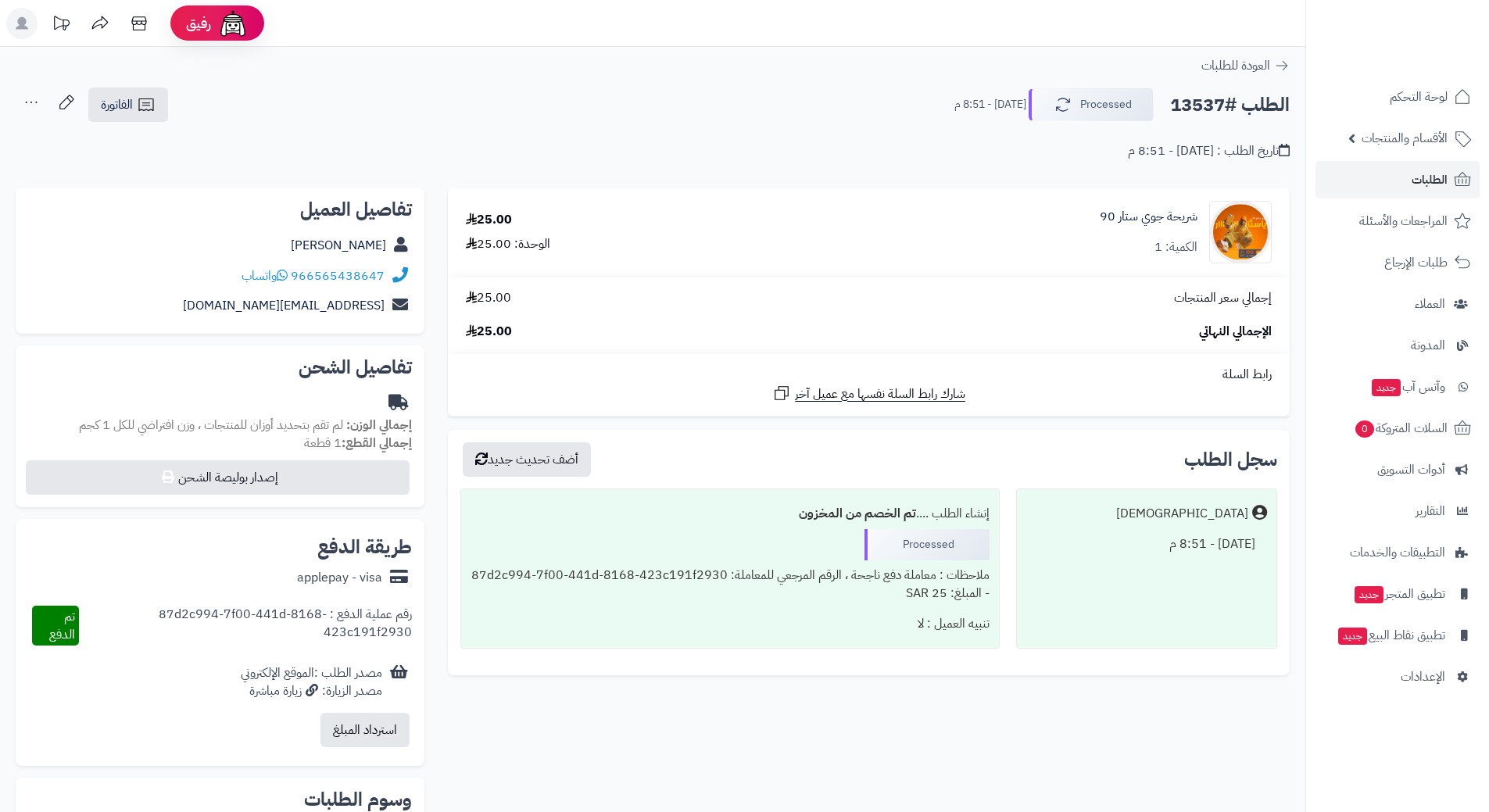
click at [1225, 106] on h2 "الطلب #13537" at bounding box center [1230, 105] width 119 height 32
click at [1224, 106] on h2 "الطلب #13537" at bounding box center [1230, 105] width 119 height 32
copy div "الطلب #13537 Processed"
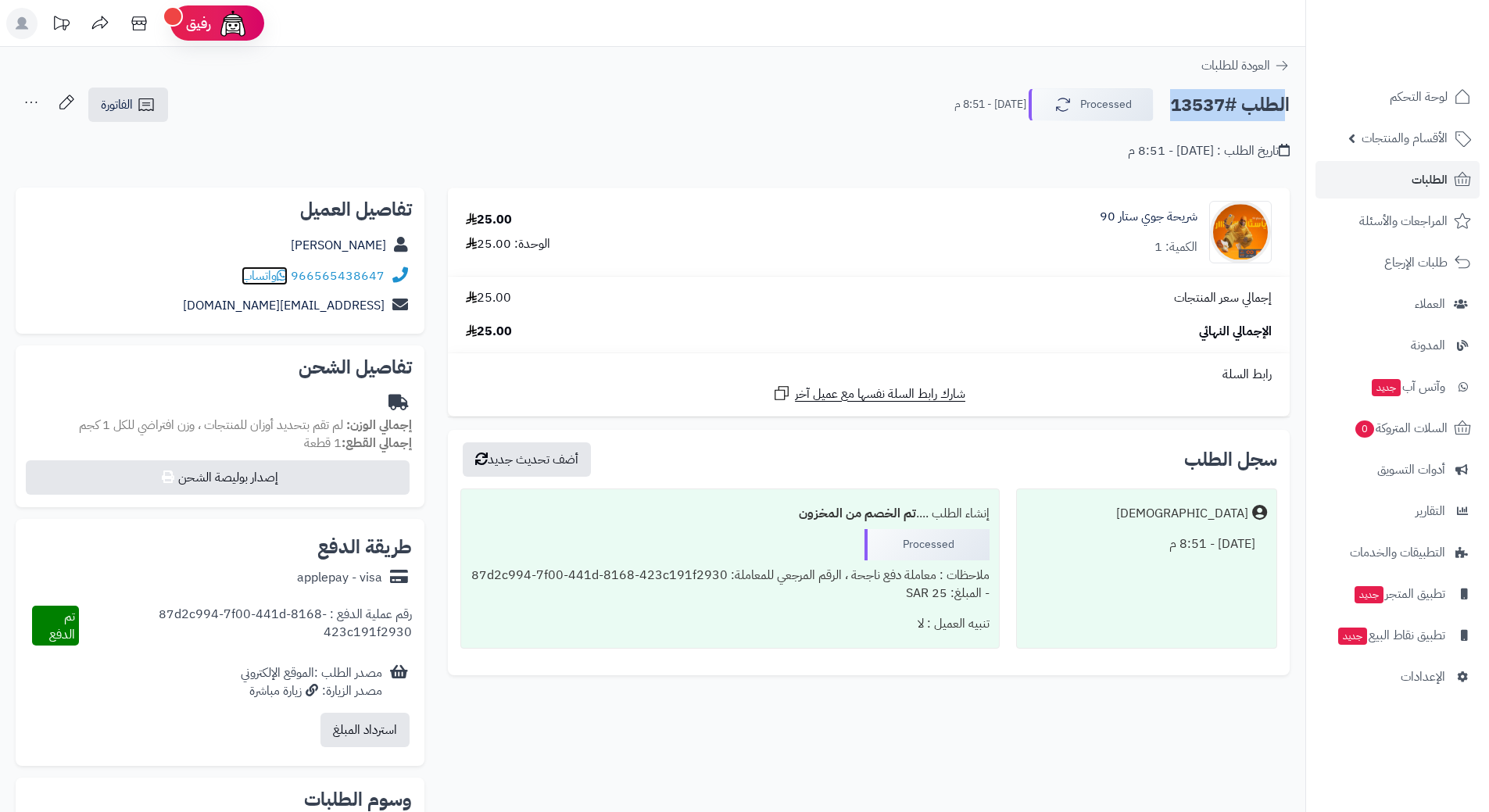
click at [284, 274] on icon at bounding box center [282, 275] width 11 height 13
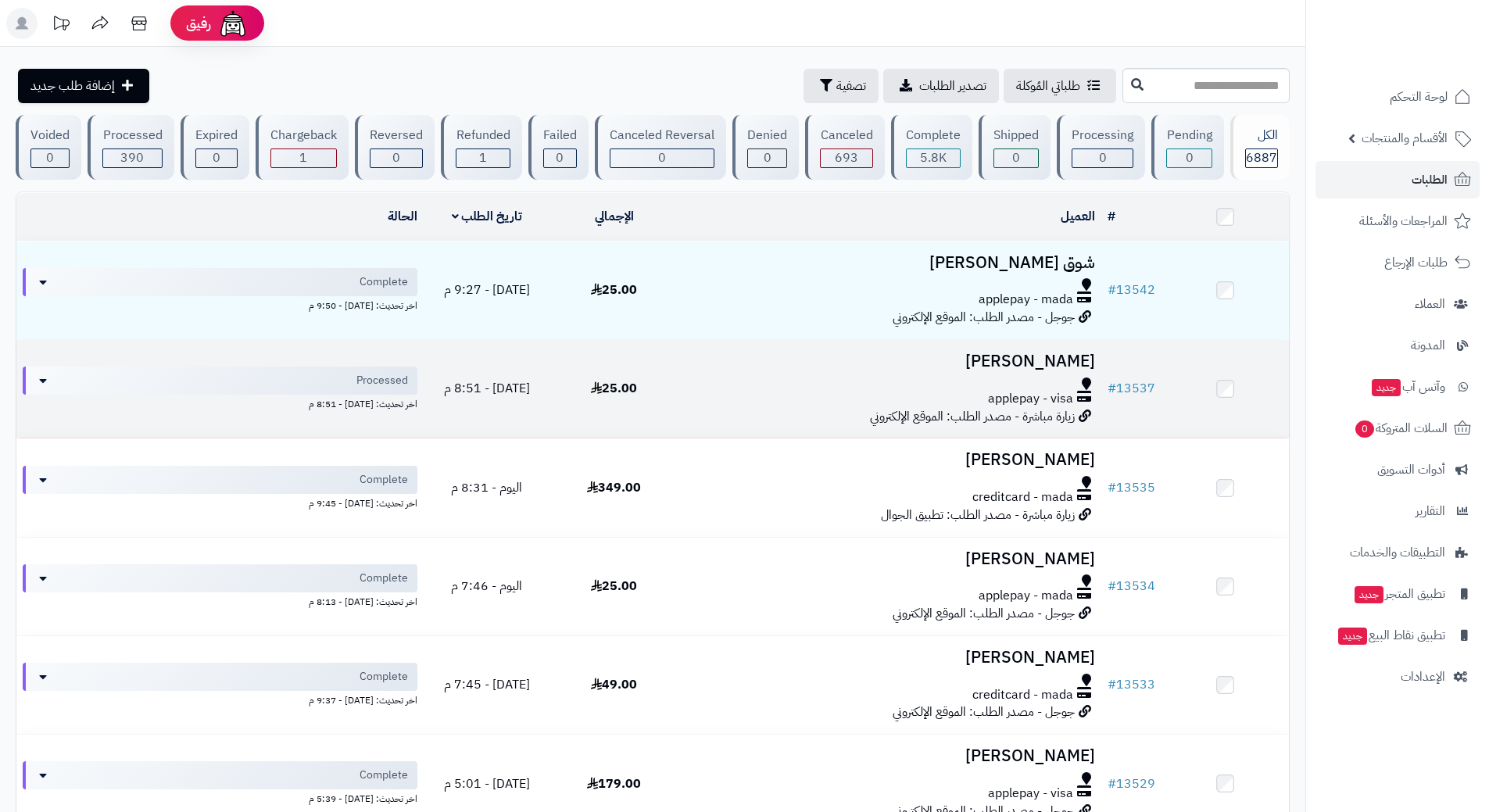
click at [676, 383] on td "25.00" at bounding box center [614, 389] width 127 height 98
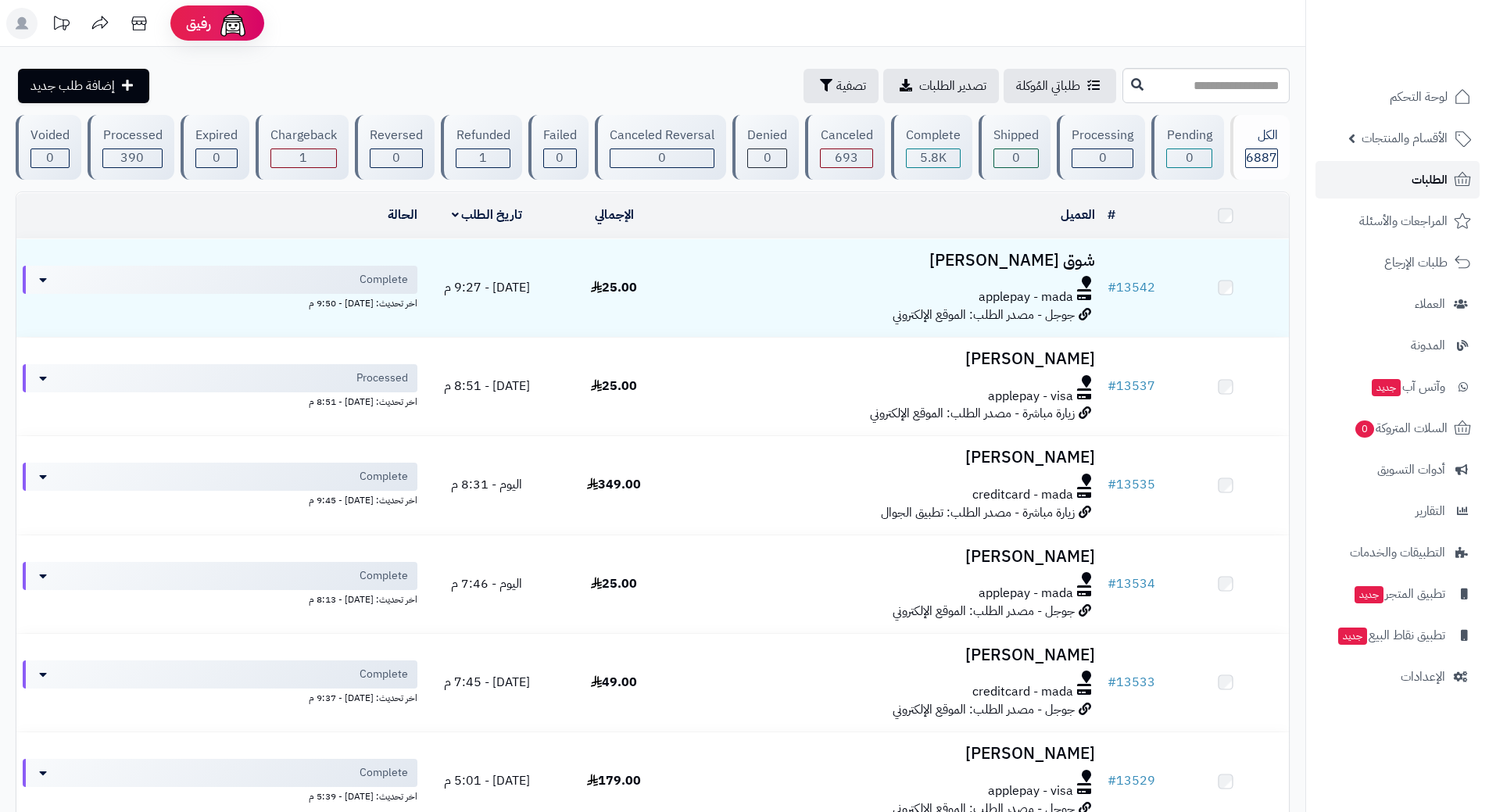
drag, startPoint x: 0, startPoint y: 0, endPoint x: 1376, endPoint y: 180, distance: 1387.7
click at [1376, 180] on link "الطلبات" at bounding box center [1397, 180] width 164 height 38
